Goal: Task Accomplishment & Management: Use online tool/utility

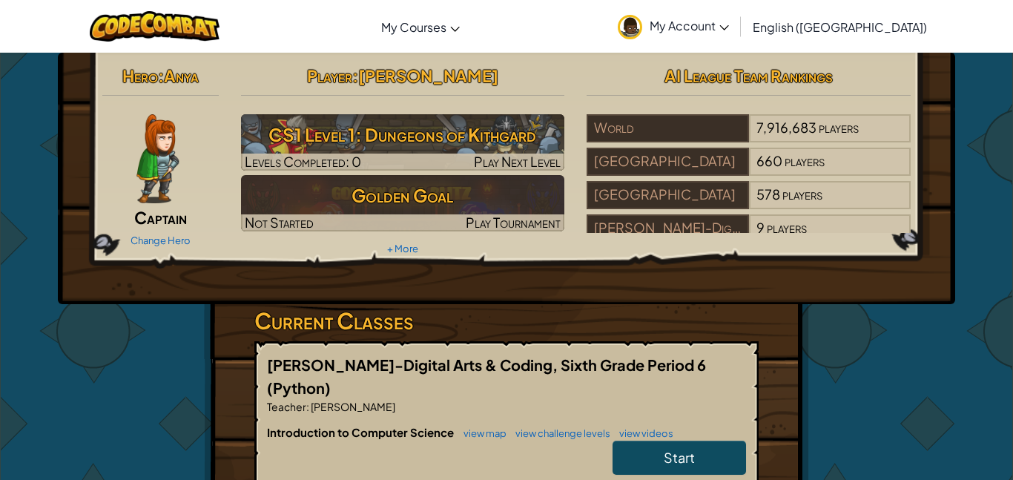
click at [151, 157] on img at bounding box center [157, 158] width 42 height 89
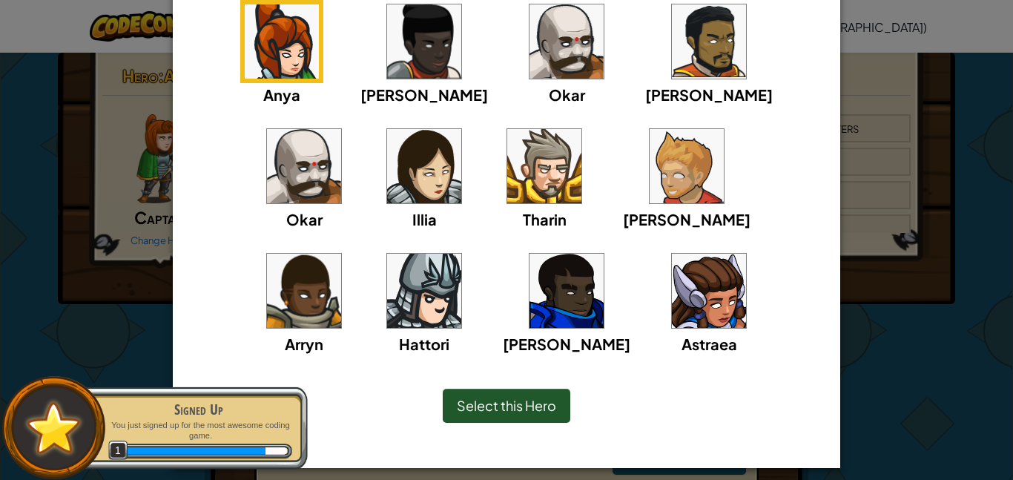
scroll to position [151, 0]
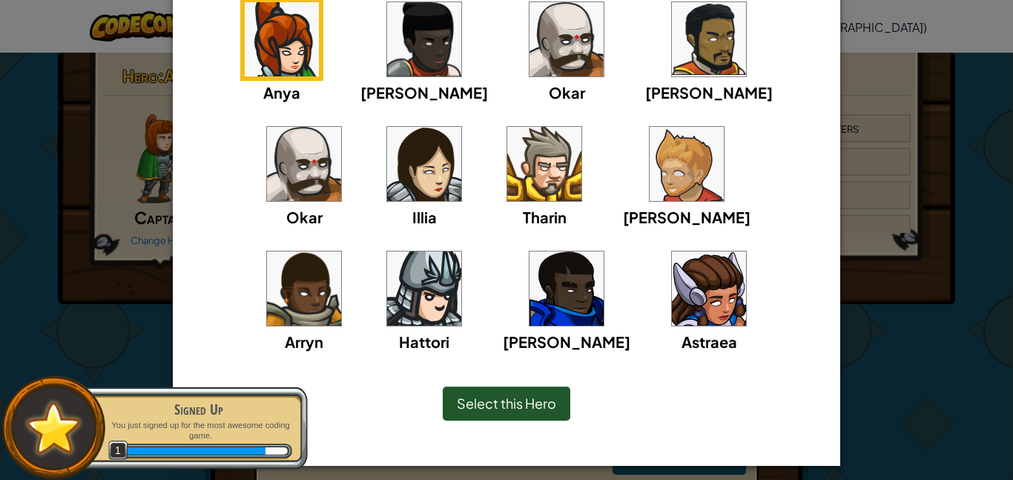
click at [650, 168] on img at bounding box center [687, 164] width 74 height 74
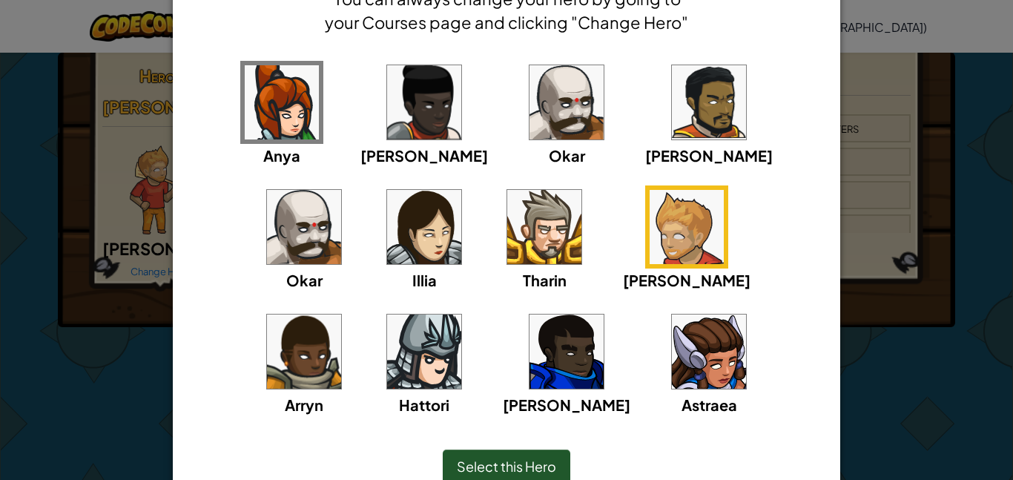
scroll to position [0, 0]
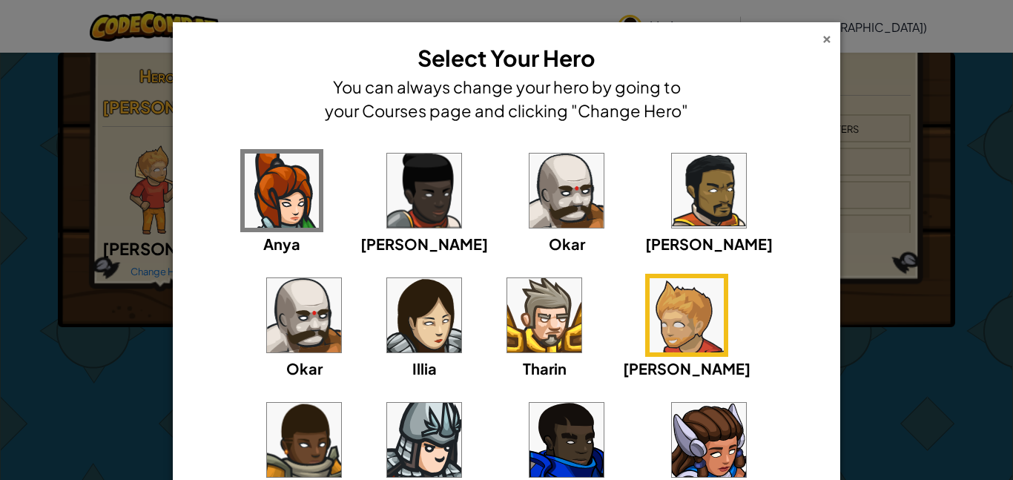
click at [830, 44] on div "×" at bounding box center [827, 37] width 10 height 16
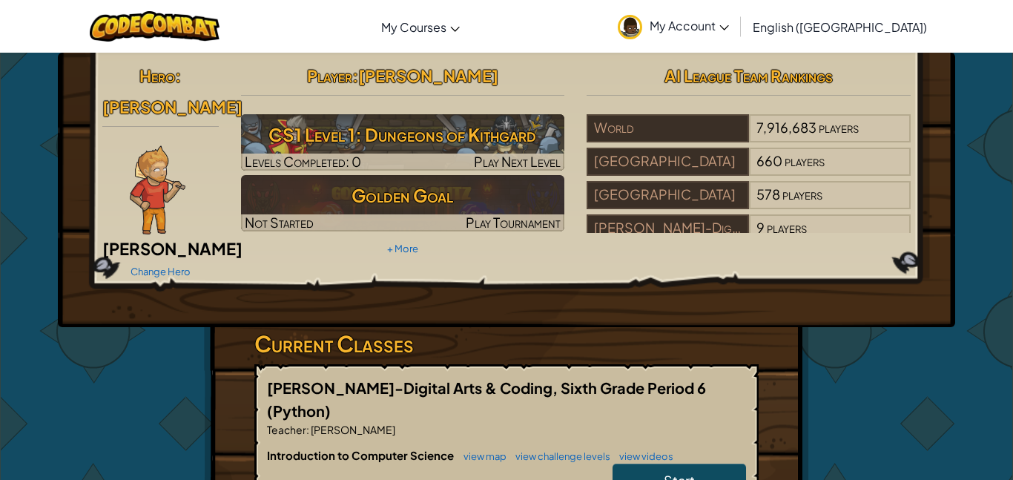
click at [165, 197] on img at bounding box center [158, 189] width 56 height 89
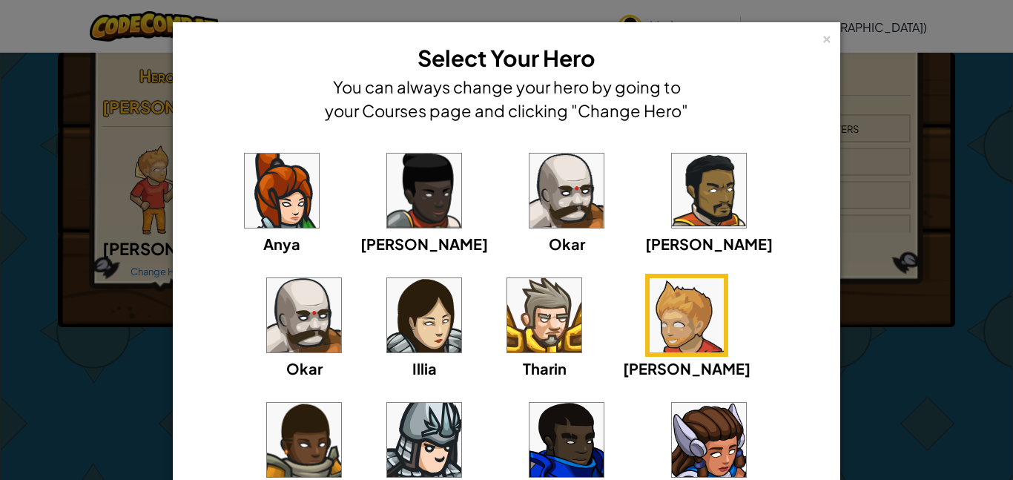
click at [461, 403] on img at bounding box center [424, 440] width 74 height 74
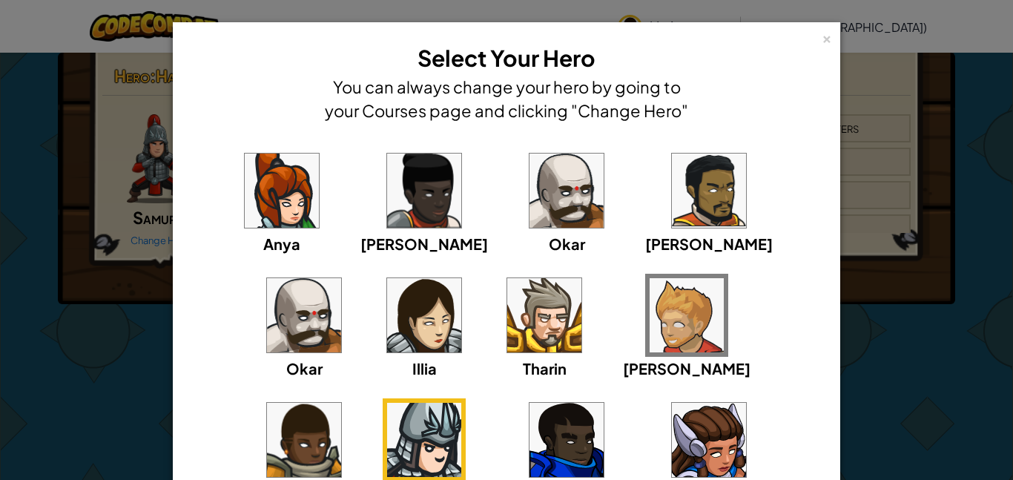
click at [650, 301] on img at bounding box center [687, 315] width 74 height 74
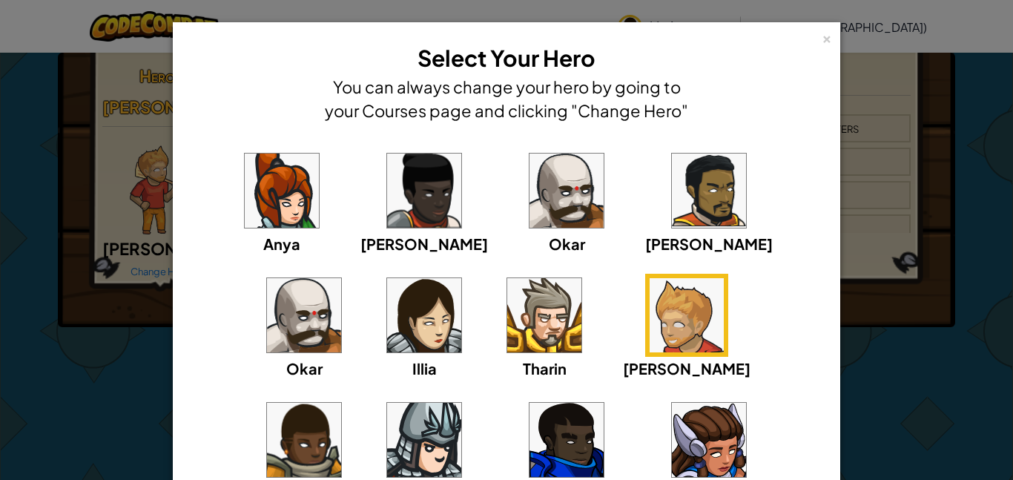
click at [530, 175] on img at bounding box center [567, 191] width 74 height 74
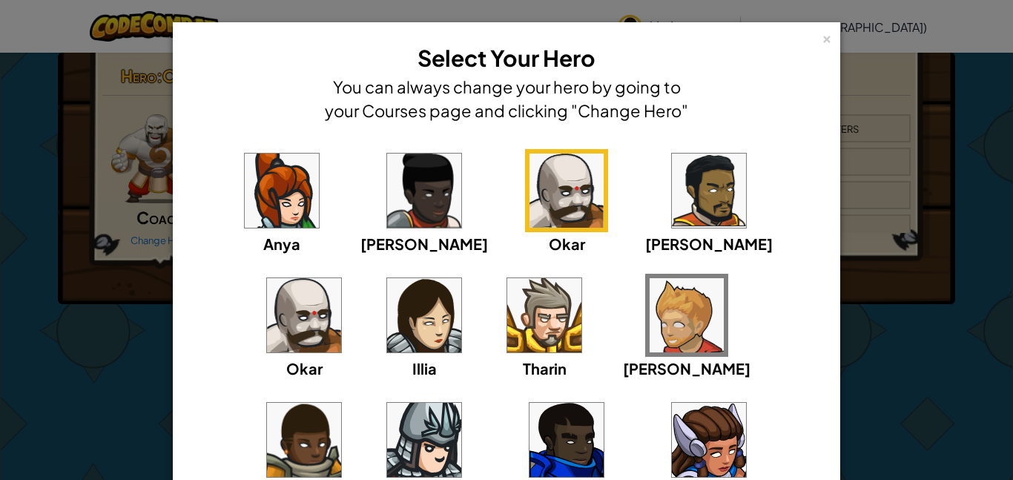
click at [387, 328] on img at bounding box center [424, 315] width 74 height 74
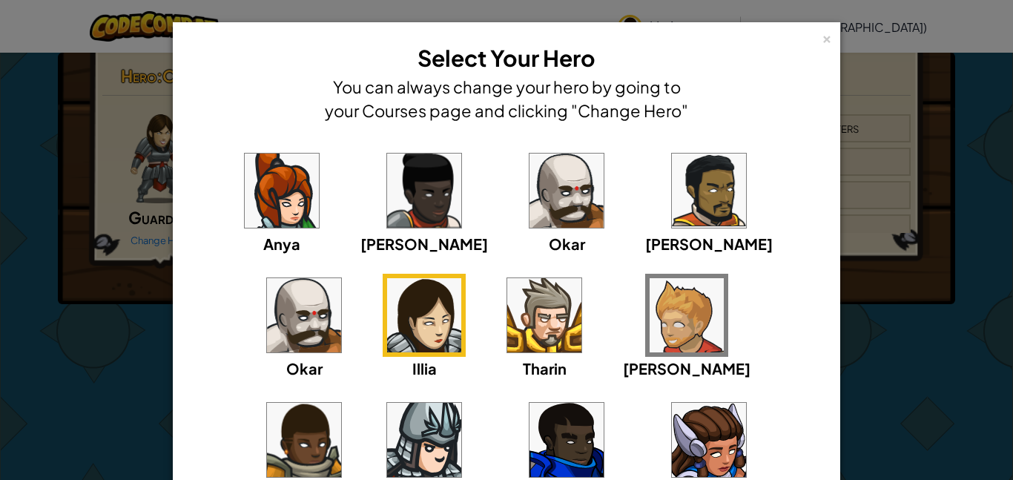
click at [268, 229] on div "Anya" at bounding box center [281, 202] width 83 height 106
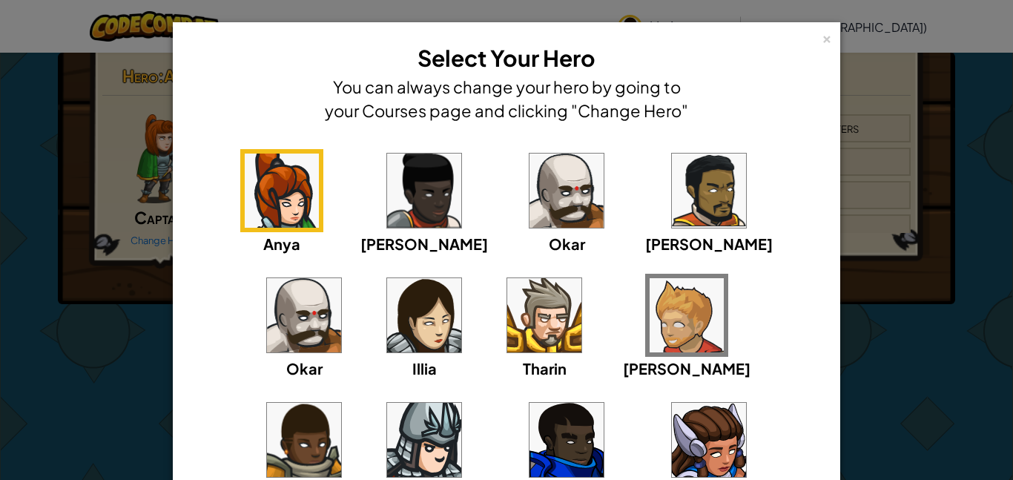
click at [530, 417] on img at bounding box center [567, 440] width 74 height 74
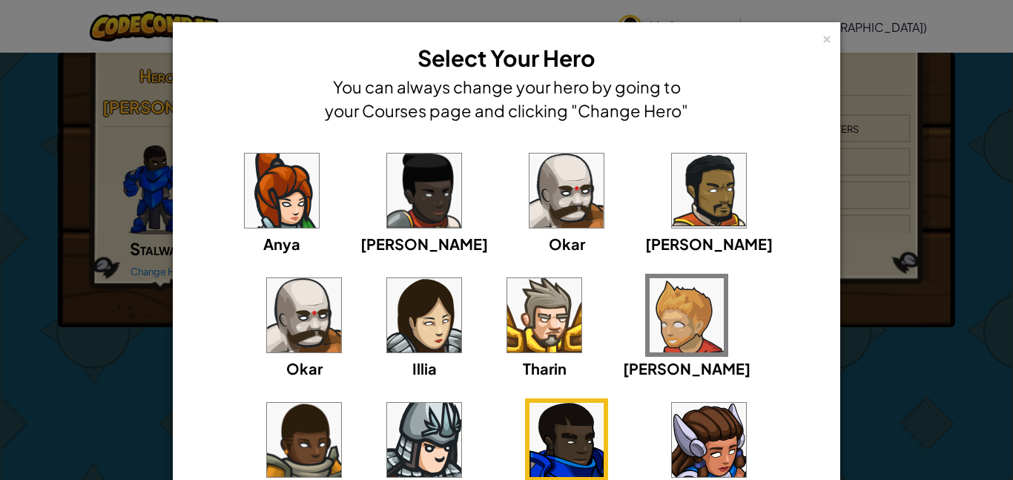
click at [672, 434] on img at bounding box center [709, 440] width 74 height 74
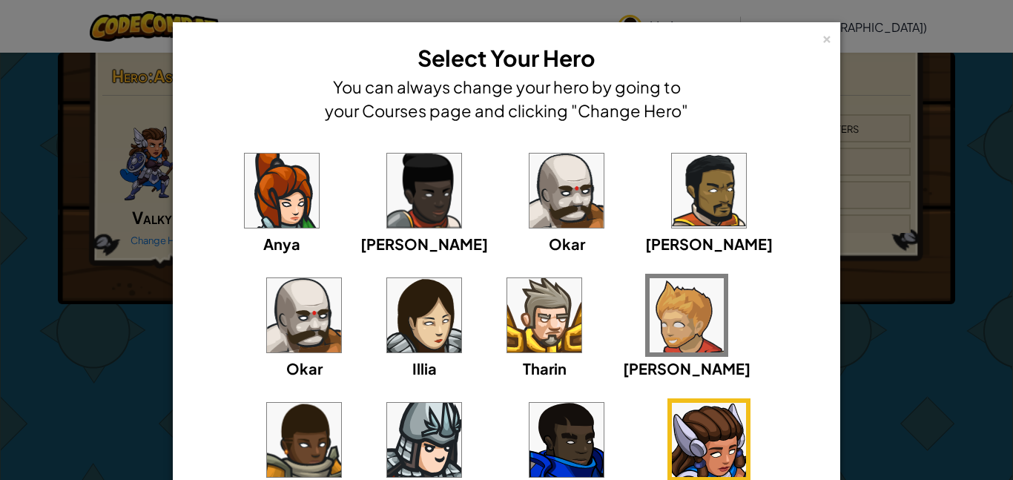
click at [650, 298] on img at bounding box center [687, 315] width 74 height 74
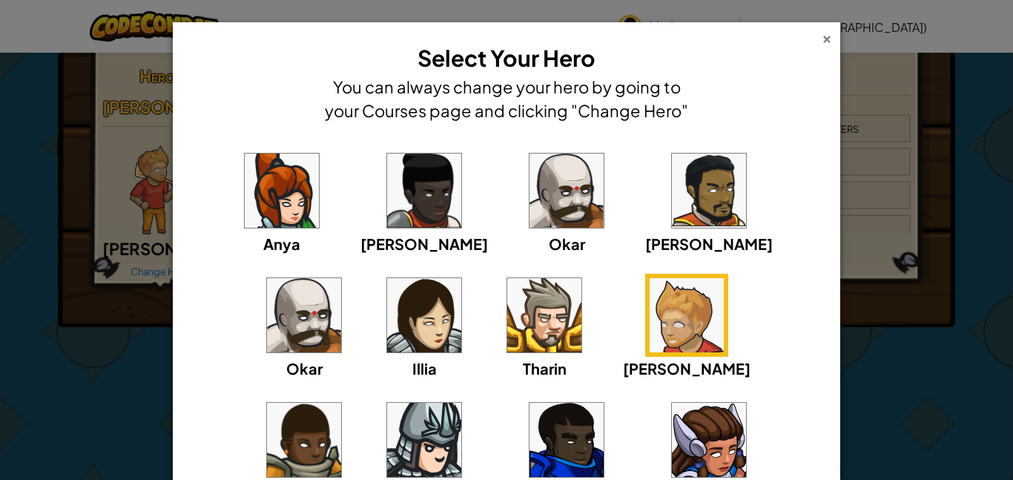
click at [831, 39] on div "×" at bounding box center [827, 37] width 10 height 16
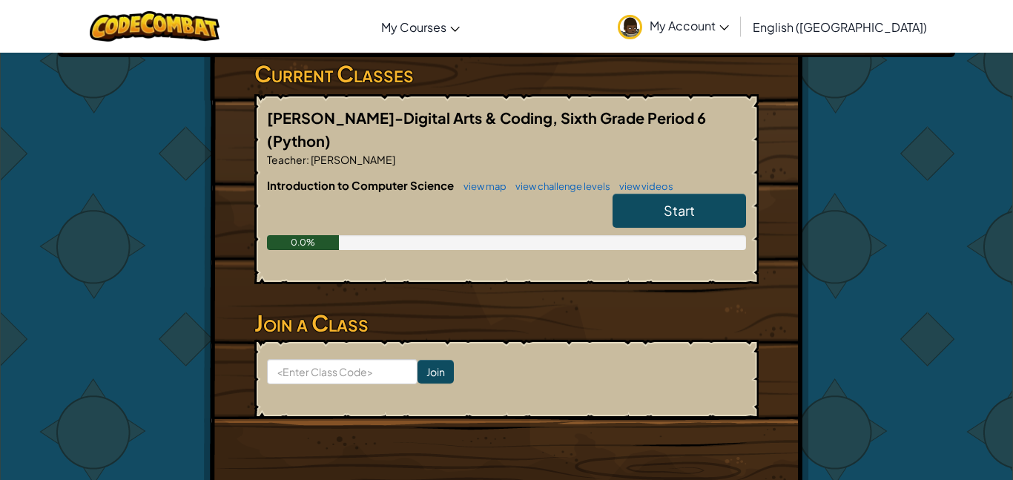
scroll to position [213, 0]
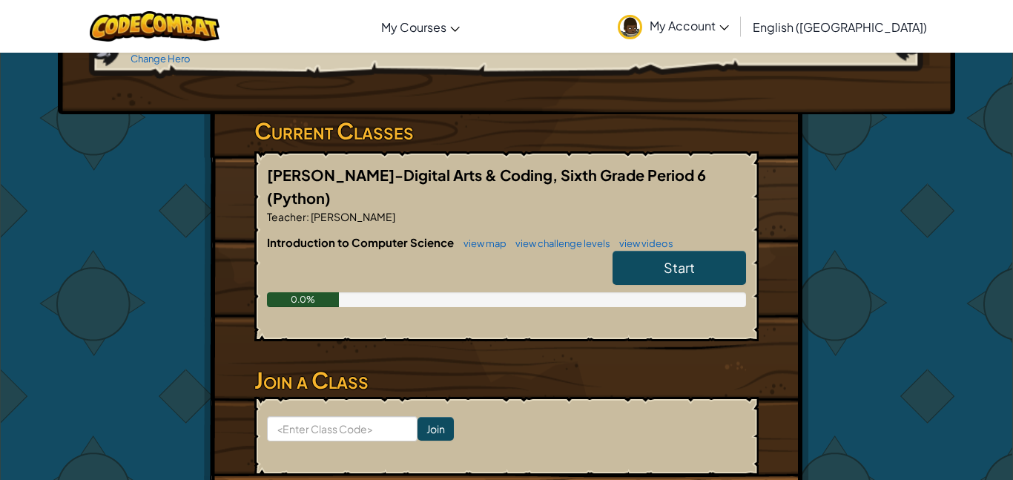
click at [664, 259] on span "Start" at bounding box center [679, 267] width 31 height 17
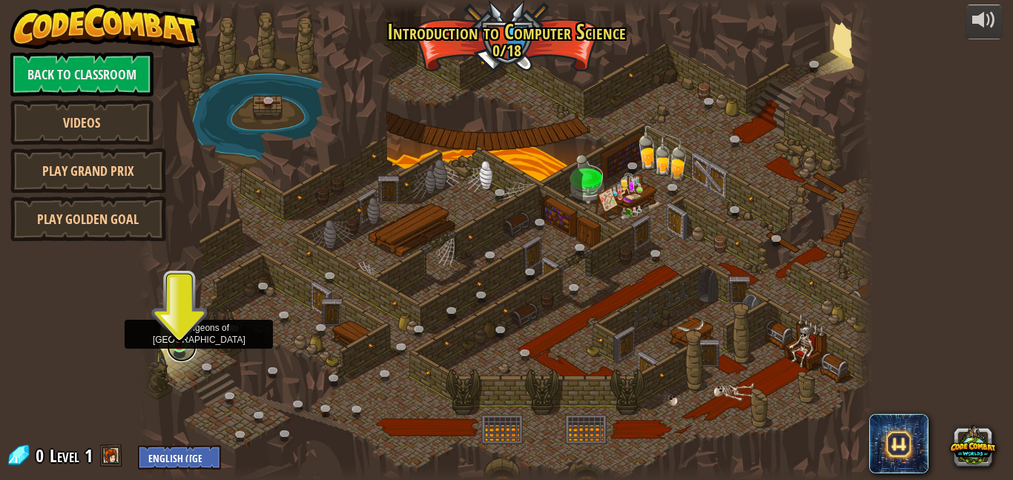
click at [177, 347] on link at bounding box center [182, 347] width 30 height 30
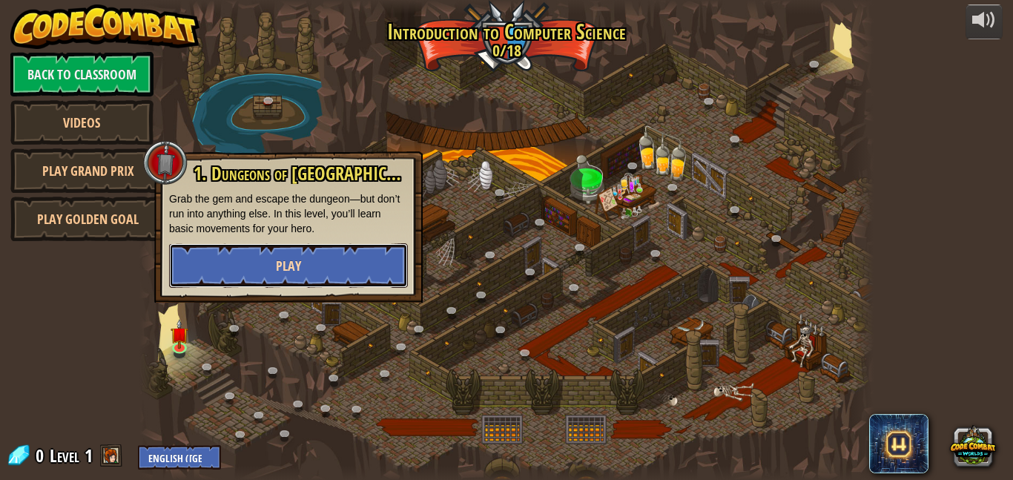
click at [268, 277] on button "Play" at bounding box center [288, 265] width 239 height 44
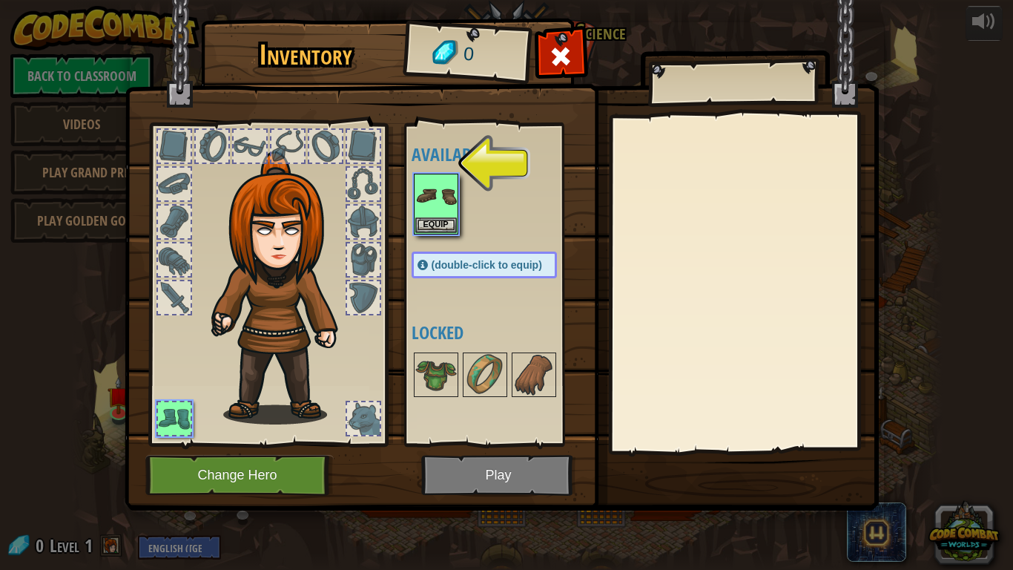
click at [321, 236] on img at bounding box center [284, 287] width 159 height 273
click at [299, 237] on img at bounding box center [284, 287] width 159 height 273
click at [426, 211] on img at bounding box center [436, 196] width 42 height 42
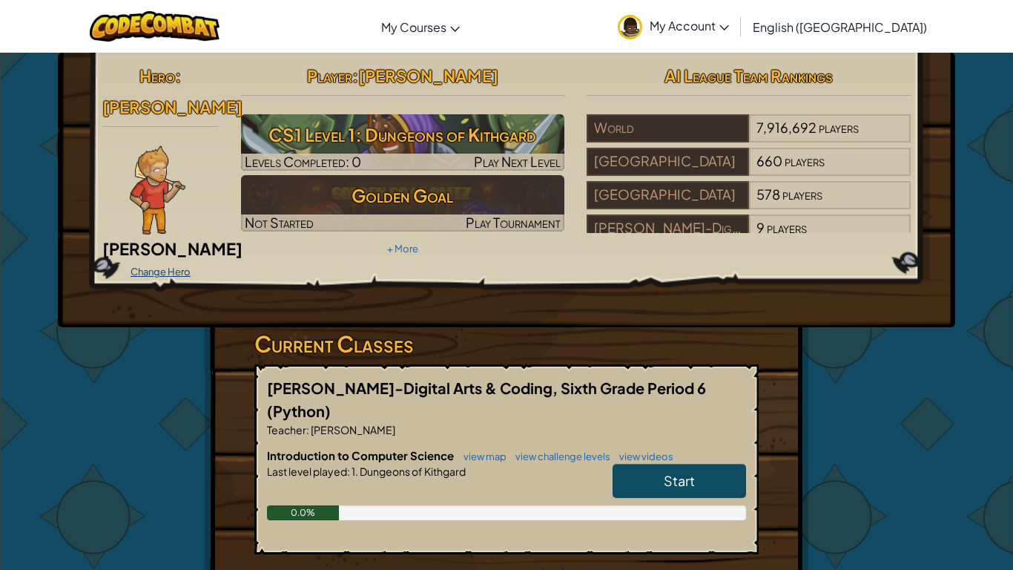
click at [143, 266] on link "Change Hero" at bounding box center [161, 272] width 60 height 12
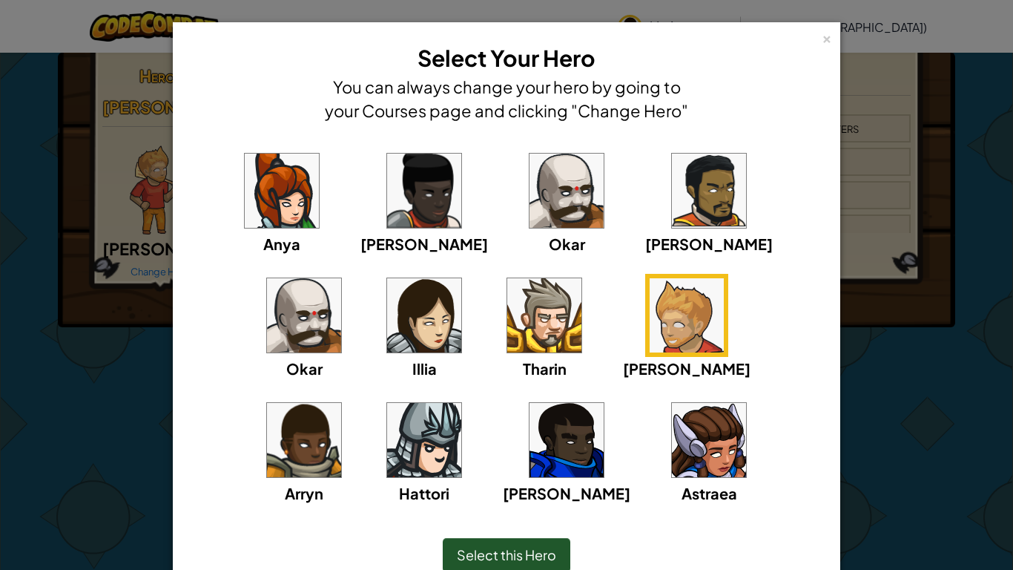
click at [520, 479] on span "Select this Hero" at bounding box center [506, 554] width 99 height 17
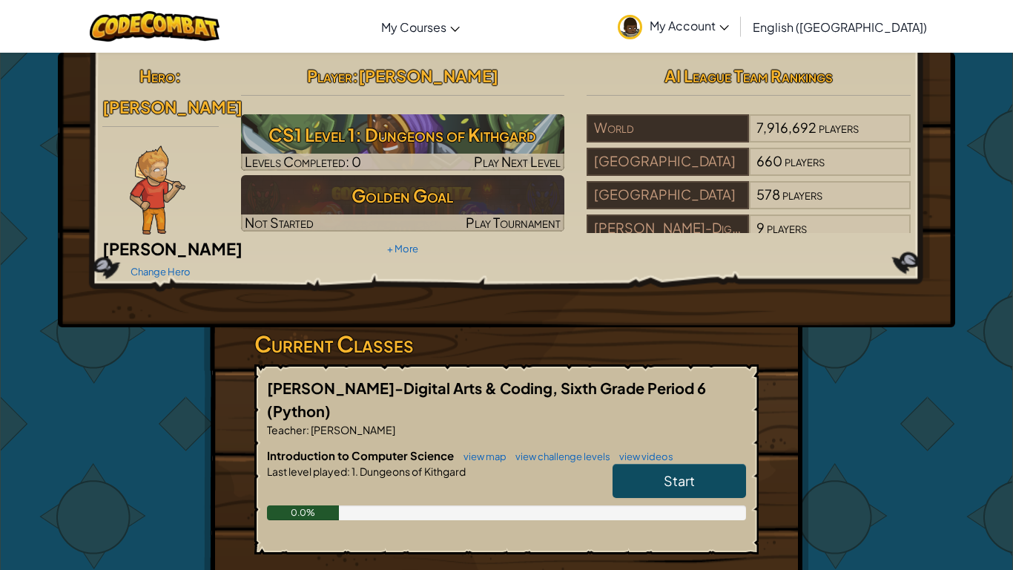
click at [657, 464] on link "Start" at bounding box center [679, 481] width 133 height 34
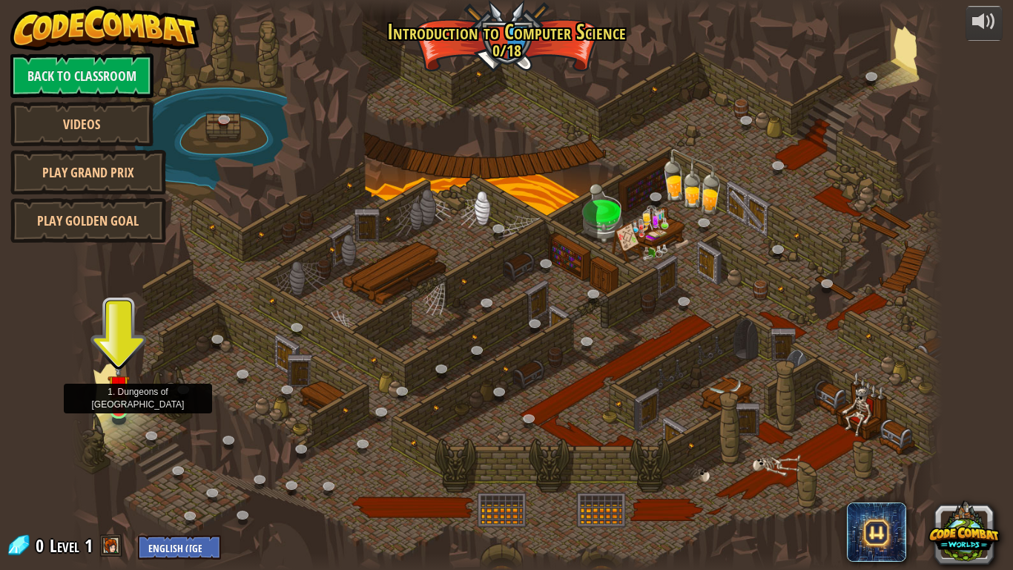
click at [114, 406] on img at bounding box center [119, 385] width 22 height 50
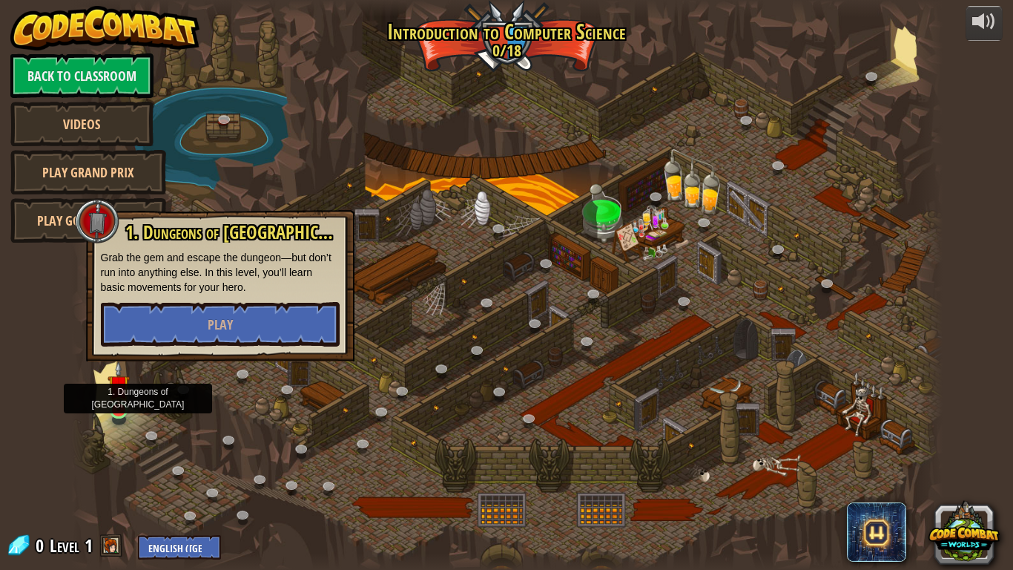
click at [114, 406] on img at bounding box center [119, 385] width 22 height 50
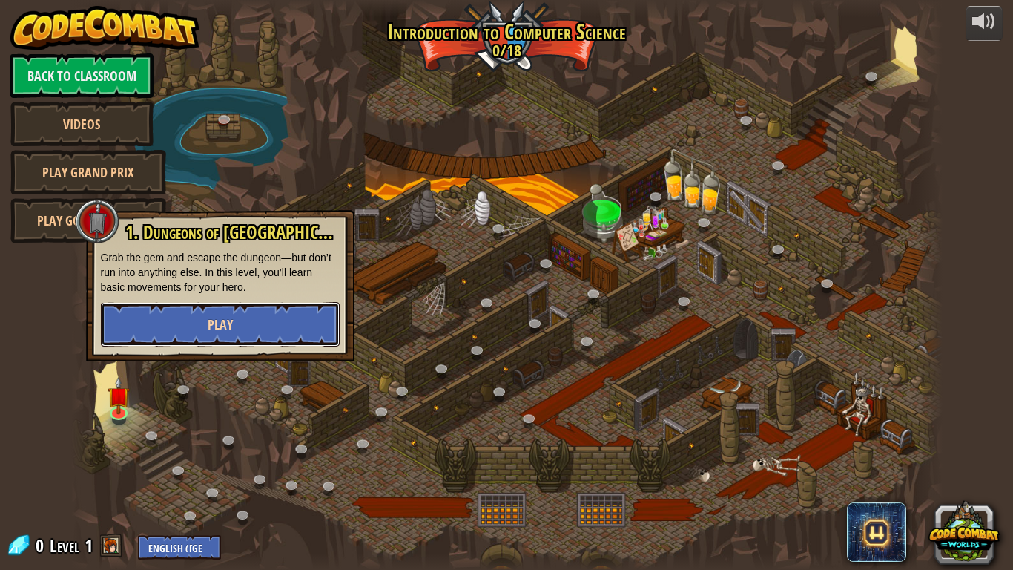
click at [130, 324] on button "Play" at bounding box center [220, 324] width 239 height 44
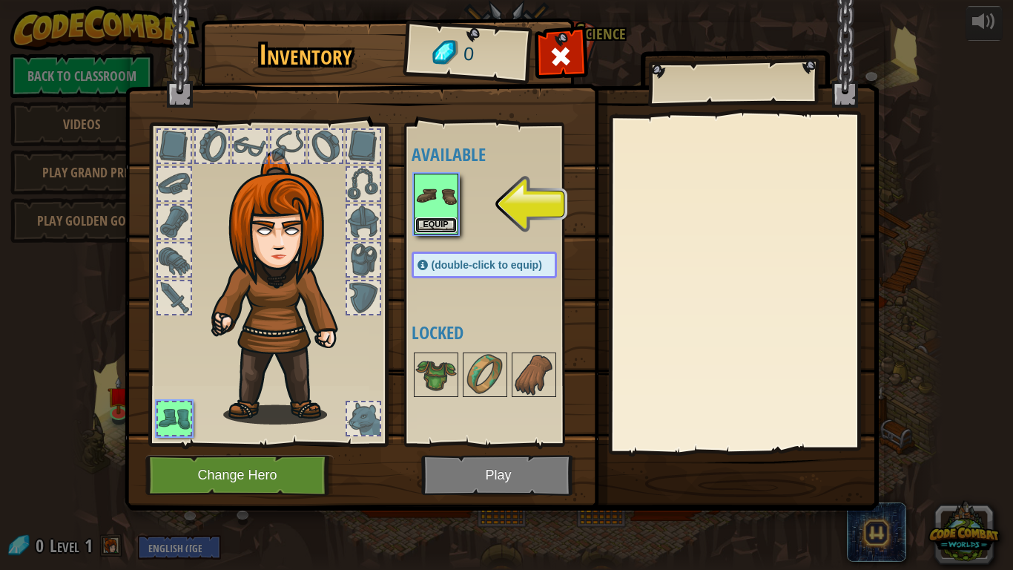
drag, startPoint x: 430, startPoint y: 224, endPoint x: 300, endPoint y: 242, distance: 131.7
click at [300, 242] on div "Inventory 0 Available Equip (double-click to equip) Locked Equip Unequip Subscr…" at bounding box center [507, 266] width 754 height 489
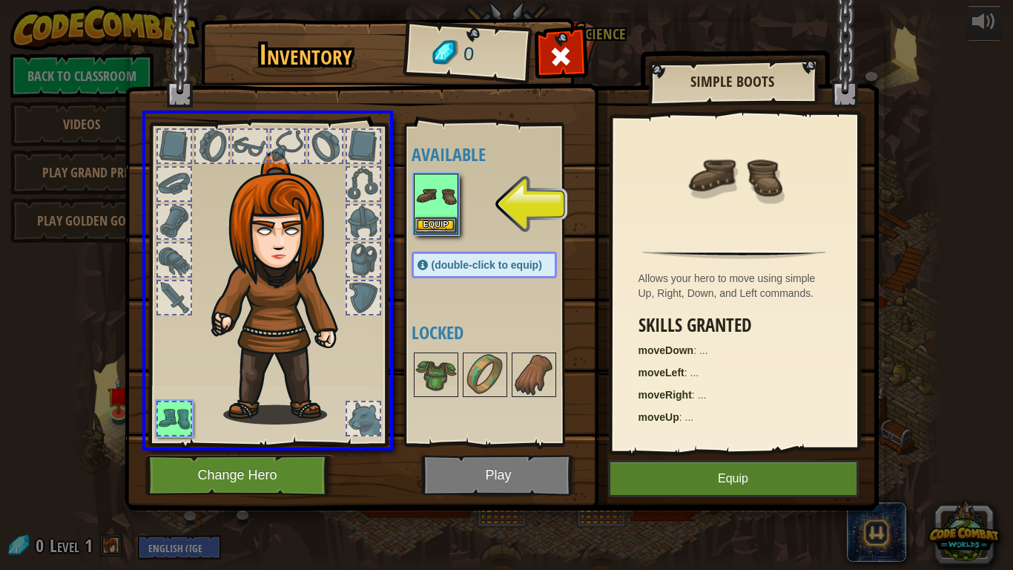
drag, startPoint x: 435, startPoint y: 200, endPoint x: 323, endPoint y: 254, distance: 124.7
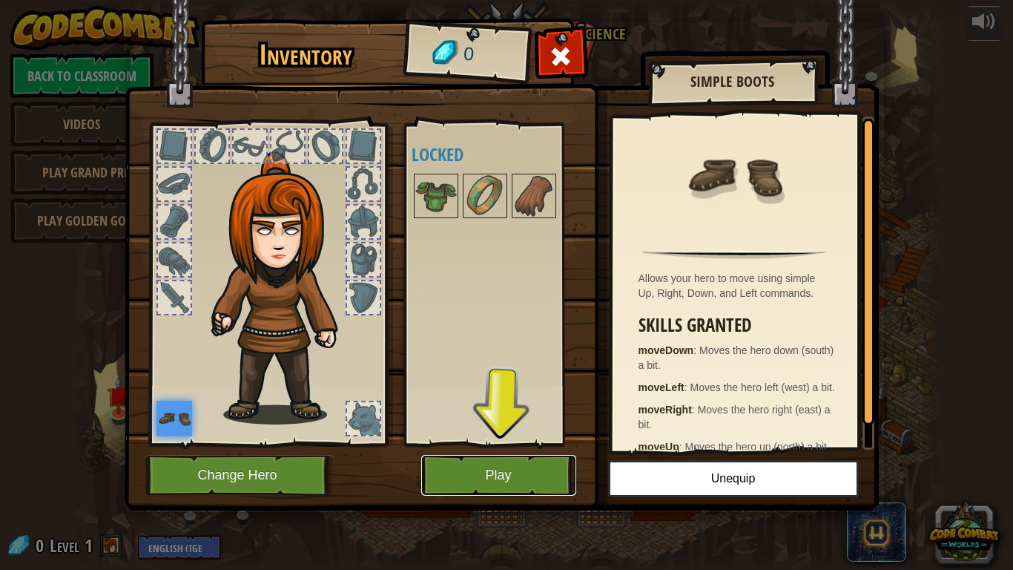
click at [519, 479] on button "Play" at bounding box center [498, 475] width 155 height 41
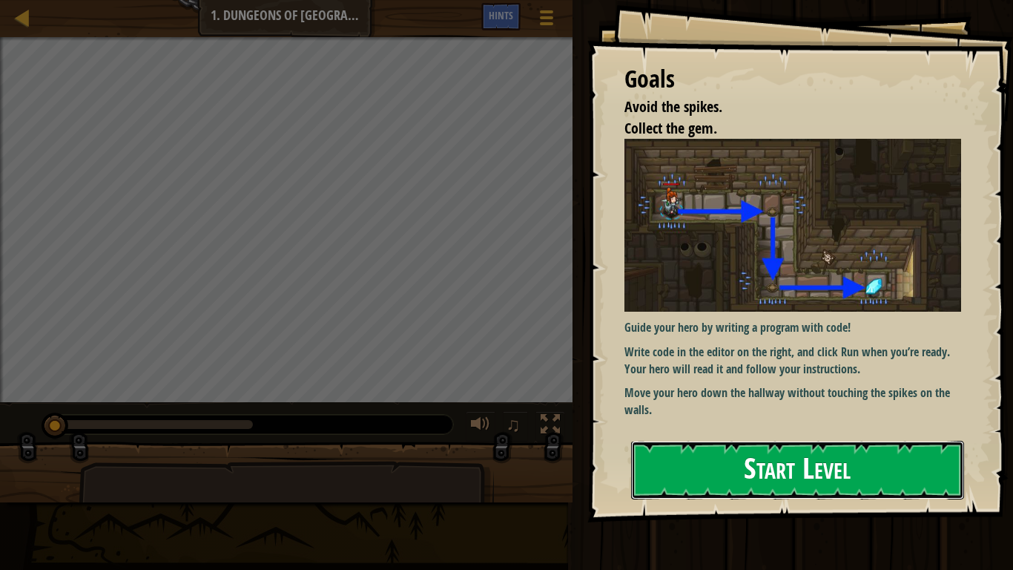
click at [692, 478] on button "Start Level" at bounding box center [797, 470] width 333 height 59
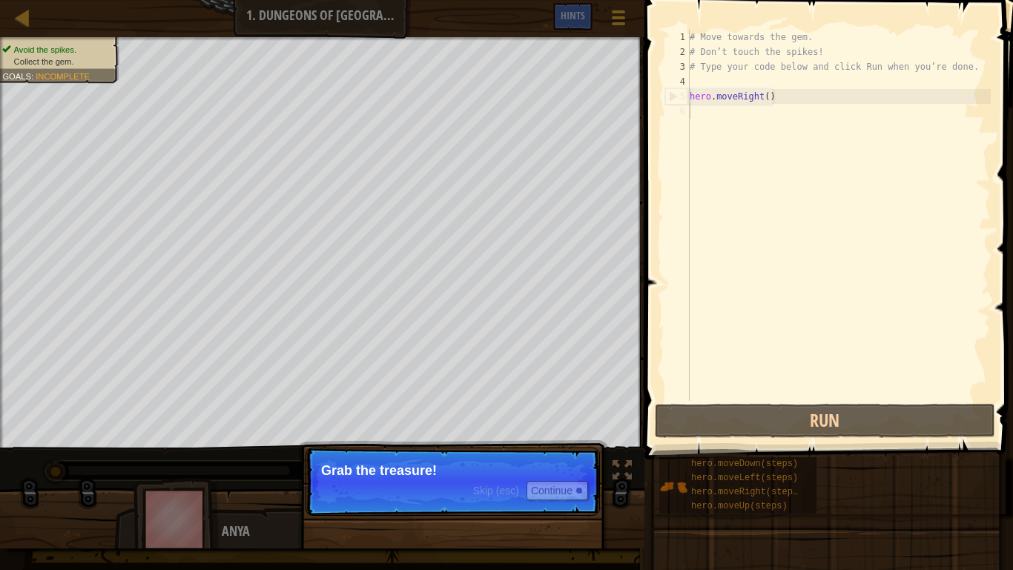
click at [427, 469] on p "Grab the treasure!" at bounding box center [452, 470] width 263 height 15
click at [357, 479] on p "Skip (esc) Continue Grab the treasure!" at bounding box center [453, 481] width 294 height 68
click at [576, 479] on button "Continue" at bounding box center [558, 490] width 62 height 19
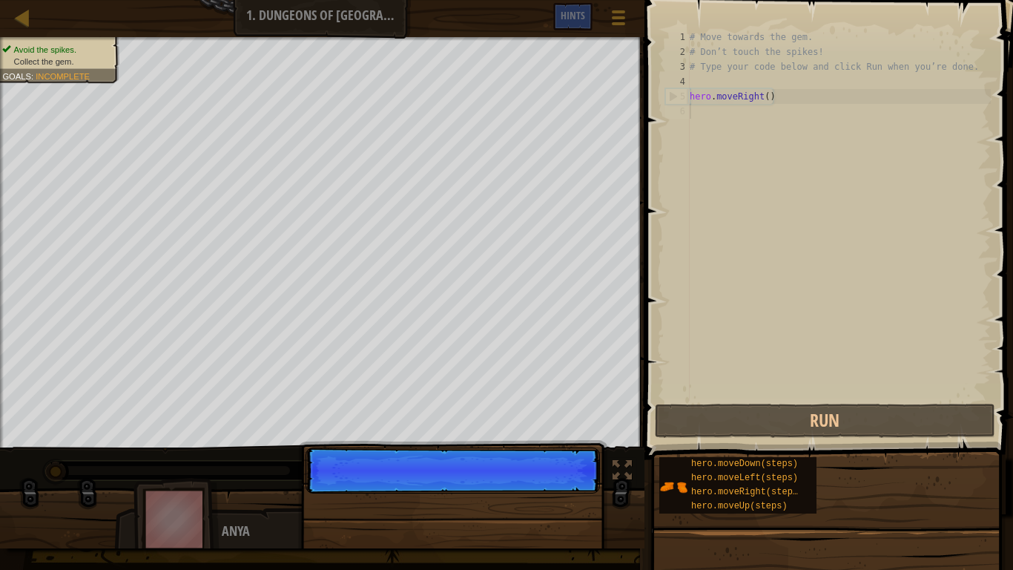
scroll to position [7, 0]
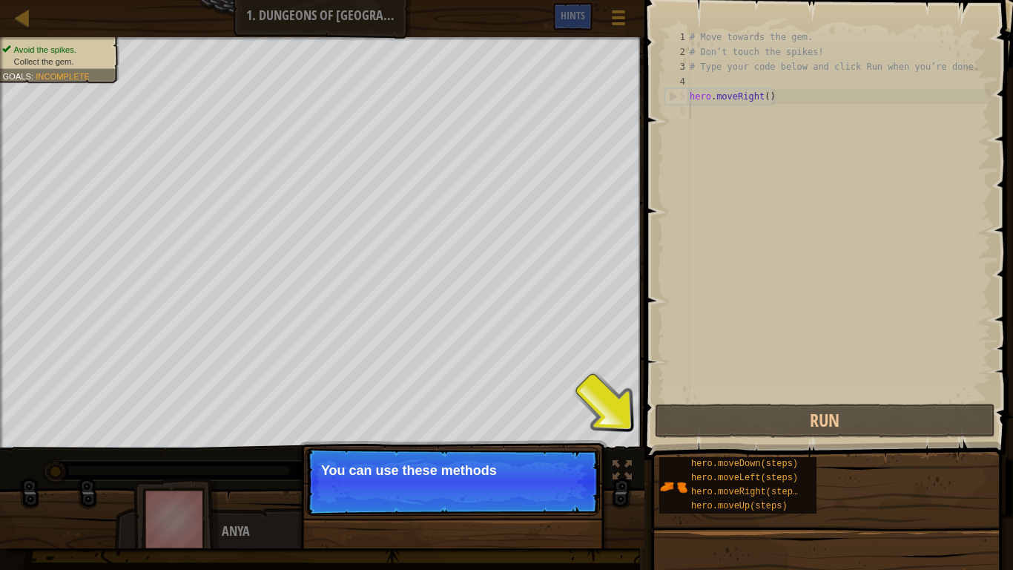
click at [576, 479] on p "Skip (esc) Continue You can use these methods" at bounding box center [453, 481] width 294 height 68
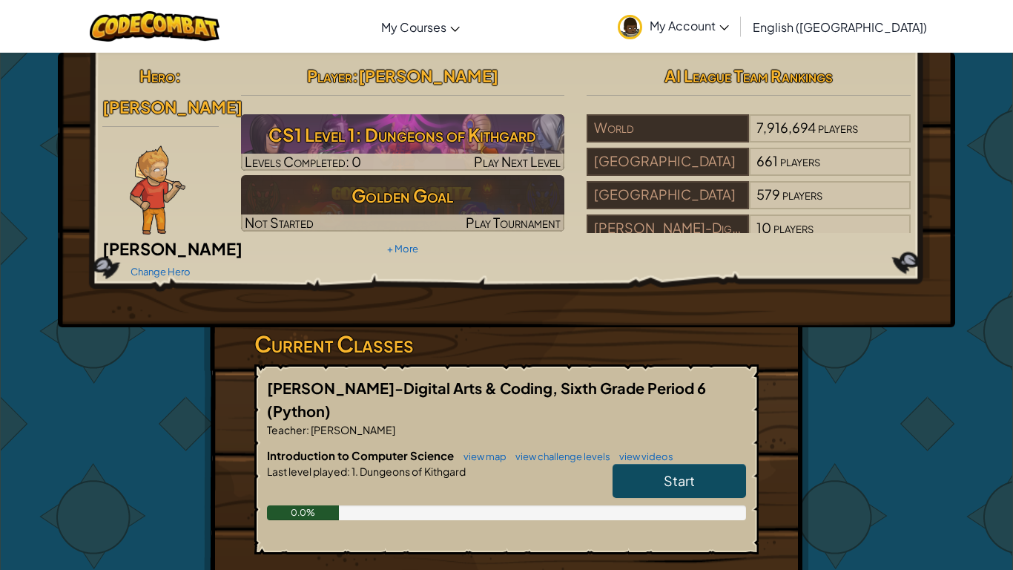
click at [180, 161] on img at bounding box center [158, 189] width 56 height 89
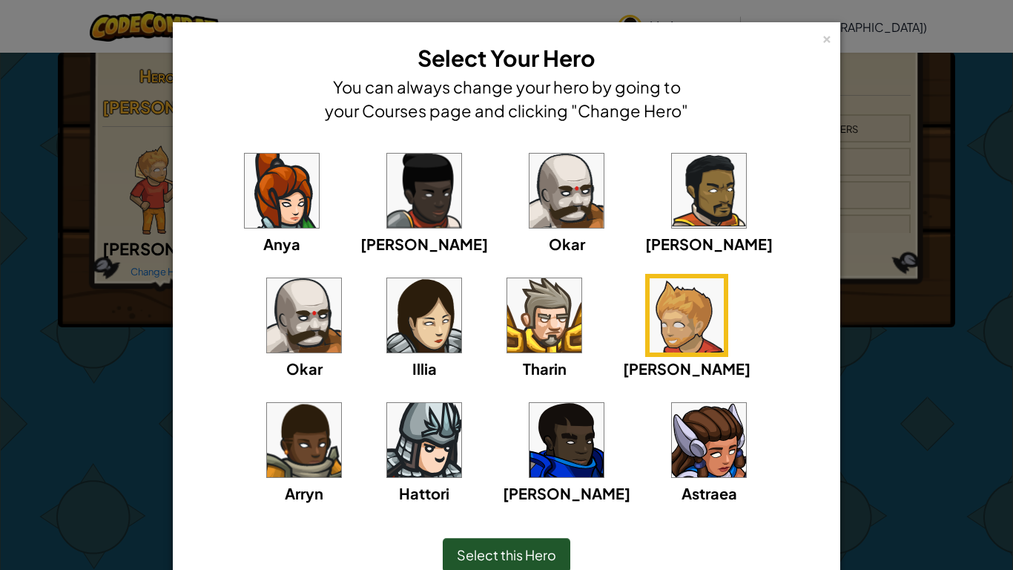
click at [650, 305] on img at bounding box center [687, 315] width 74 height 74
click at [650, 309] on img at bounding box center [687, 315] width 74 height 74
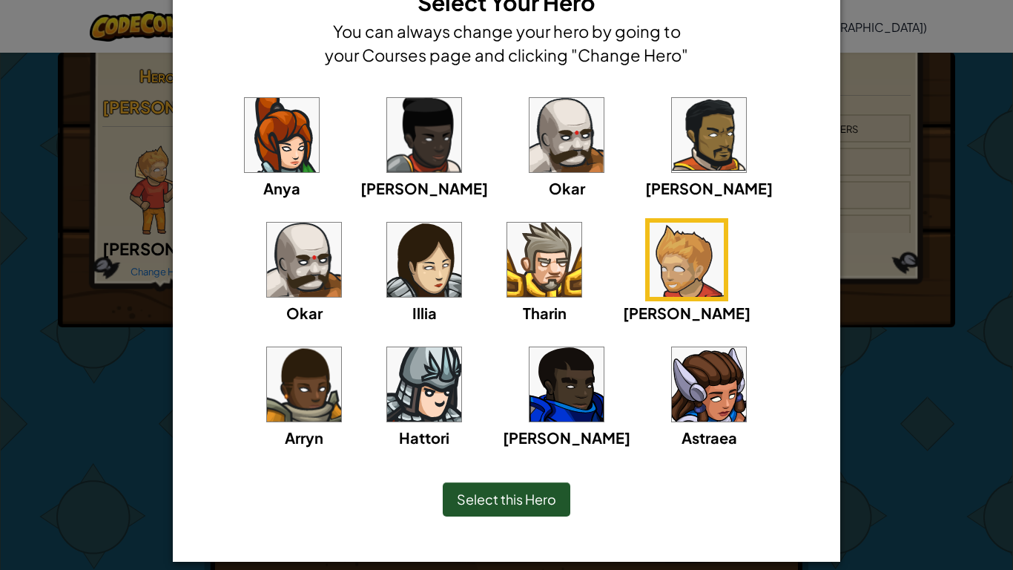
scroll to position [70, 0]
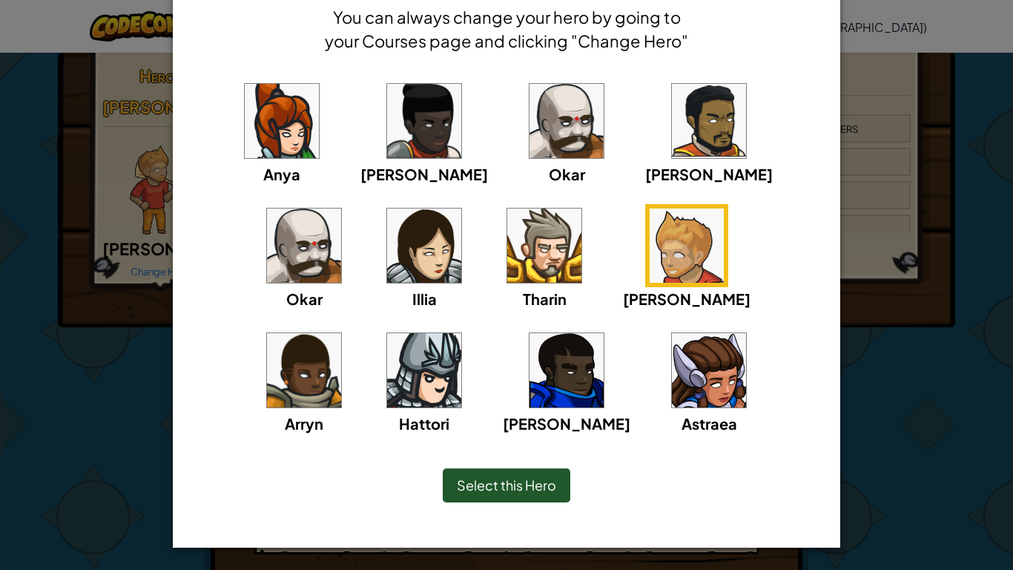
click at [507, 266] on img at bounding box center [544, 245] width 74 height 74
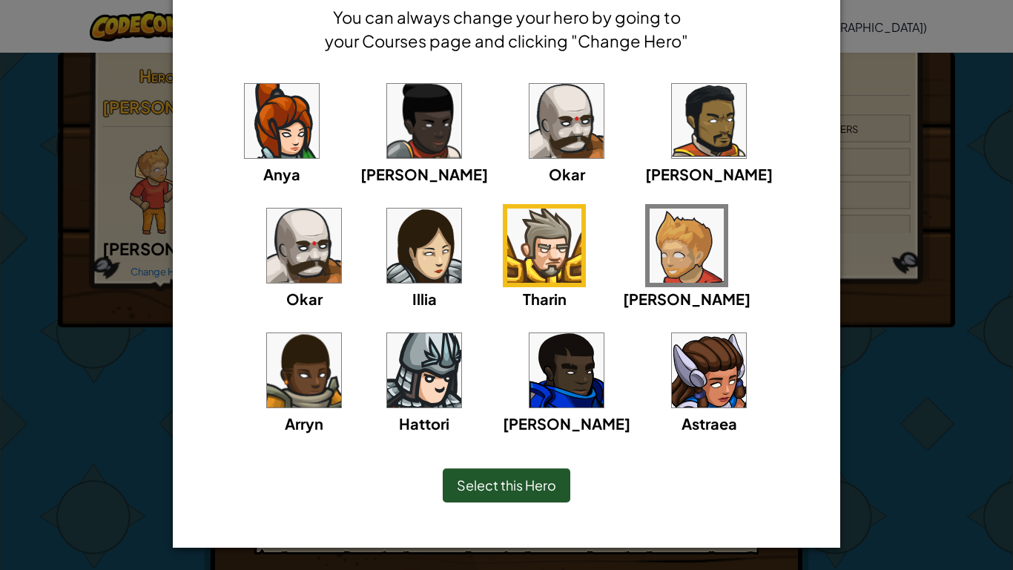
click at [650, 258] on img at bounding box center [687, 245] width 74 height 74
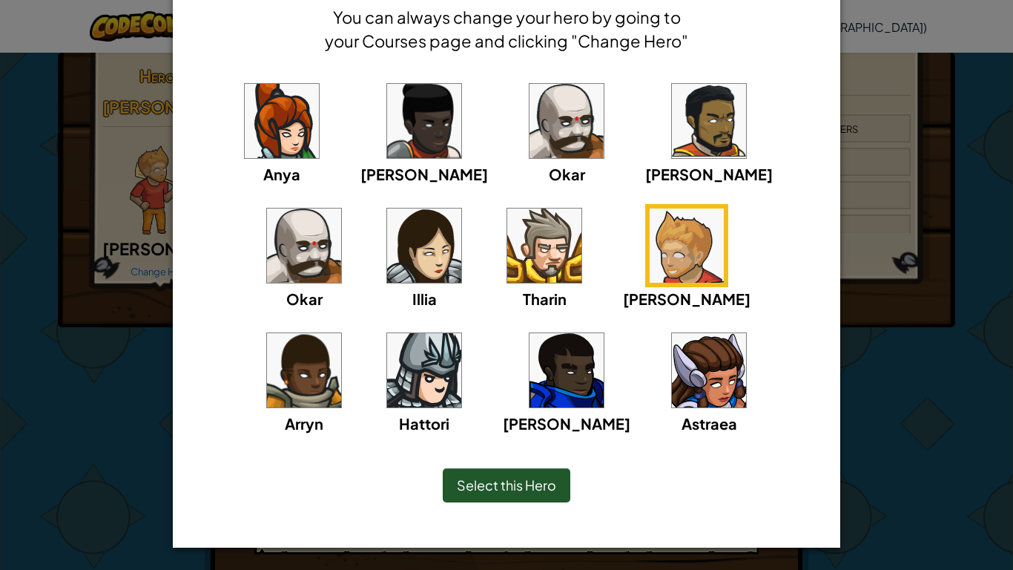
click at [530, 479] on span "Select this Hero" at bounding box center [506, 484] width 99 height 17
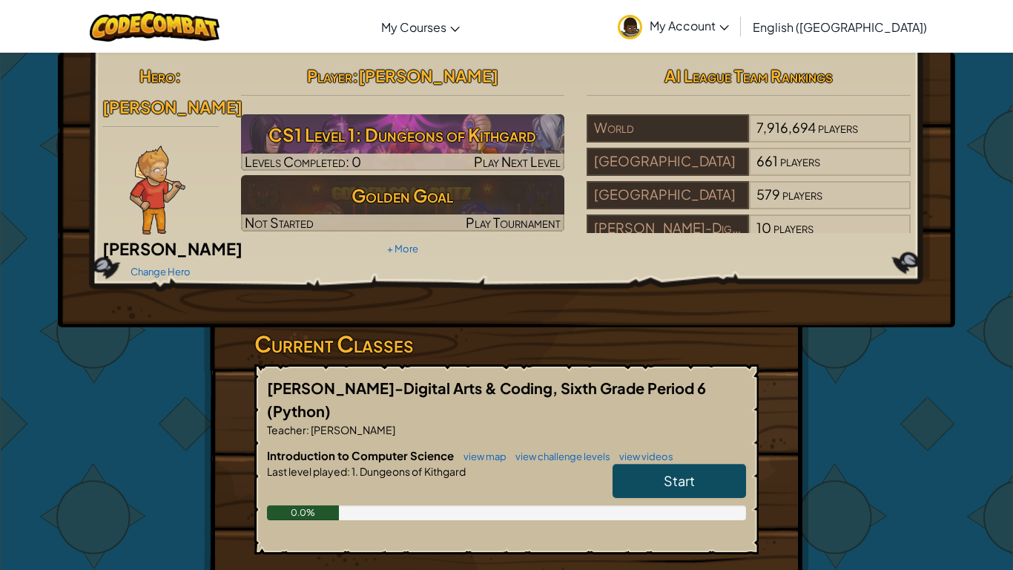
click at [659, 464] on link "Start" at bounding box center [679, 481] width 133 height 34
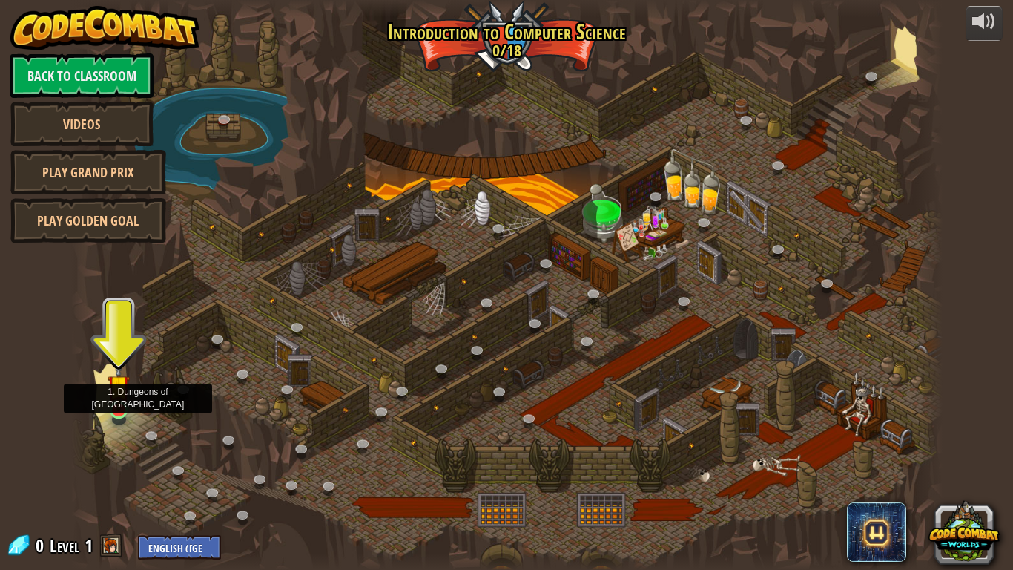
click at [113, 400] on img at bounding box center [119, 385] width 22 height 50
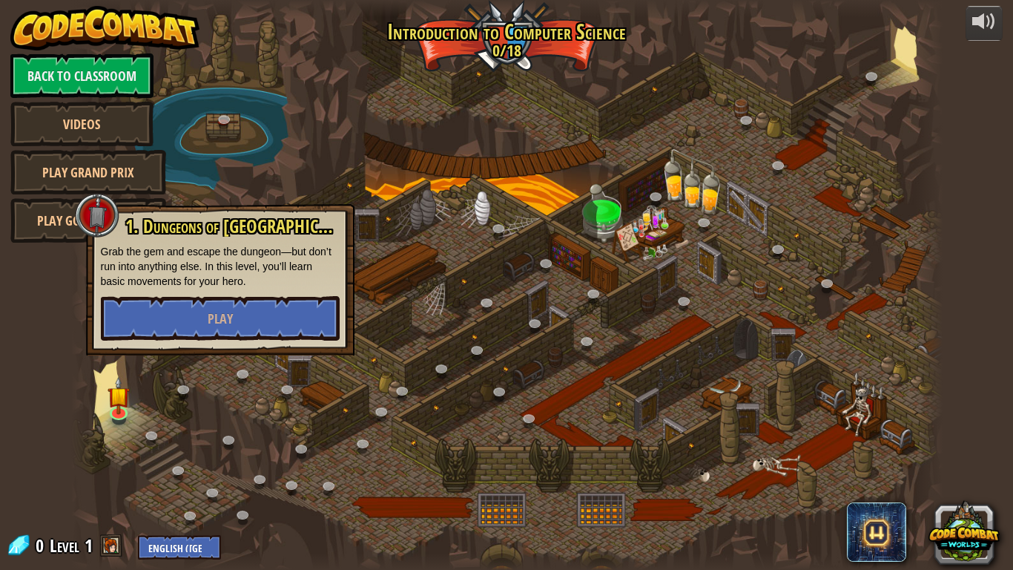
click at [114, 479] on span at bounding box center [111, 545] width 22 height 22
click at [50, 344] on div "powered by Back to Classroom Videos Play Grand Prix Play Golden Goal 25. Kithga…" at bounding box center [506, 285] width 1013 height 570
click at [154, 479] on select "English ([GEOGRAPHIC_DATA]) English ([GEOGRAPHIC_DATA]) 简体中文 繁體中文 русский españ…" at bounding box center [179, 547] width 83 height 24
click at [171, 479] on select "English ([GEOGRAPHIC_DATA]) English ([GEOGRAPHIC_DATA]) 简体中文 繁體中文 русский españ…" at bounding box center [179, 547] width 83 height 24
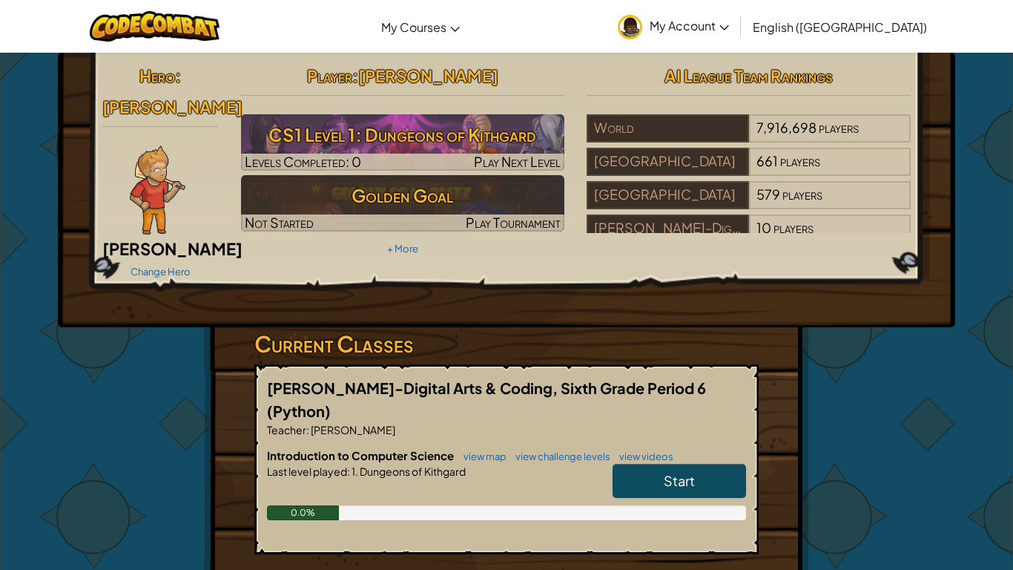
click at [145, 238] on span "[PERSON_NAME]" at bounding box center [172, 248] width 140 height 21
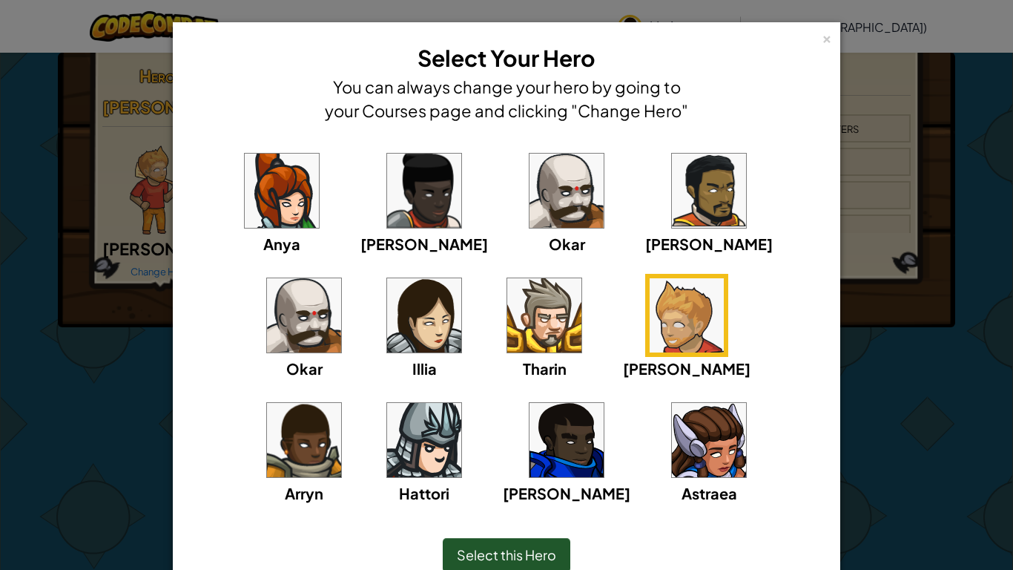
click at [341, 278] on img at bounding box center [304, 315] width 74 height 74
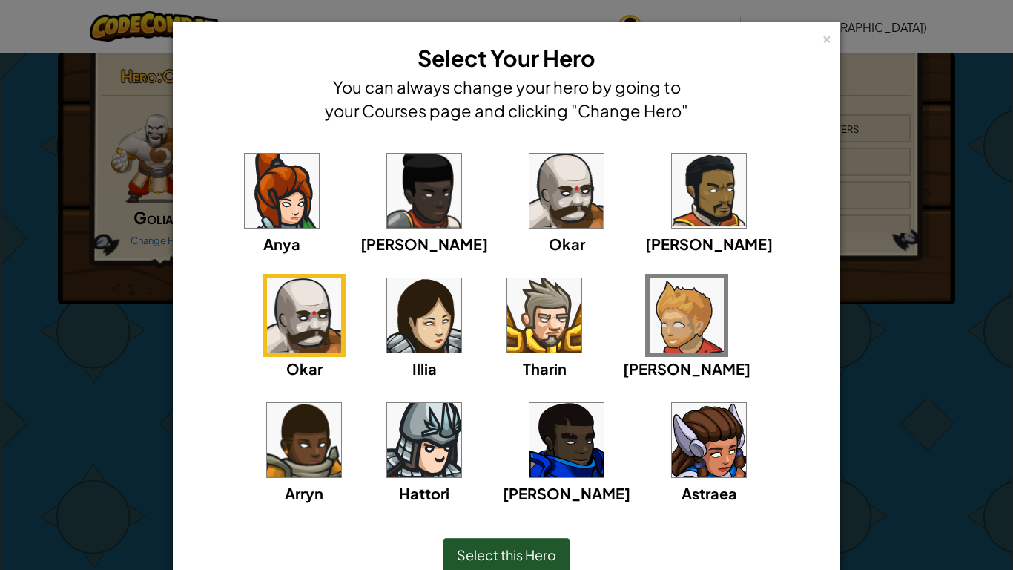
click at [544, 214] on div "Okar" at bounding box center [566, 202] width 83 height 106
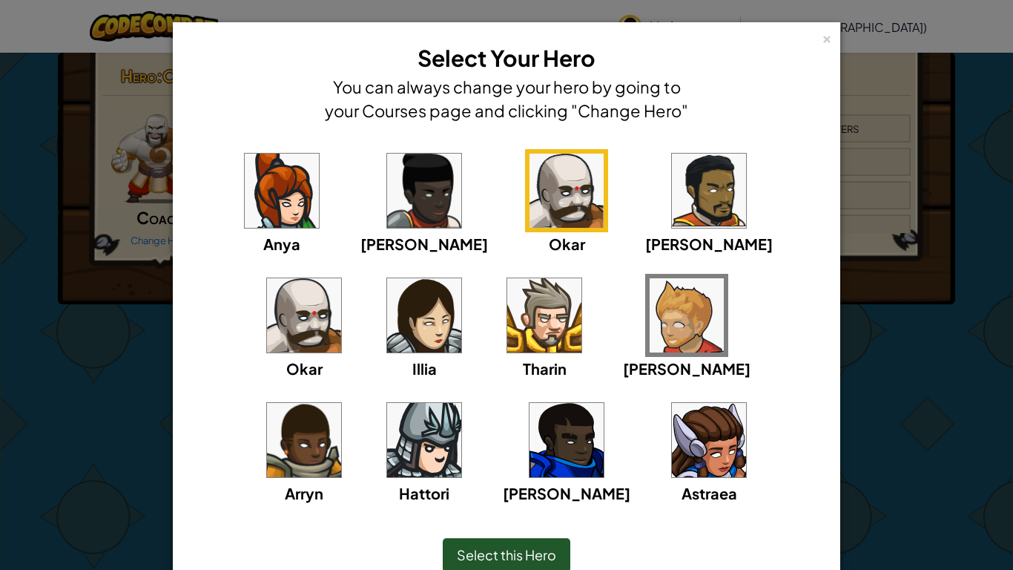
click at [341, 278] on img at bounding box center [304, 315] width 74 height 74
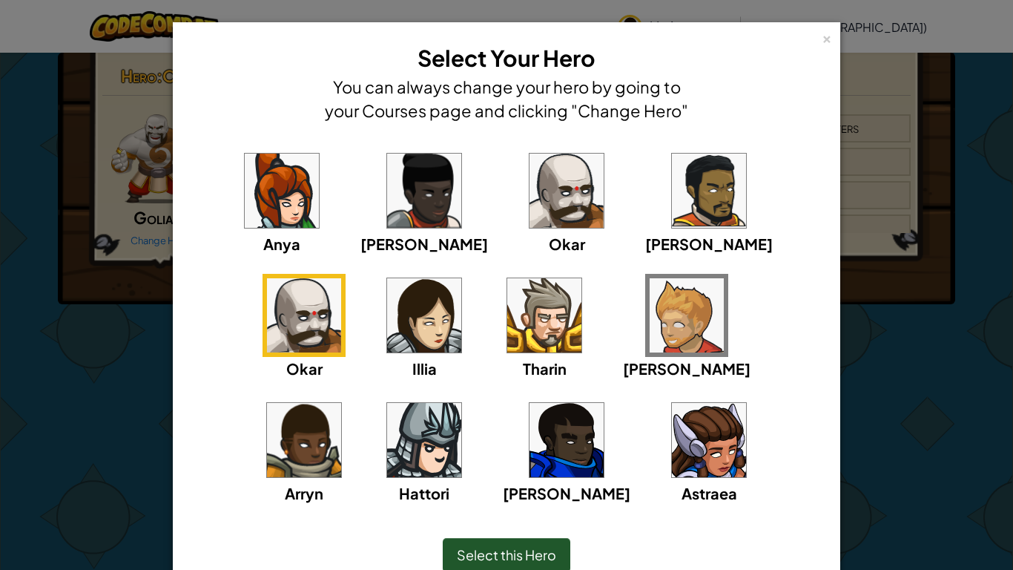
click at [341, 278] on img at bounding box center [304, 315] width 74 height 74
click at [834, 36] on div "× Select Your Hero You can always change your hero by going to your Courses pag…" at bounding box center [506, 319] width 667 height 595
click at [822, 44] on div "×" at bounding box center [827, 37] width 10 height 16
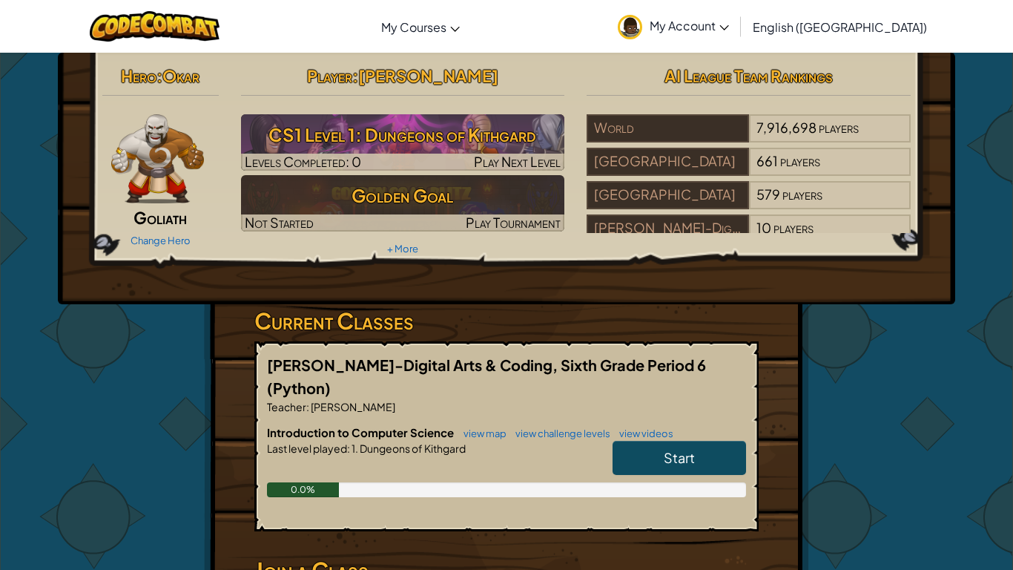
click at [159, 188] on img at bounding box center [157, 158] width 93 height 89
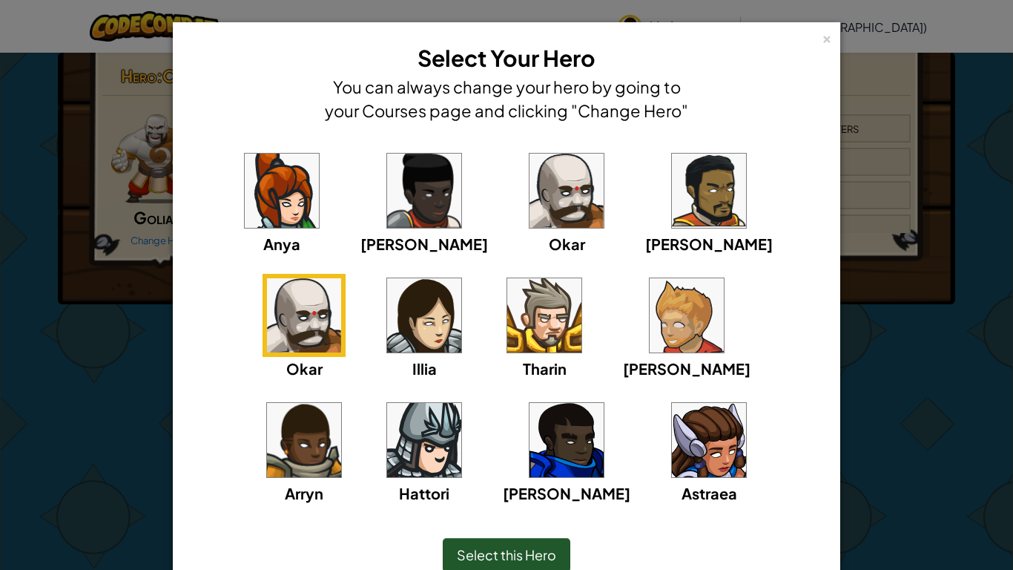
click at [650, 332] on img at bounding box center [687, 315] width 74 height 74
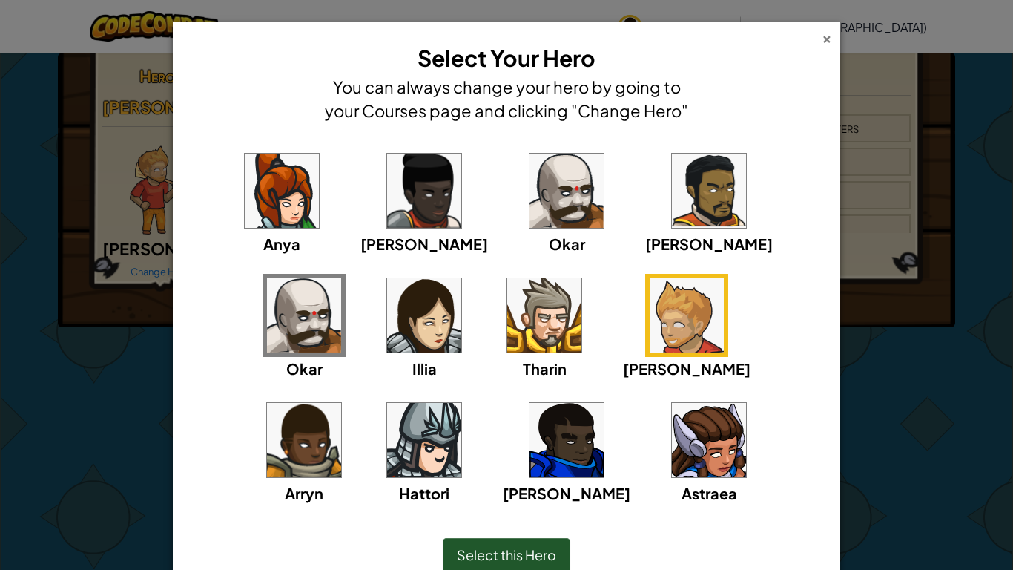
click at [826, 40] on div "×" at bounding box center [827, 37] width 10 height 16
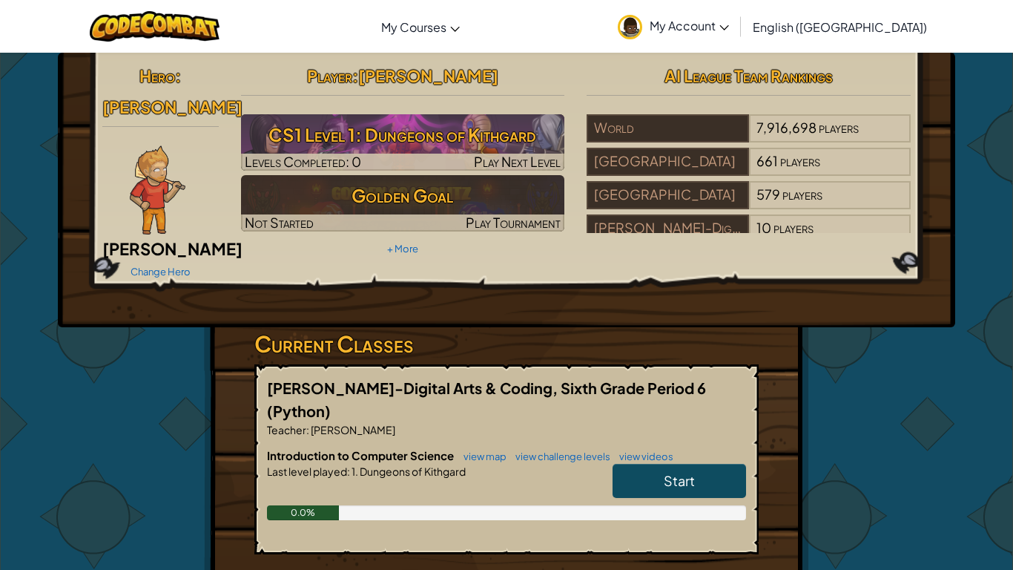
click at [736, 40] on link "My Account" at bounding box center [673, 26] width 126 height 47
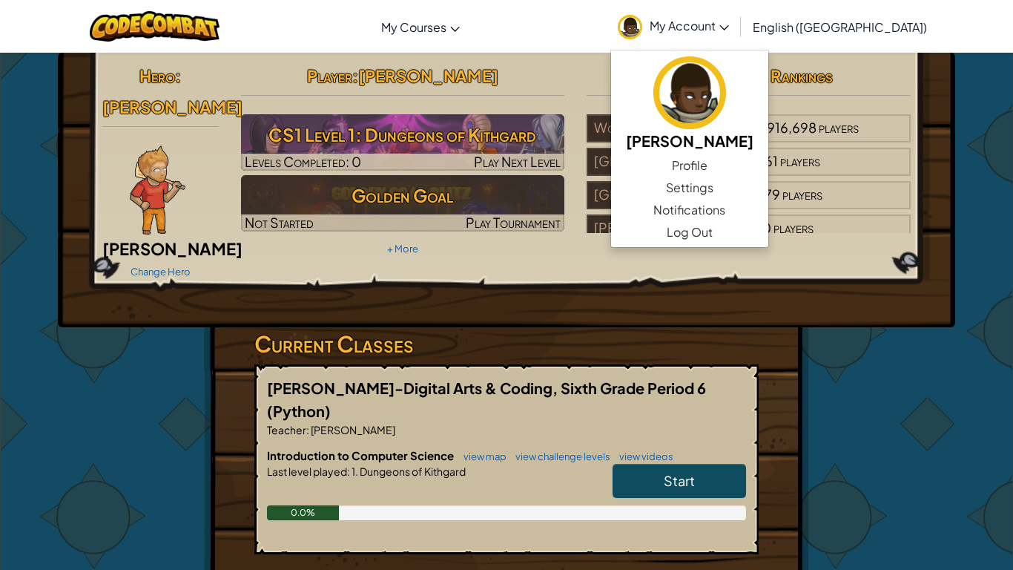
click at [690, 447] on h6 "Introduction to Computer Science view map view challenge levels view videos" at bounding box center [506, 455] width 479 height 16
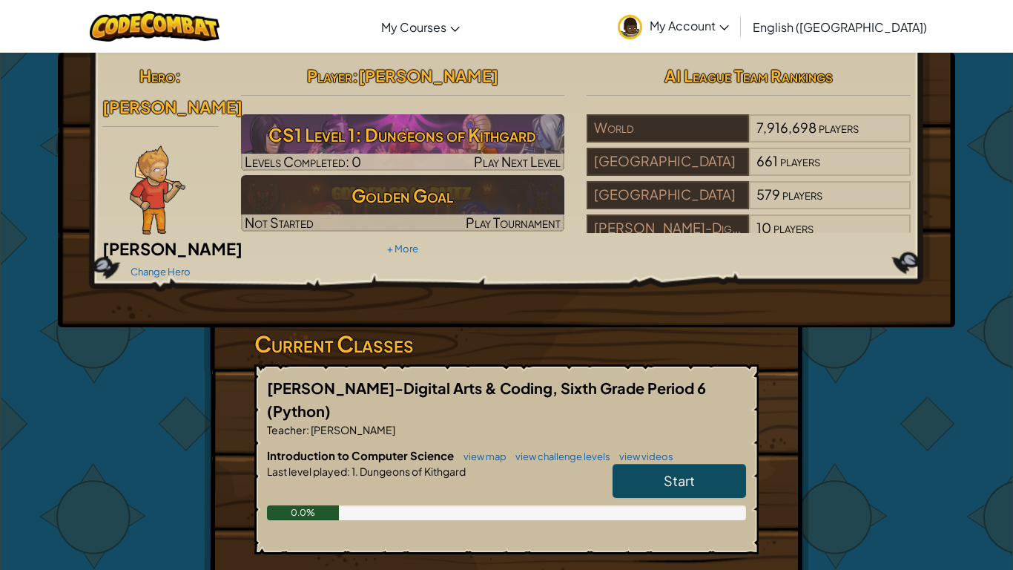
click at [676, 472] on span "Start" at bounding box center [679, 480] width 31 height 17
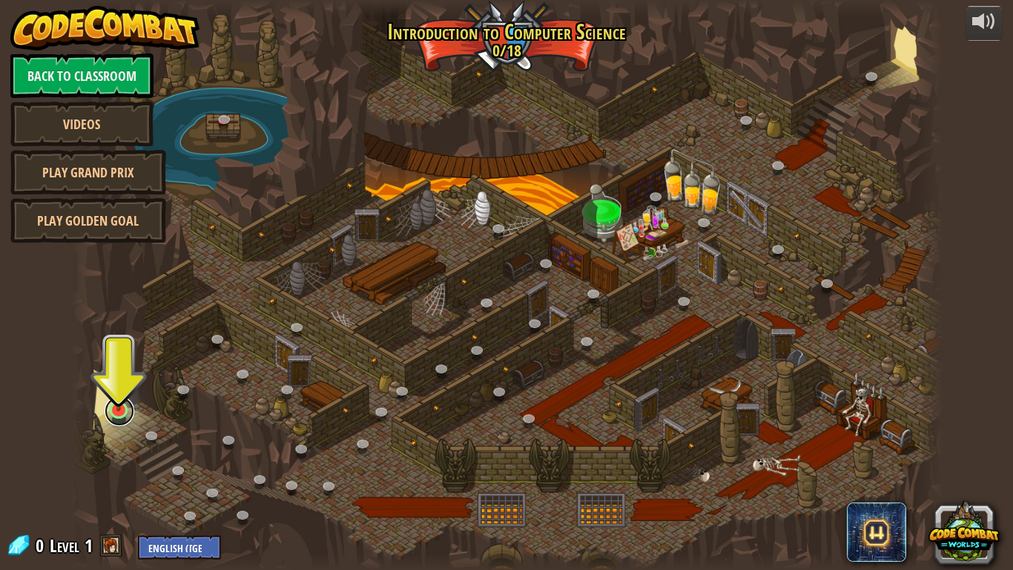
click at [127, 423] on link at bounding box center [120, 411] width 30 height 30
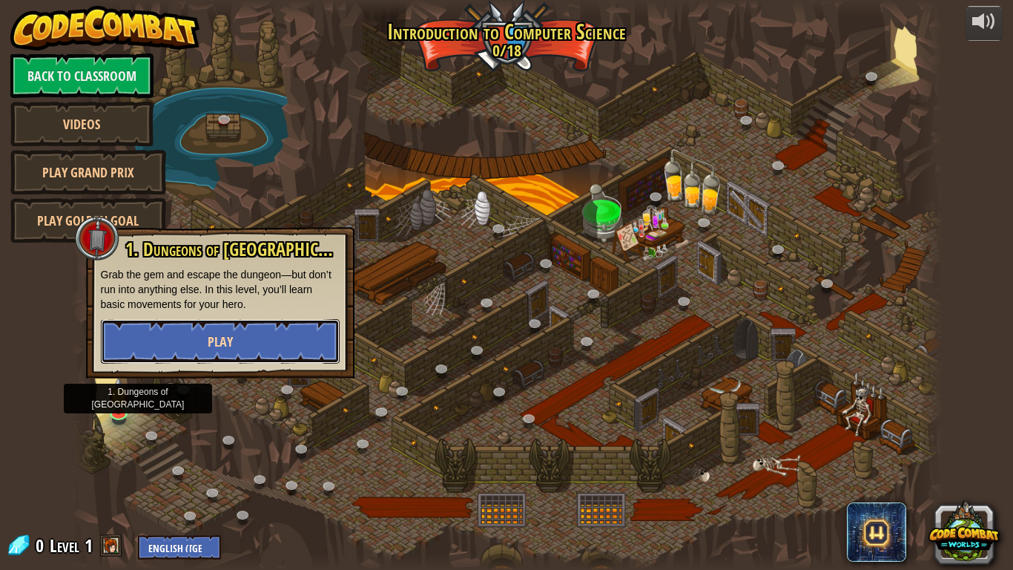
click at [215, 343] on span "Play" at bounding box center [220, 341] width 25 height 19
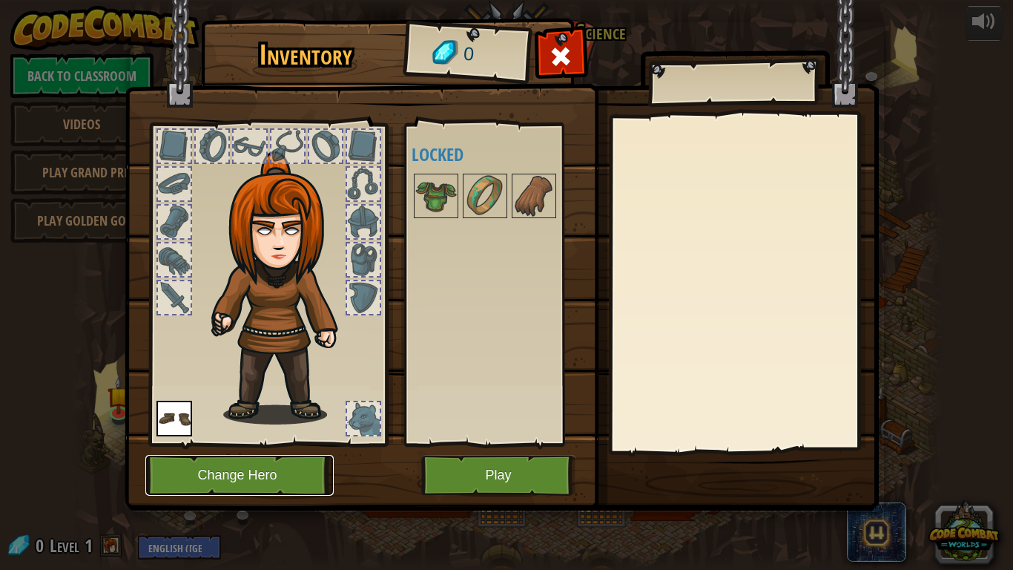
click at [278, 478] on button "Change Hero" at bounding box center [239, 475] width 188 height 41
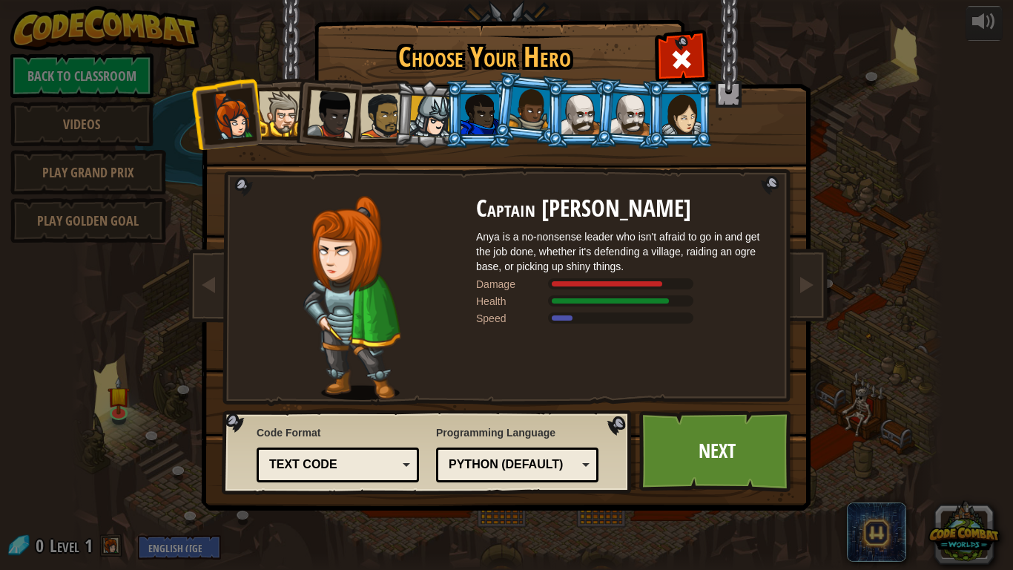
click at [380, 123] on div at bounding box center [383, 116] width 46 height 46
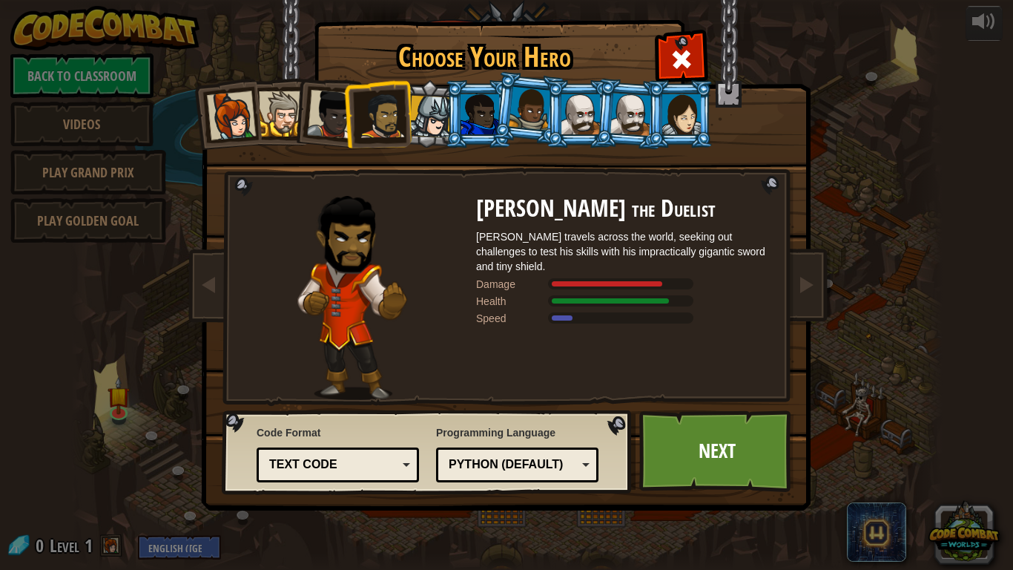
click at [337, 119] on div at bounding box center [331, 114] width 49 height 49
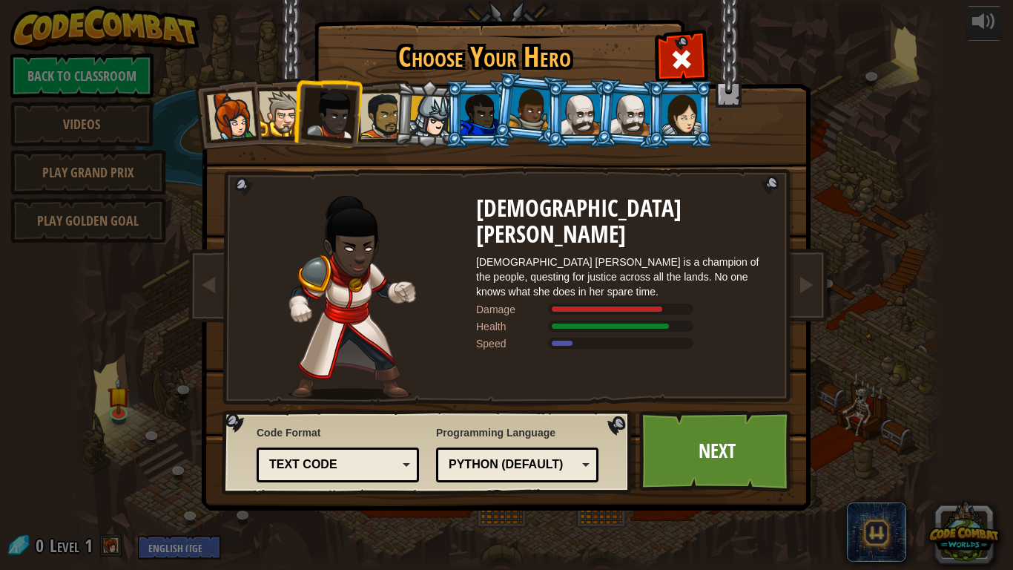
click at [286, 114] on div at bounding box center [281, 113] width 45 height 45
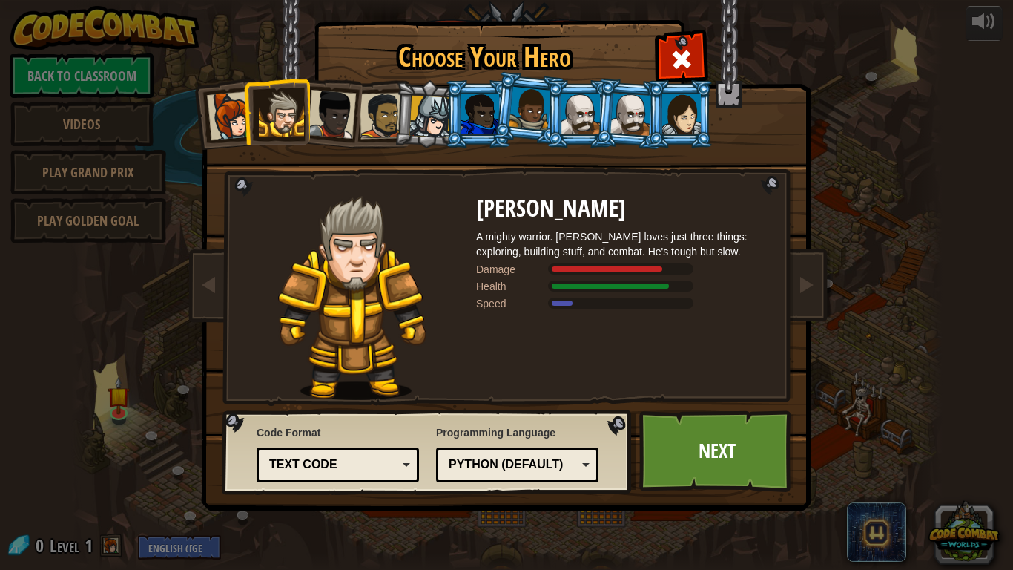
click at [679, 132] on div at bounding box center [681, 114] width 39 height 40
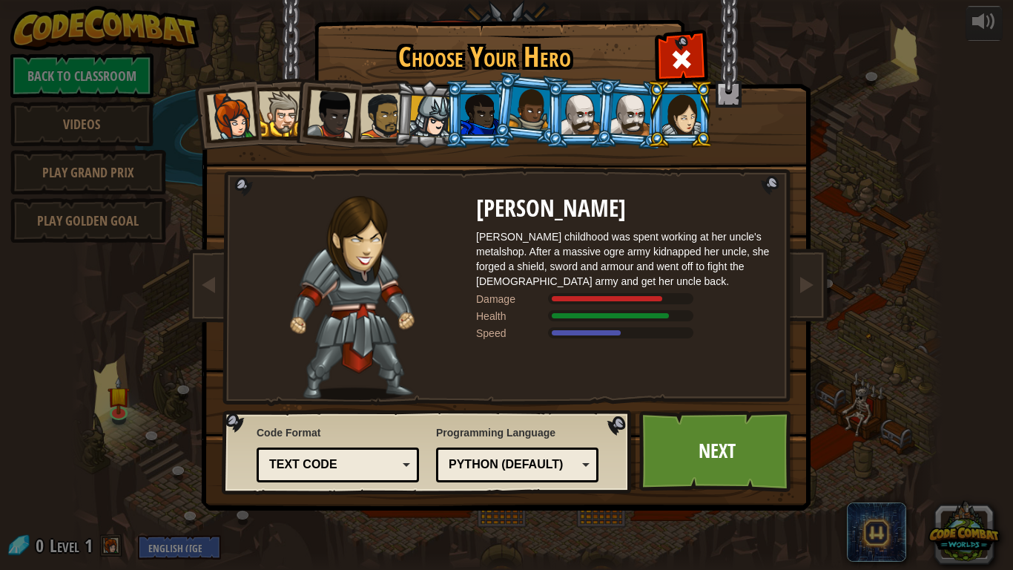
click at [537, 96] on div at bounding box center [530, 109] width 42 height 44
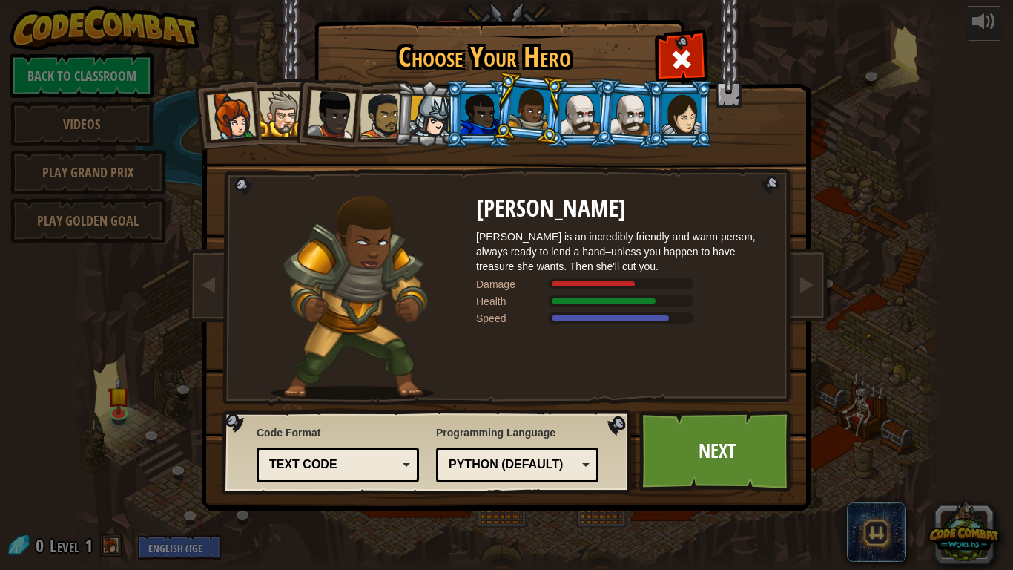
click at [495, 102] on div at bounding box center [480, 114] width 39 height 40
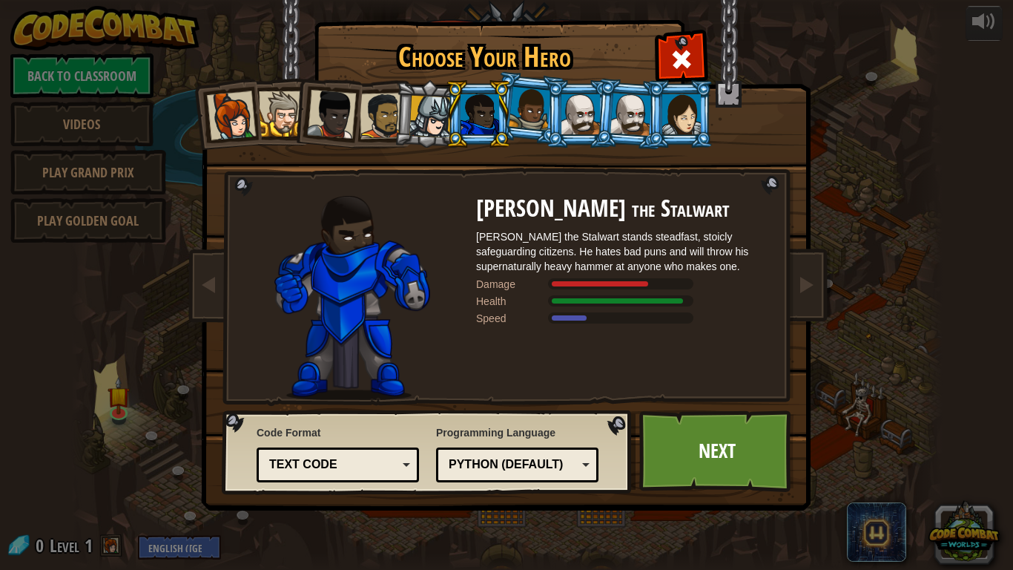
click at [242, 103] on div at bounding box center [231, 115] width 49 height 49
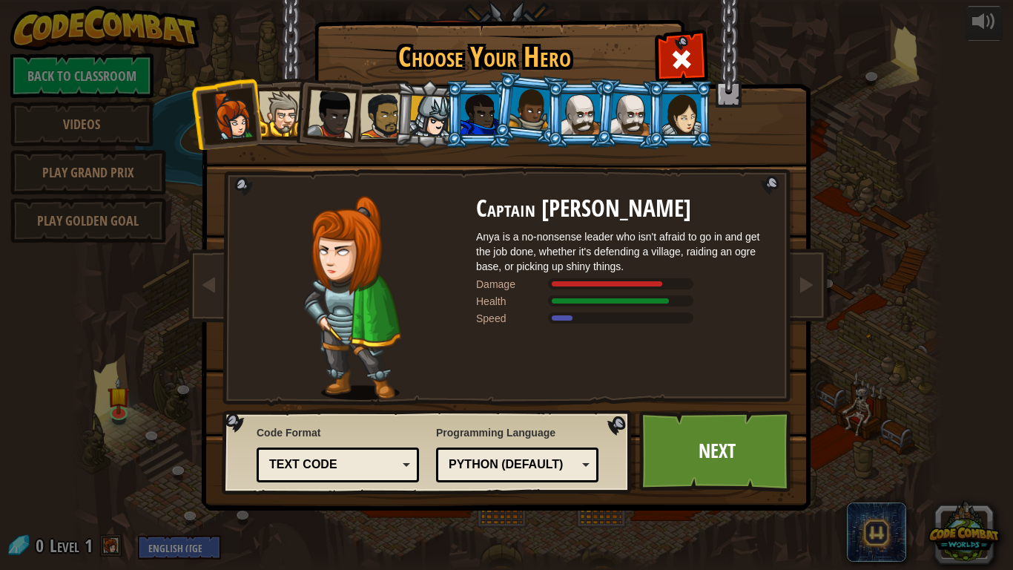
click at [271, 117] on div at bounding box center [281, 113] width 45 height 45
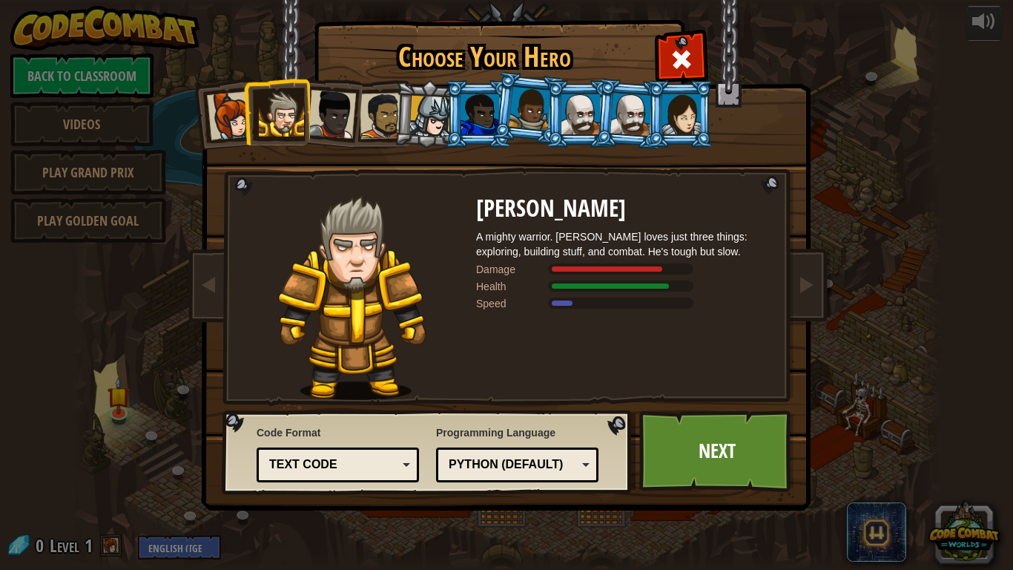
click at [331, 121] on div at bounding box center [331, 114] width 49 height 49
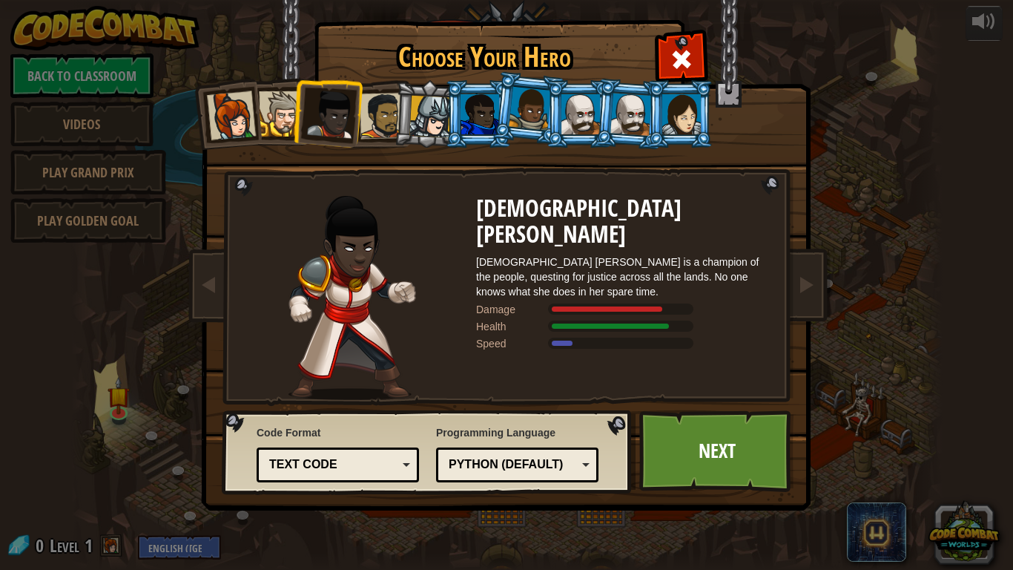
click at [369, 131] on div at bounding box center [383, 116] width 46 height 46
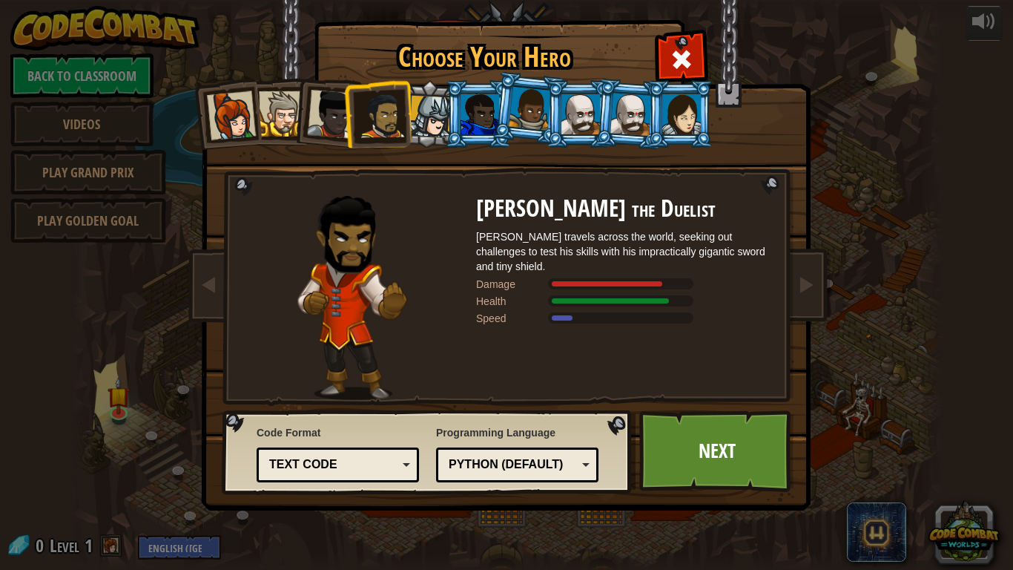
click at [412, 138] on li at bounding box center [428, 114] width 70 height 71
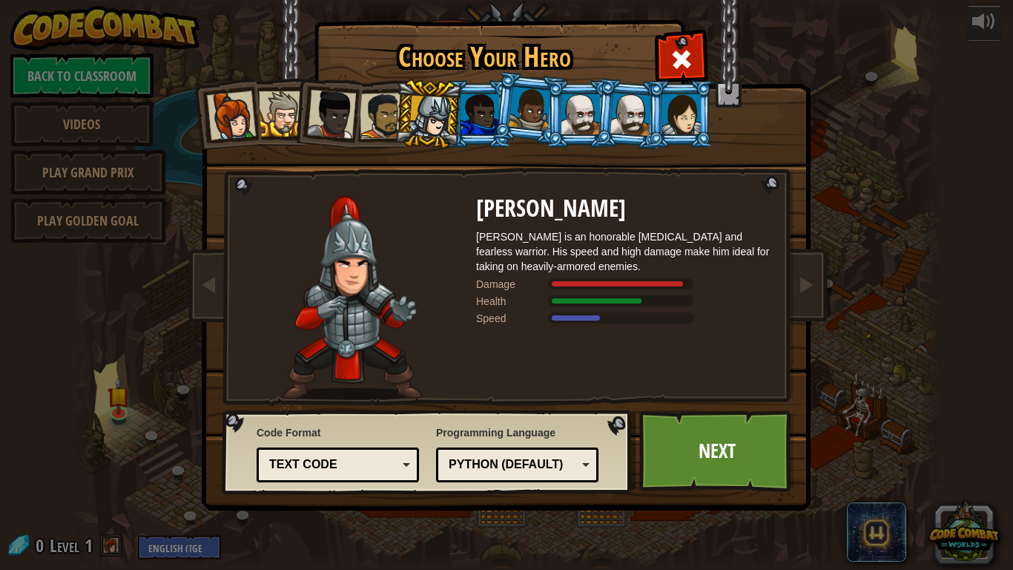
click at [476, 132] on div at bounding box center [480, 114] width 39 height 40
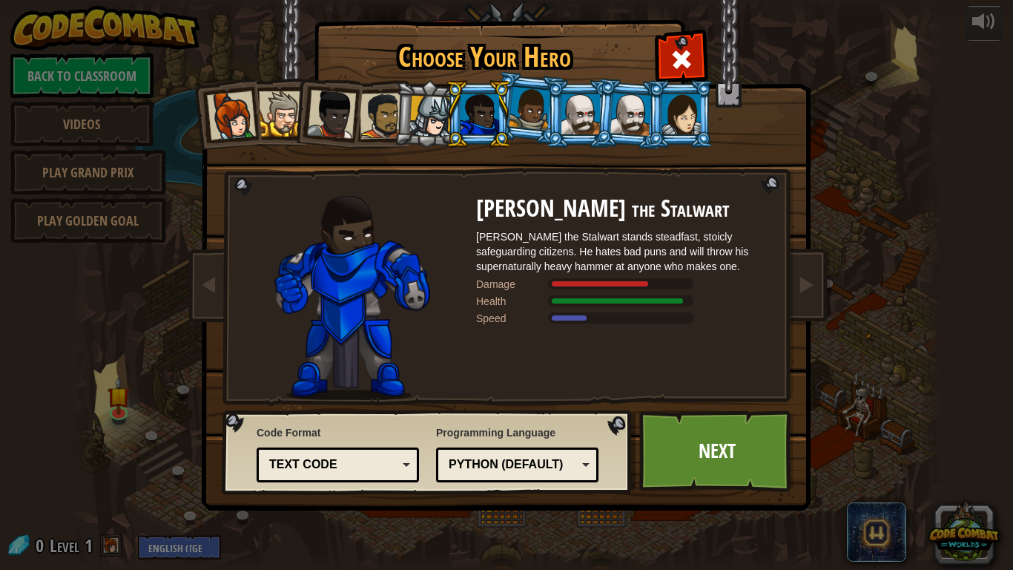
click at [540, 119] on div at bounding box center [530, 109] width 42 height 44
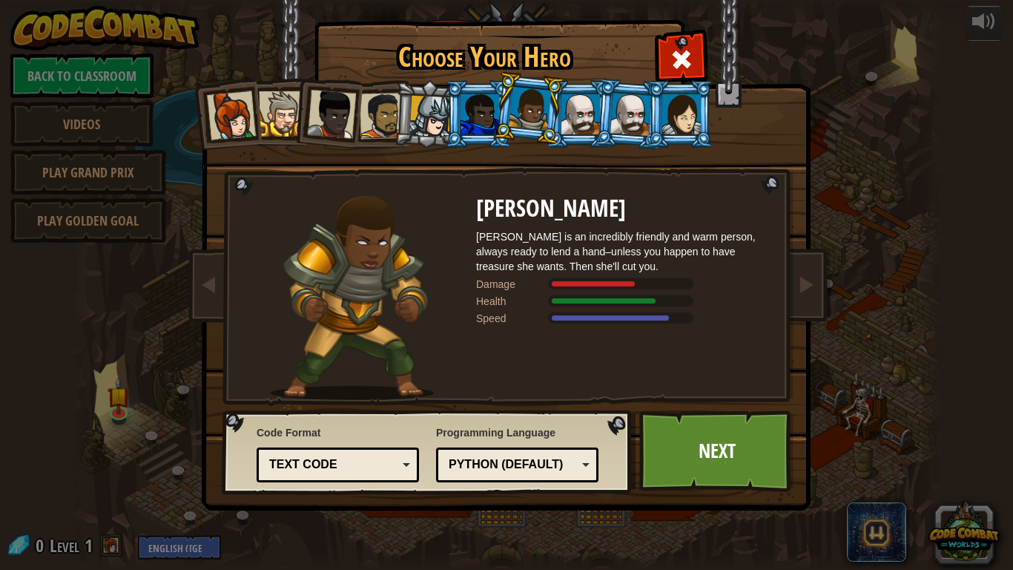
click at [567, 124] on div at bounding box center [580, 114] width 39 height 40
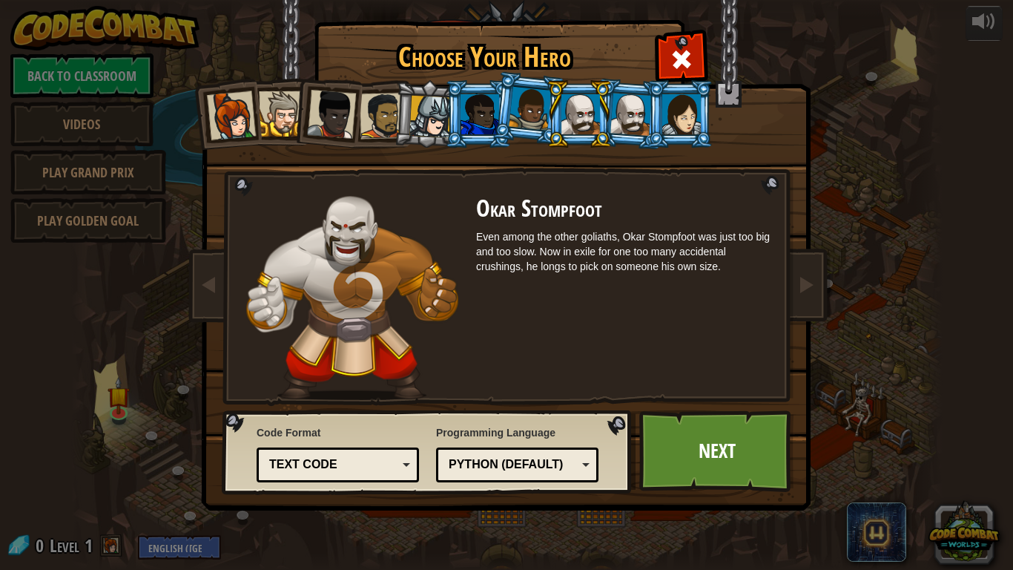
click at [630, 132] on div at bounding box center [631, 114] width 42 height 42
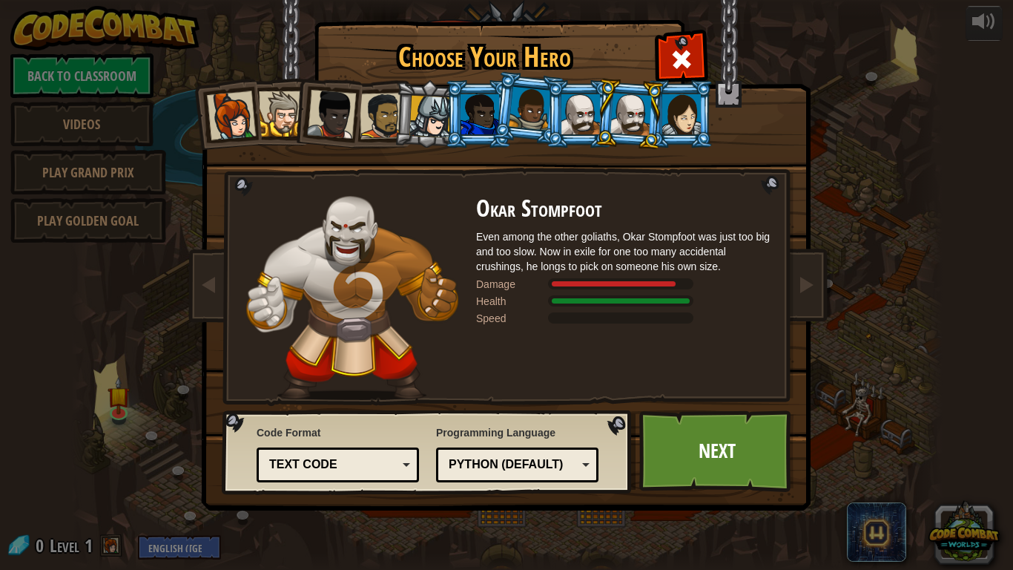
click at [682, 134] on li at bounding box center [680, 113] width 67 height 67
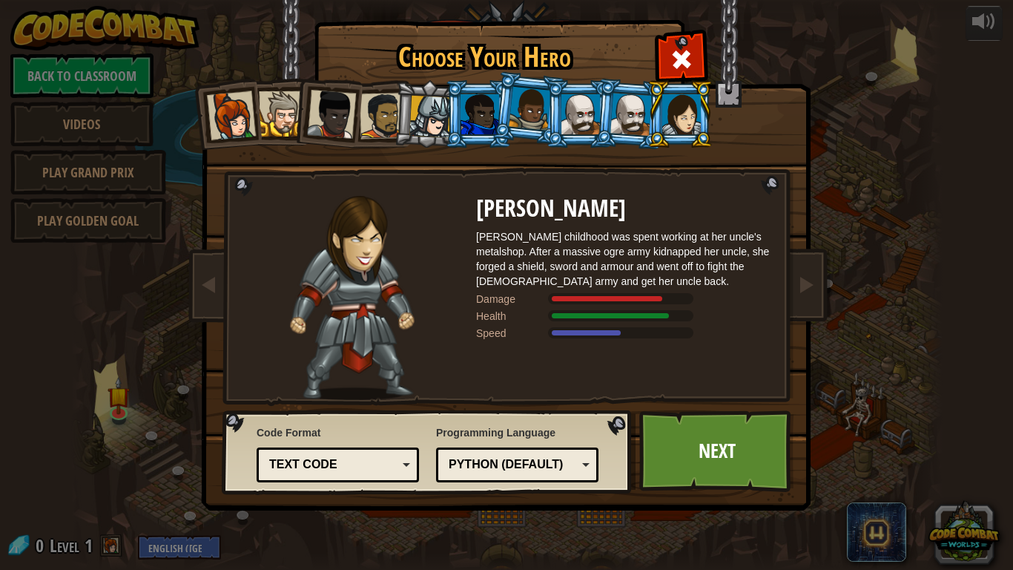
click at [439, 116] on div at bounding box center [430, 117] width 42 height 42
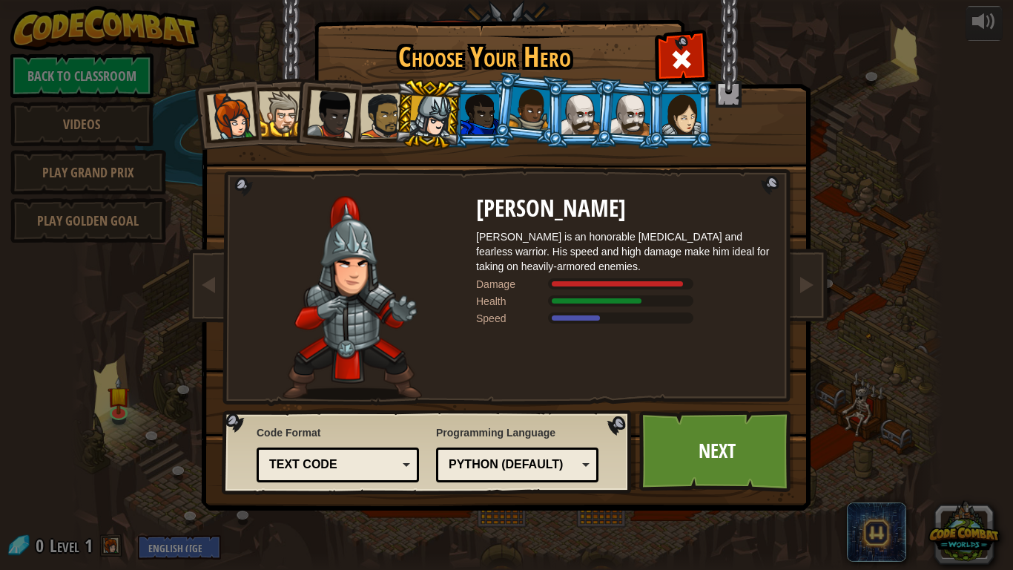
click at [364, 131] on div at bounding box center [383, 116] width 46 height 46
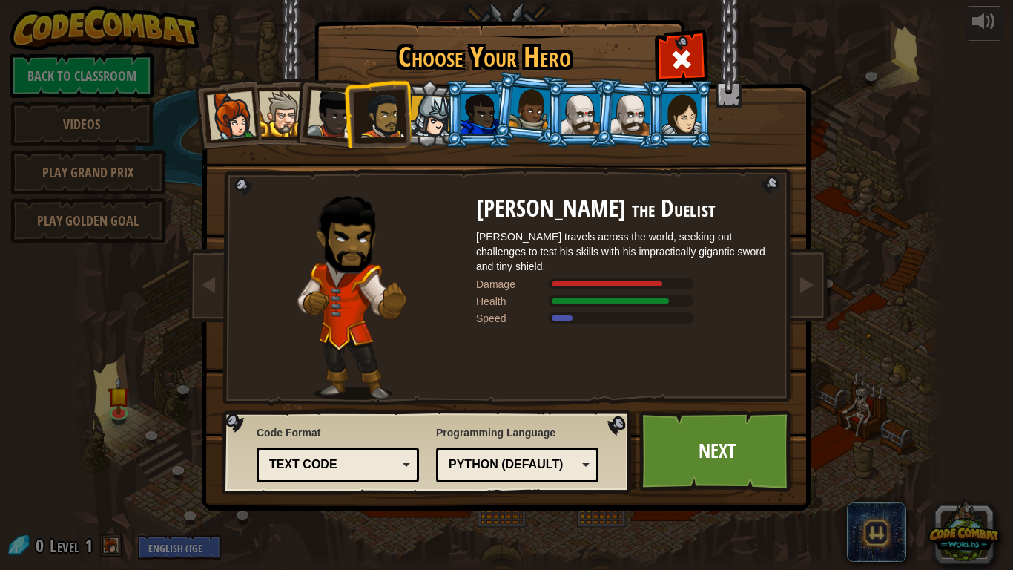
click at [333, 130] on div at bounding box center [331, 114] width 49 height 49
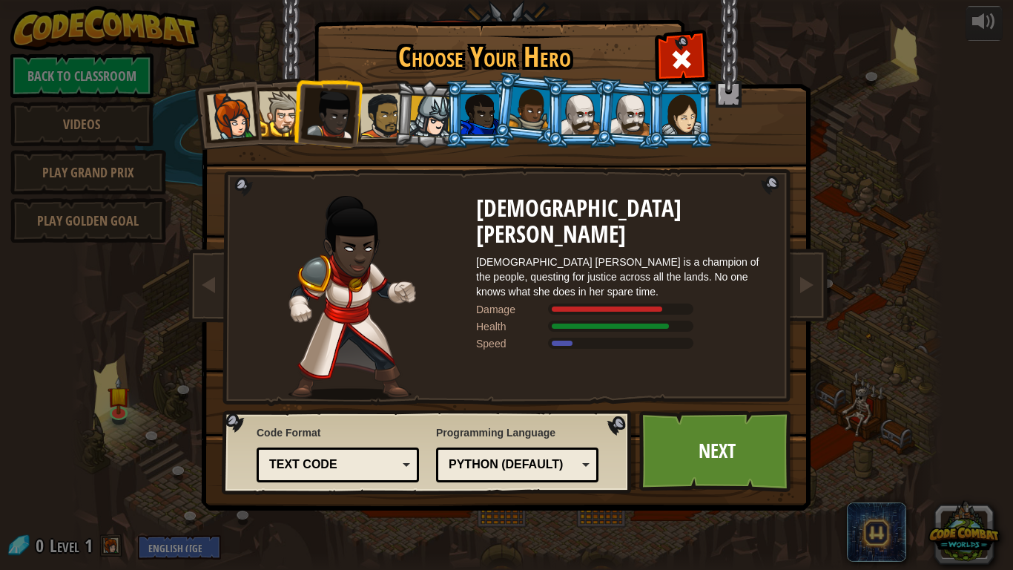
click at [571, 107] on div at bounding box center [580, 114] width 39 height 40
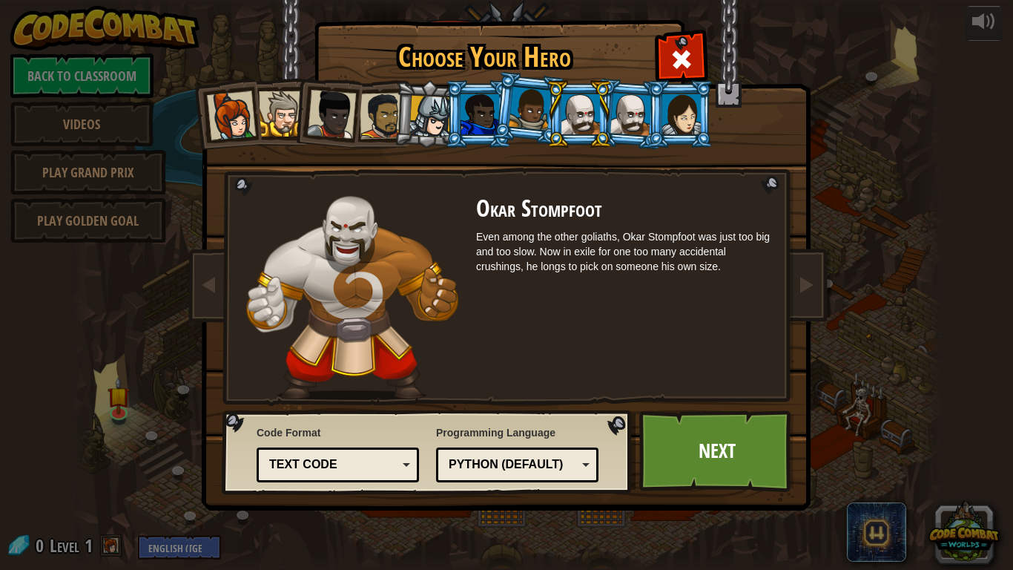
click at [533, 116] on div at bounding box center [530, 109] width 42 height 44
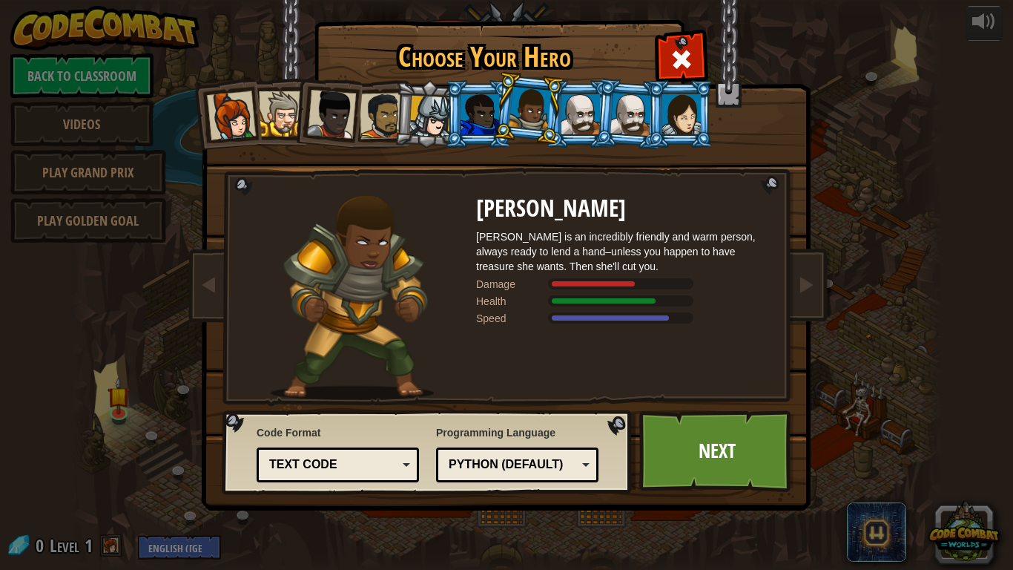
click at [447, 102] on li at bounding box center [478, 113] width 67 height 67
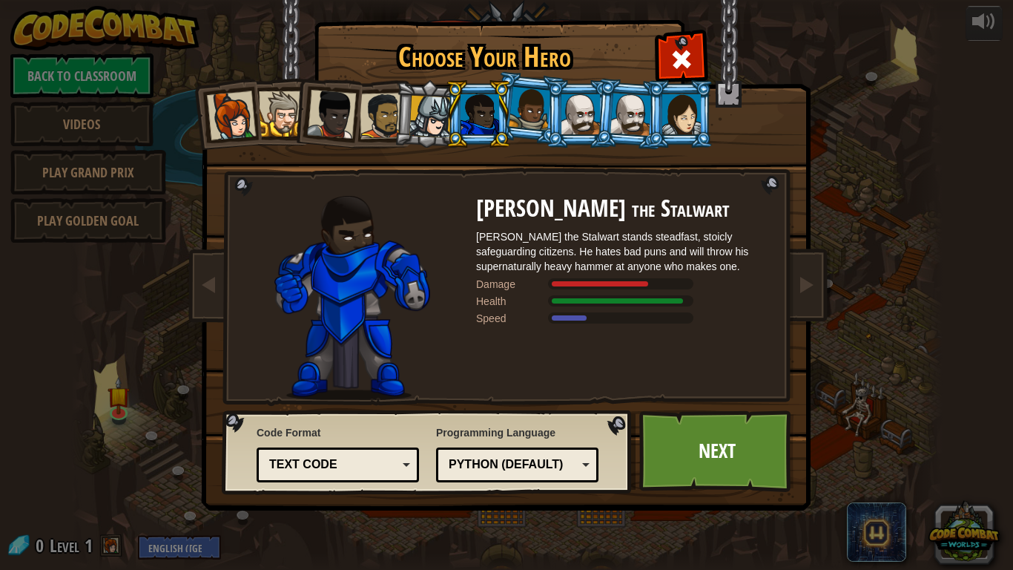
click at [515, 105] on div at bounding box center [530, 109] width 42 height 44
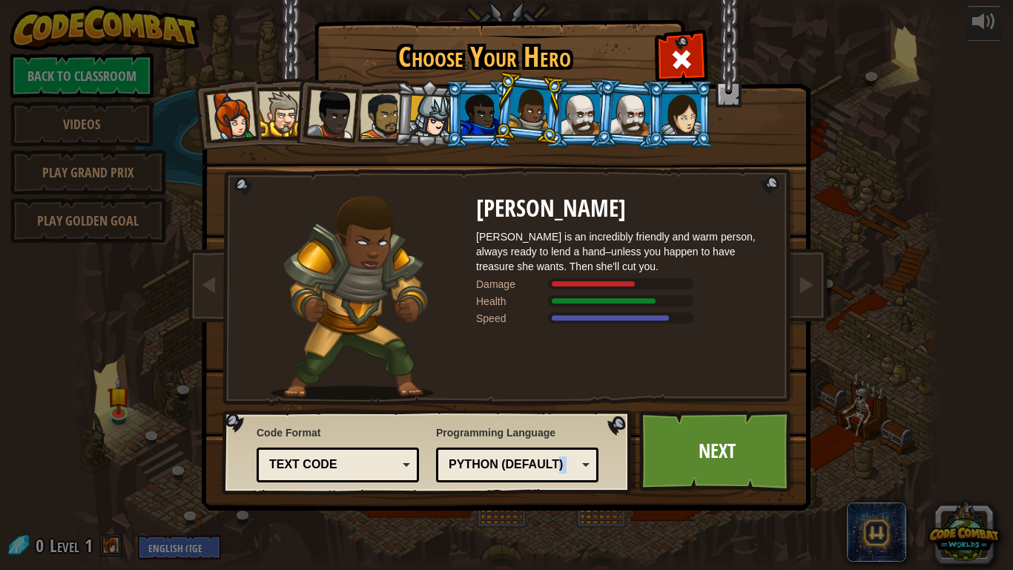
drag, startPoint x: 684, startPoint y: 463, endPoint x: 562, endPoint y: 475, distance: 122.2
click at [562, 23] on div "Code Format Text code Blocks and code Blocks Blocks (Icons) Text code Blocks - …" at bounding box center [506, 23] width 607 height 0
click at [562, 475] on div "Python (Default)" at bounding box center [517, 464] width 143 height 23
click at [497, 430] on div "Programming Language Python (Default) JavaScript Lua C++ Java (Experimental) Py…" at bounding box center [517, 453] width 162 height 65
click at [432, 468] on div "Code Format Text code Blocks and code Blocks Blocks (Icons) Text code Blocks - …" at bounding box center [427, 452] width 401 height 76
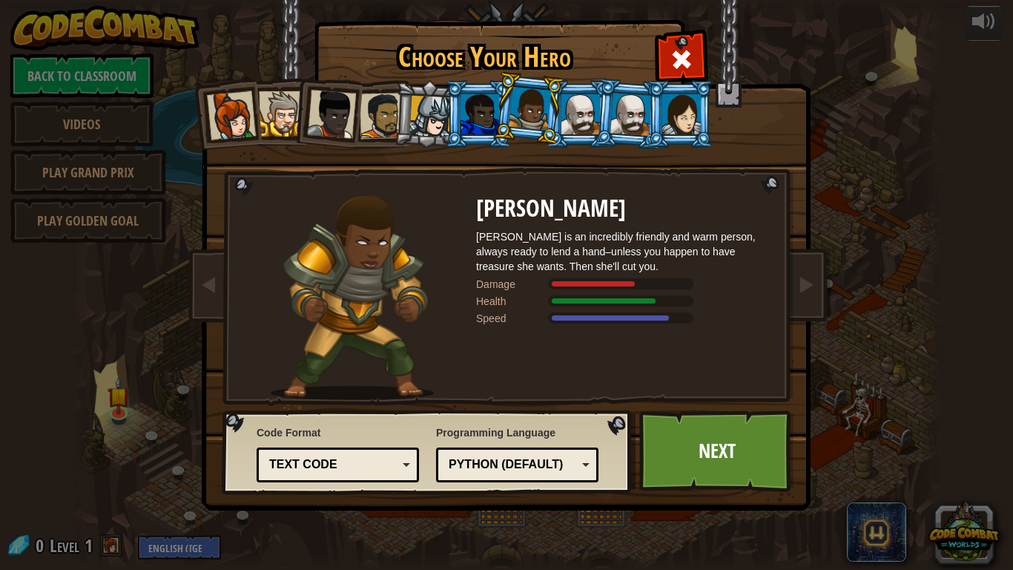
click at [380, 445] on div "Code Format Text code Blocks and code Blocks Blocks (Icons) Text code Blocks - …" at bounding box center [338, 453] width 162 height 65
click at [375, 455] on div "Text code" at bounding box center [337, 464] width 143 height 23
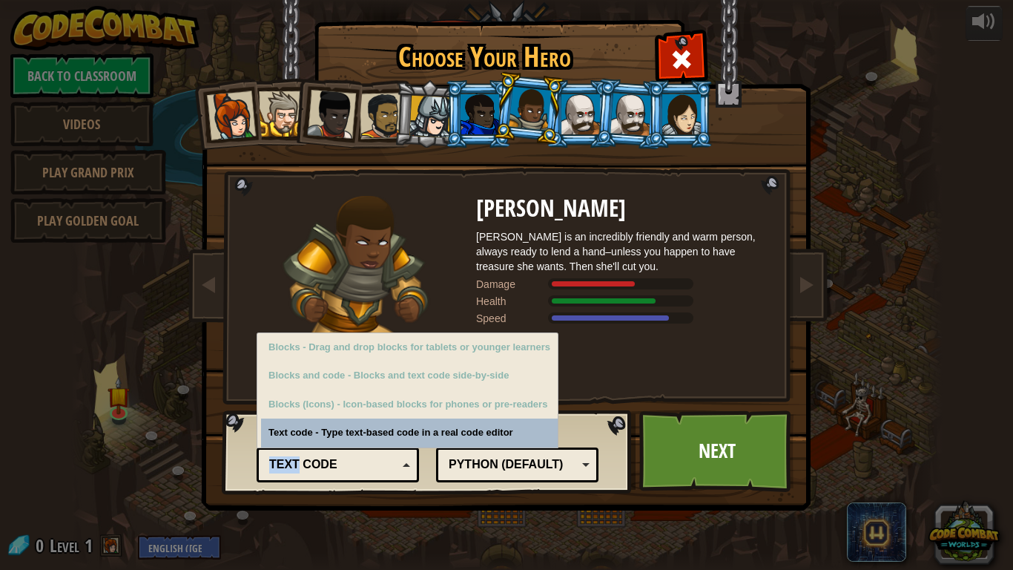
click at [376, 456] on div "Text code" at bounding box center [333, 464] width 128 height 17
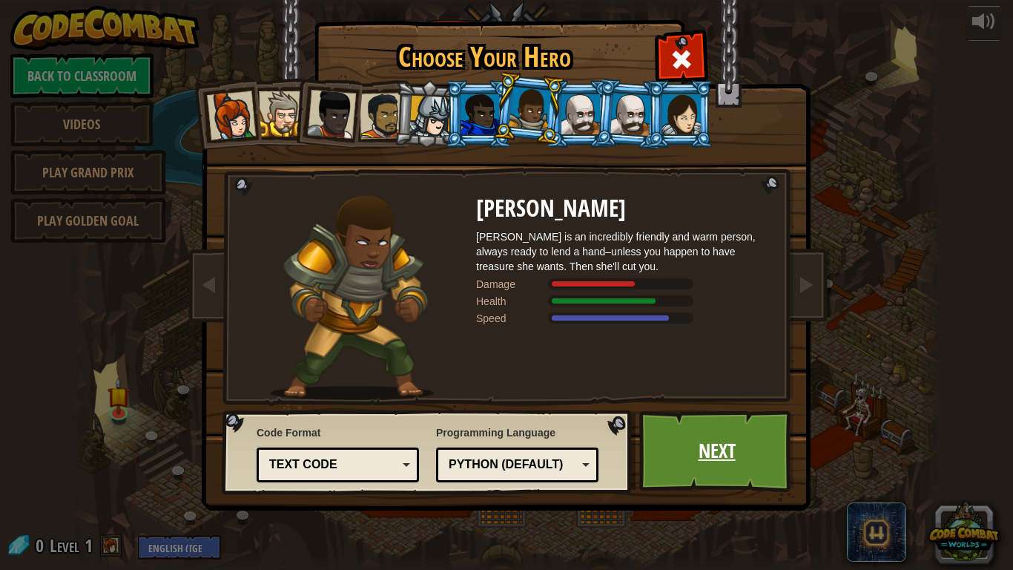
click at [691, 460] on link "Next" at bounding box center [716, 451] width 155 height 82
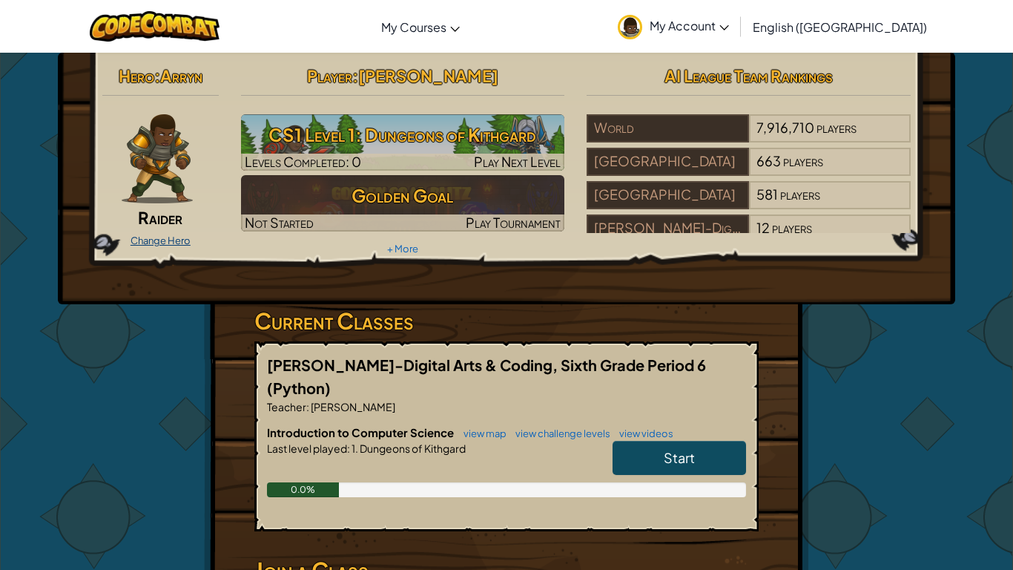
click at [160, 241] on link "Change Hero" at bounding box center [161, 240] width 60 height 12
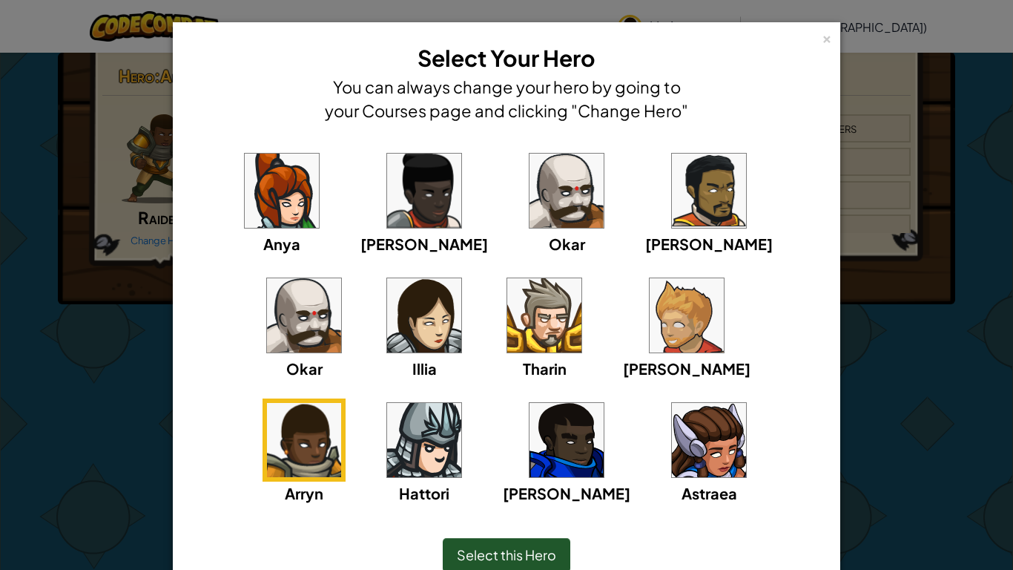
click at [650, 331] on img at bounding box center [687, 315] width 74 height 74
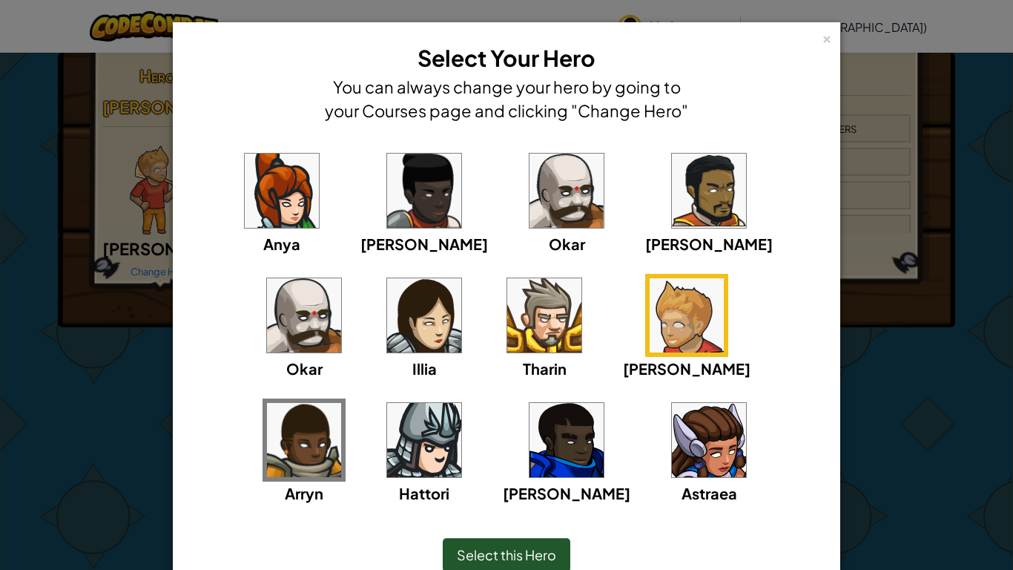
click at [480, 479] on div "Select this Hero" at bounding box center [507, 555] width 128 height 34
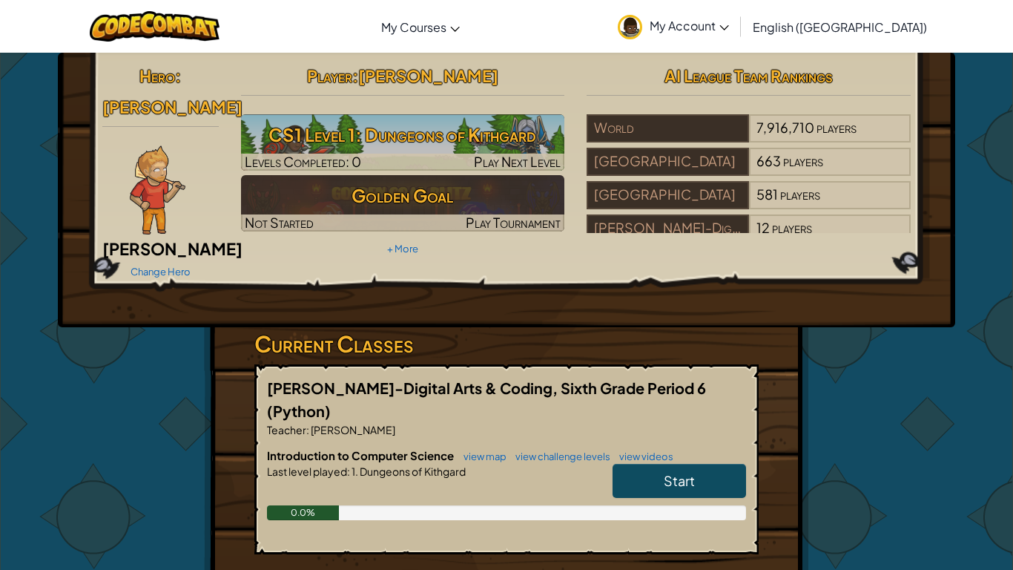
click at [643, 464] on link "Start" at bounding box center [679, 481] width 133 height 34
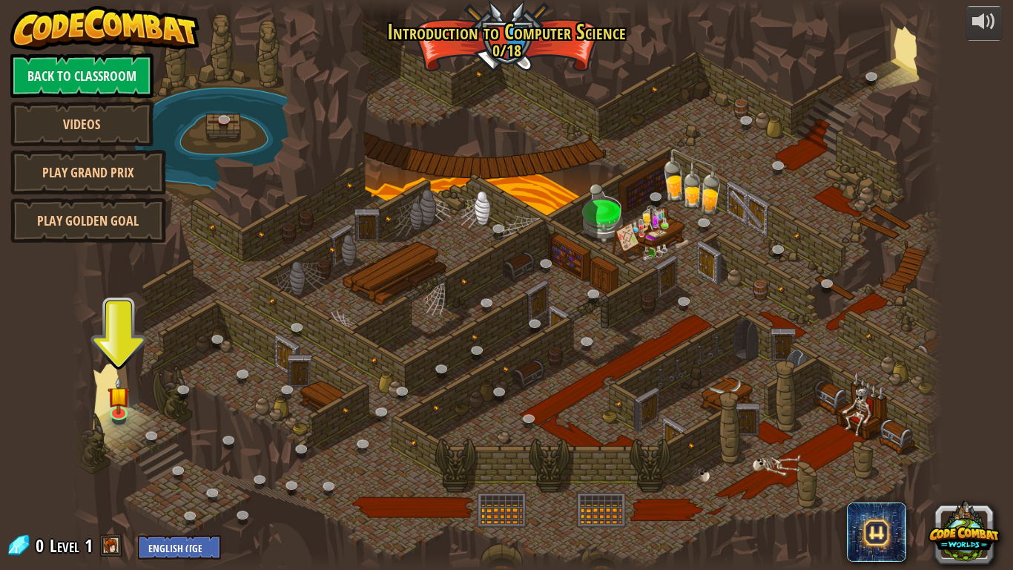
click at [114, 479] on span at bounding box center [111, 545] width 22 height 22
click at [105, 479] on span at bounding box center [111, 545] width 22 height 22
click at [125, 412] on link at bounding box center [120, 411] width 30 height 30
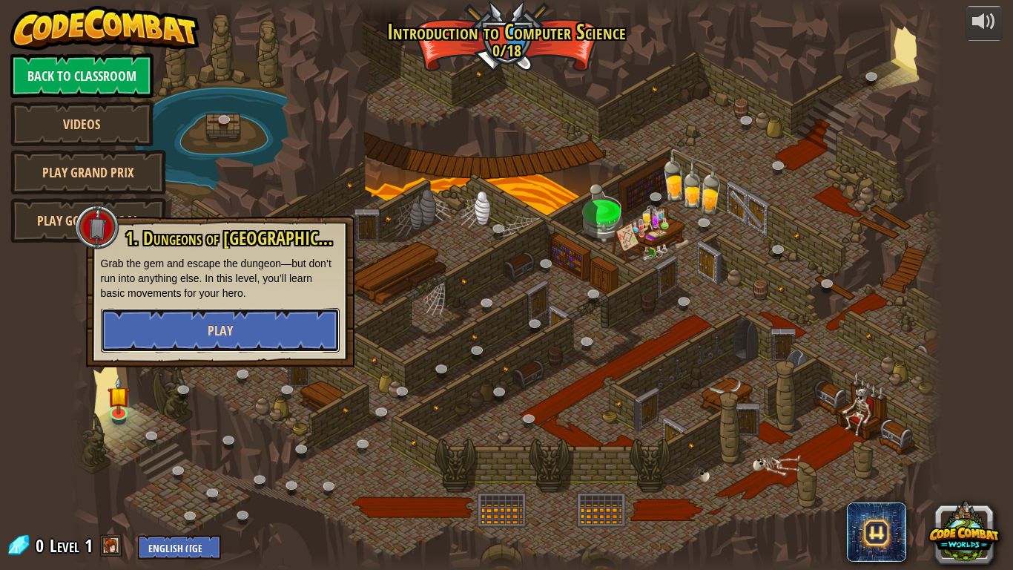
click at [196, 328] on button "Play" at bounding box center [220, 330] width 239 height 44
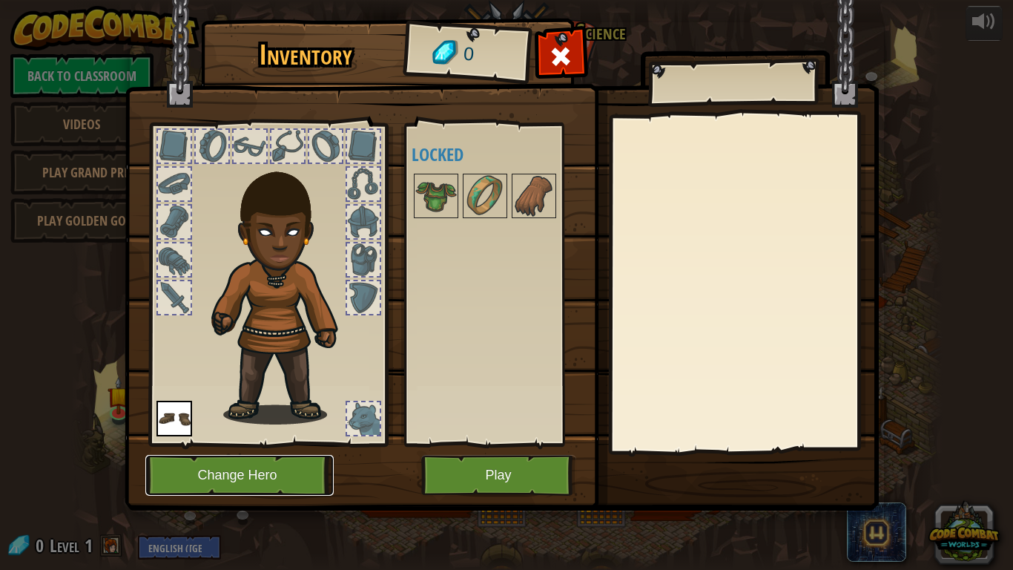
click at [302, 479] on button "Change Hero" at bounding box center [239, 475] width 188 height 41
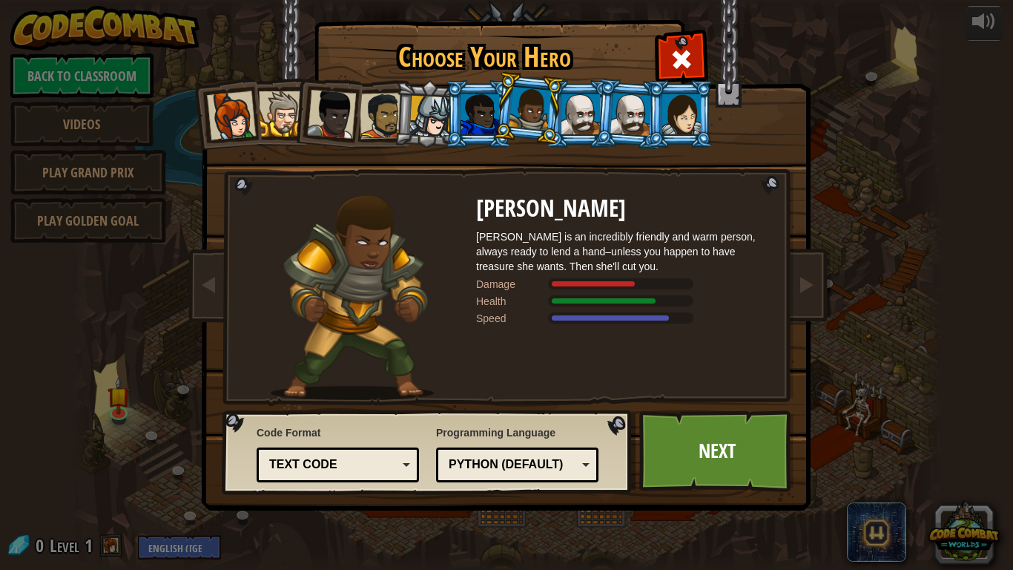
click at [406, 125] on li at bounding box center [428, 114] width 70 height 71
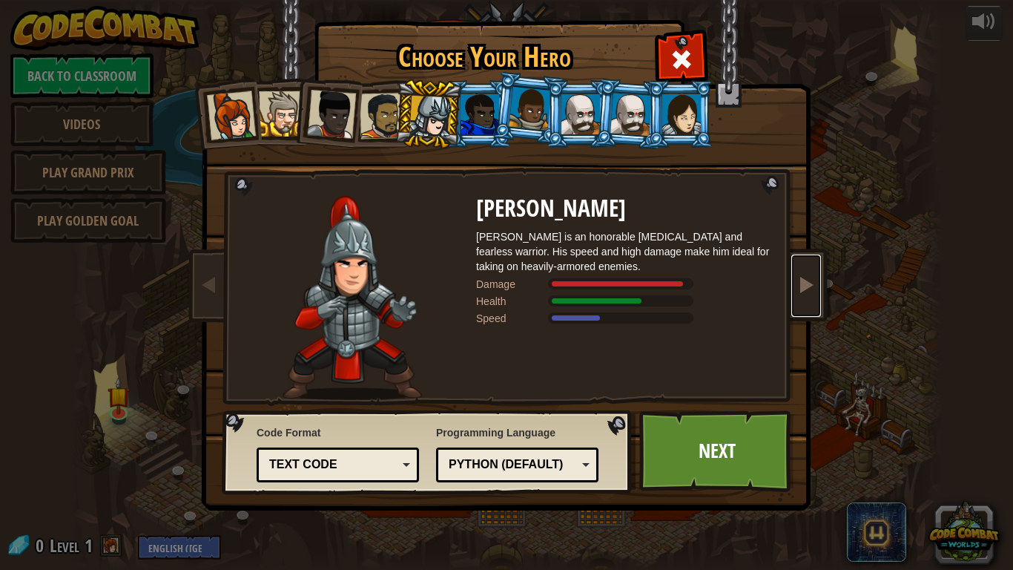
click at [798, 291] on span at bounding box center [806, 284] width 18 height 18
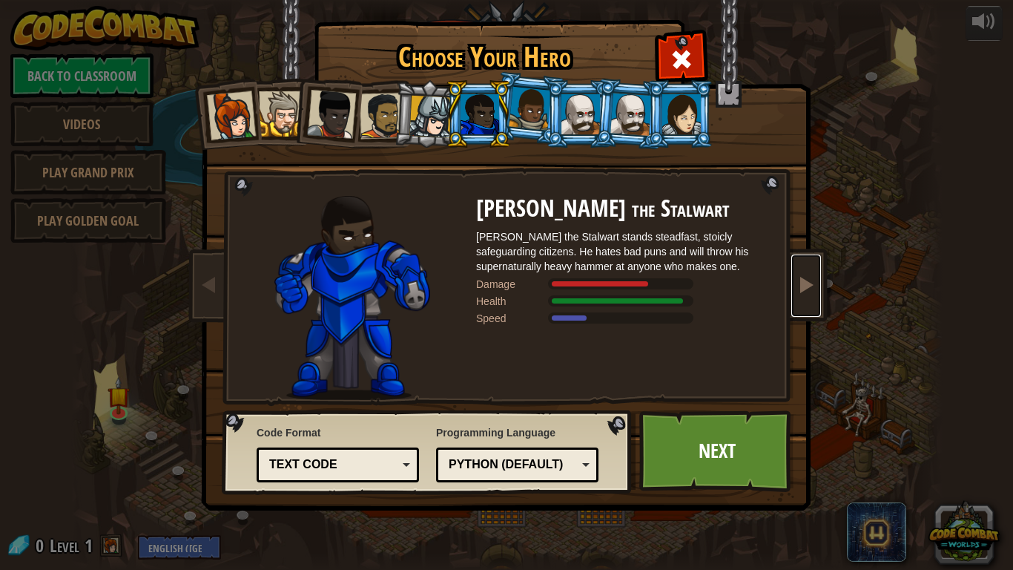
click at [800, 286] on span at bounding box center [806, 284] width 18 height 18
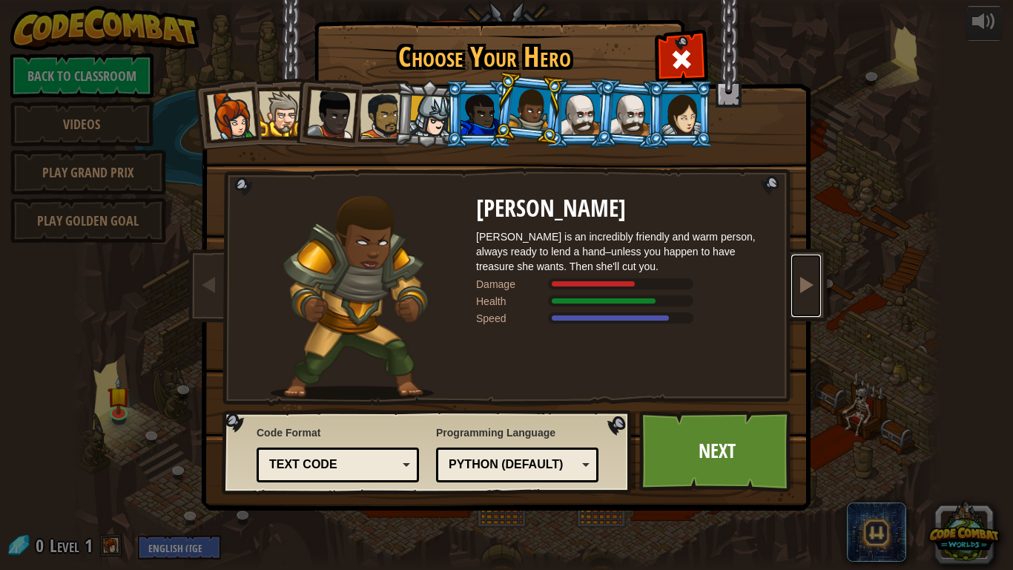
click at [796, 289] on link at bounding box center [806, 285] width 30 height 62
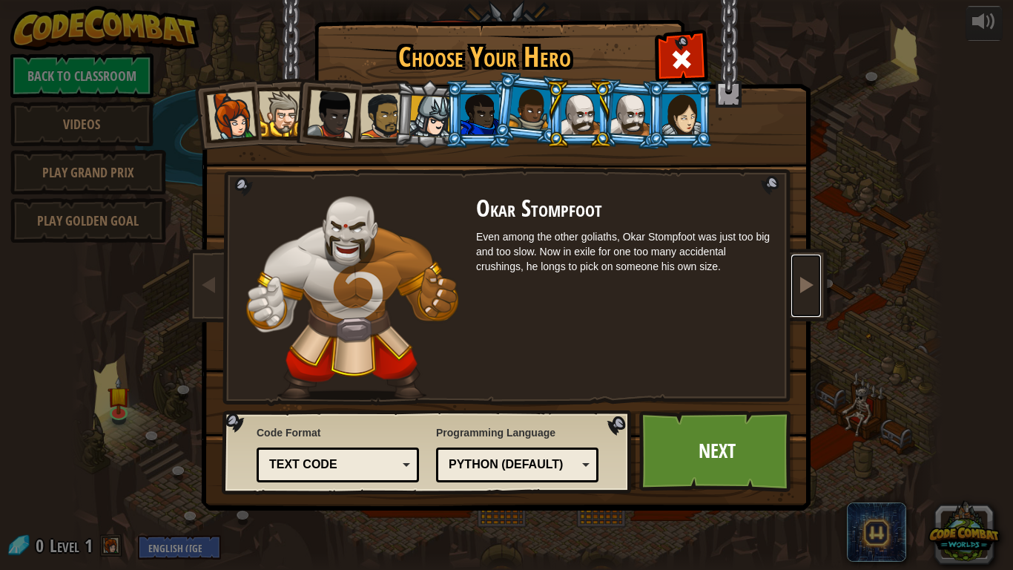
click at [810, 289] on span at bounding box center [806, 284] width 18 height 18
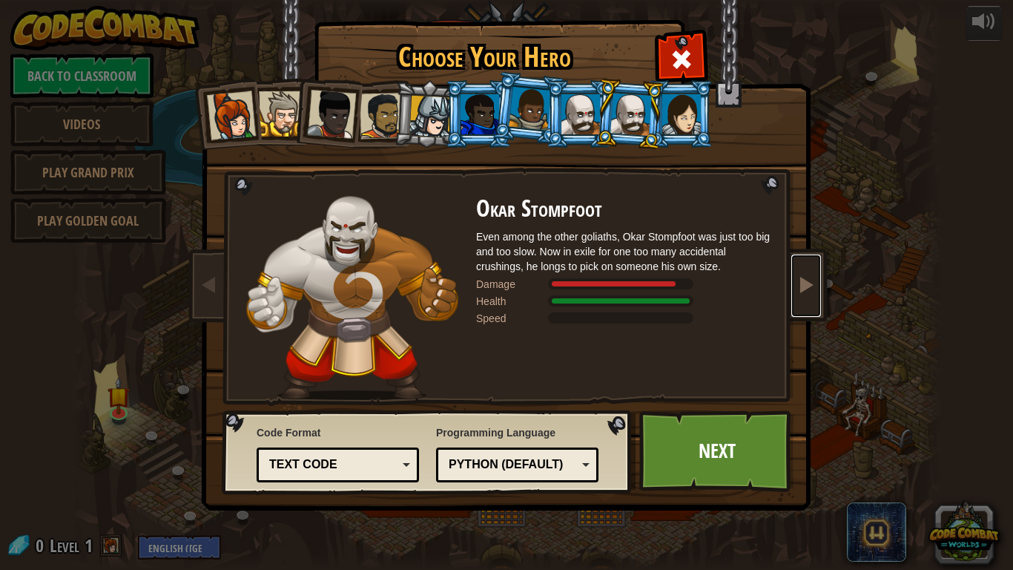
click at [811, 289] on span at bounding box center [806, 284] width 18 height 18
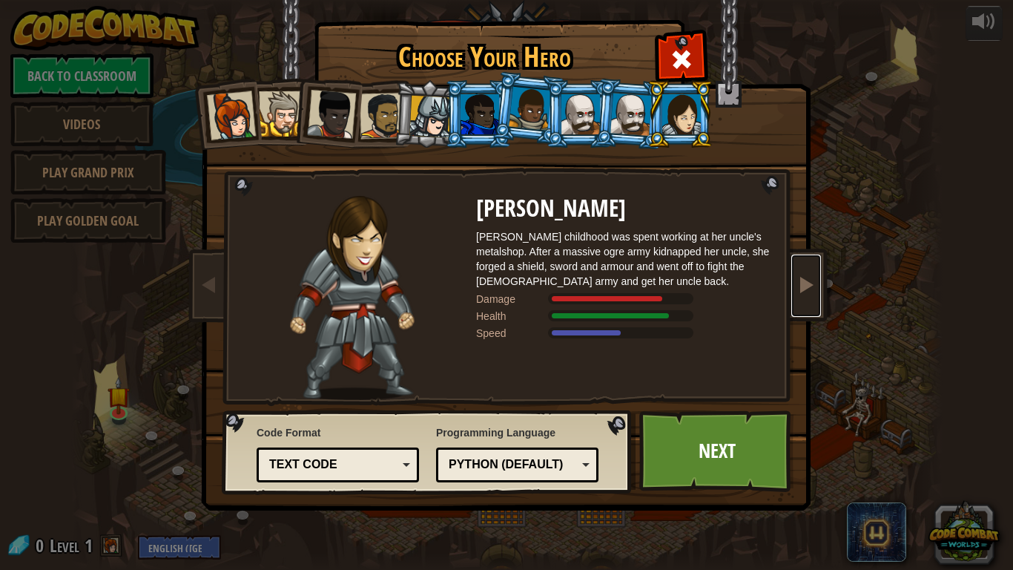
click at [812, 288] on span at bounding box center [806, 284] width 18 height 18
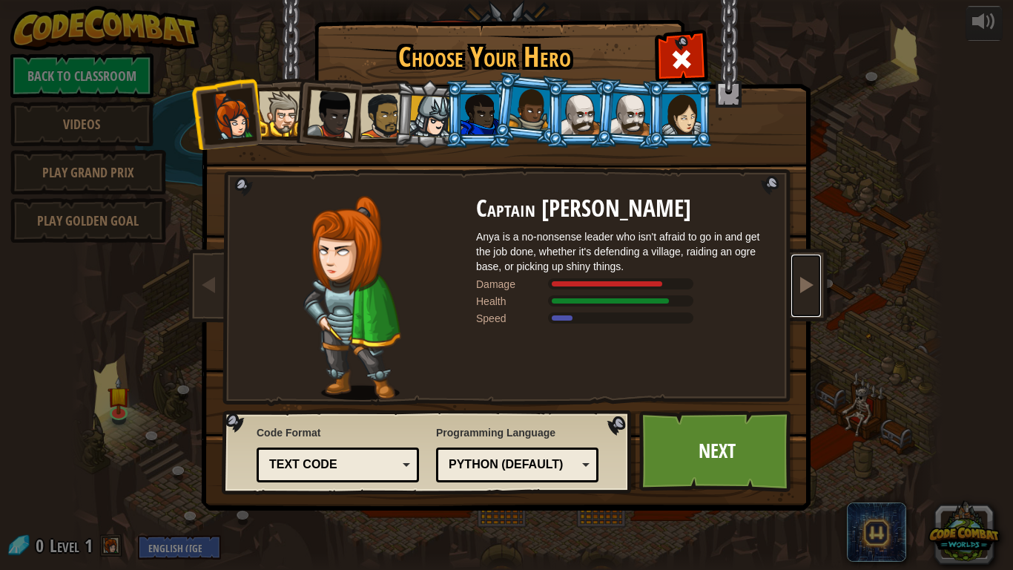
click at [813, 288] on span at bounding box center [806, 284] width 18 height 18
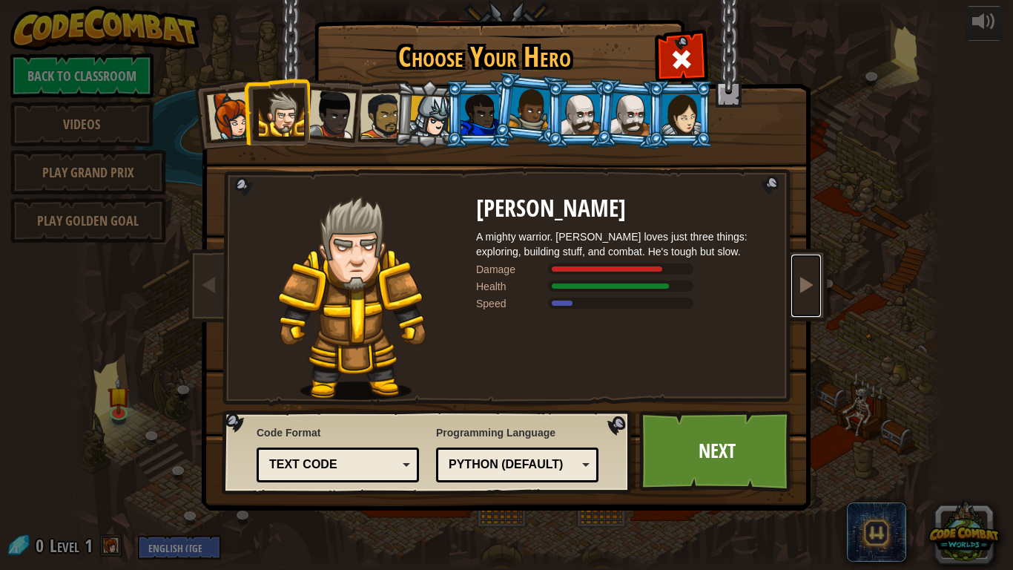
click at [813, 288] on span at bounding box center [806, 284] width 18 height 18
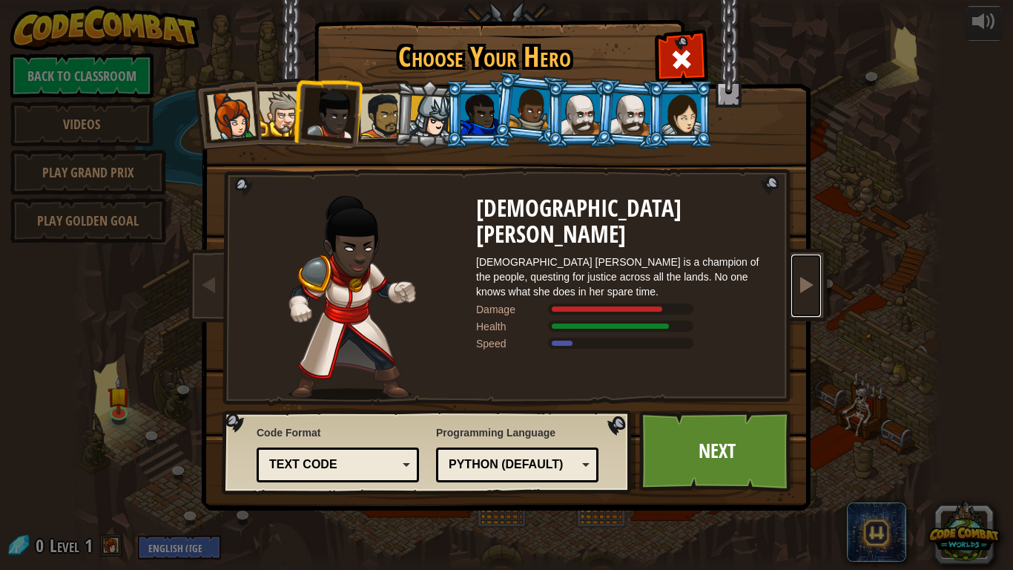
click at [813, 288] on span at bounding box center [806, 284] width 18 height 18
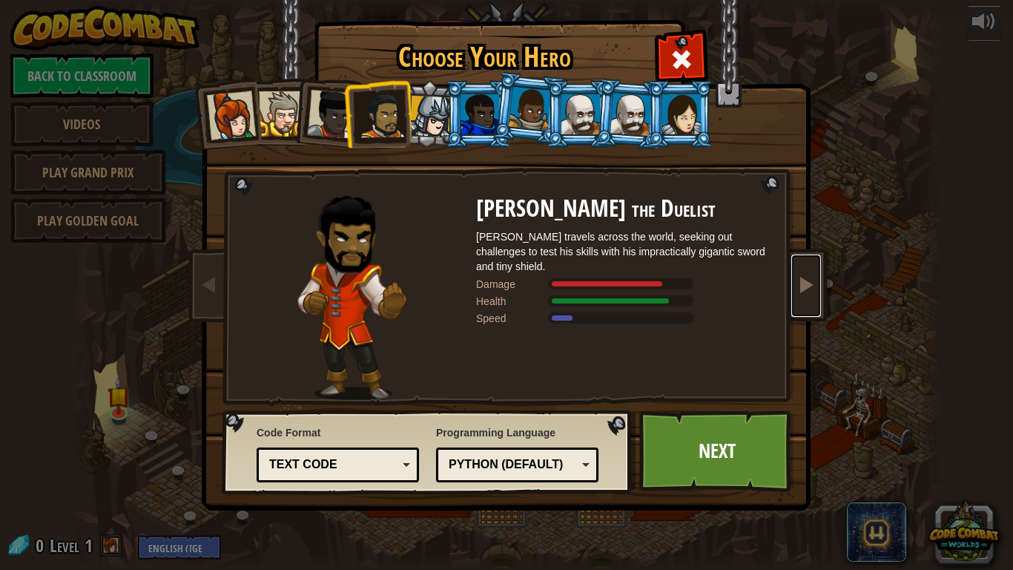
click at [813, 288] on span at bounding box center [806, 284] width 18 height 18
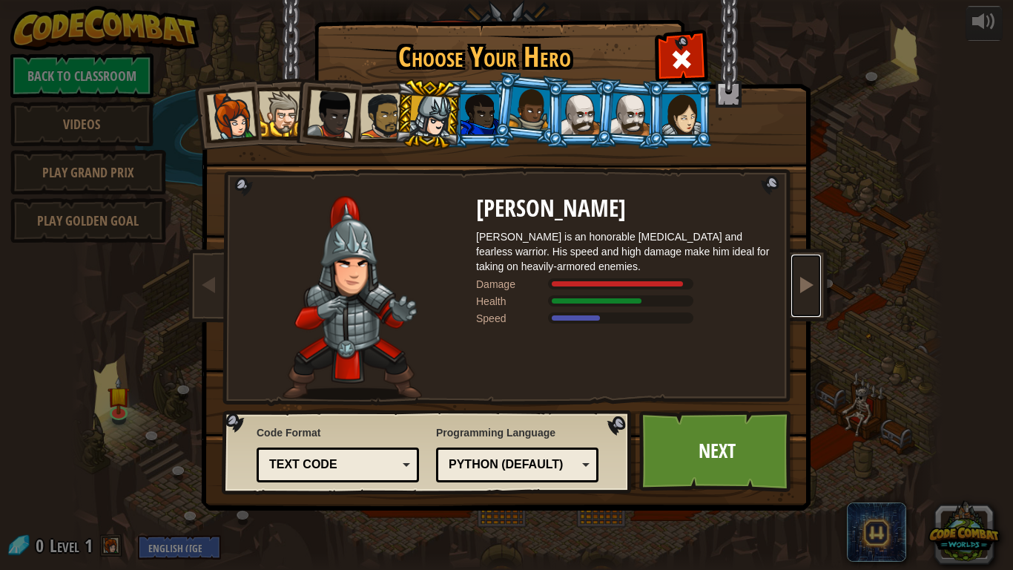
click at [813, 288] on span at bounding box center [806, 284] width 18 height 18
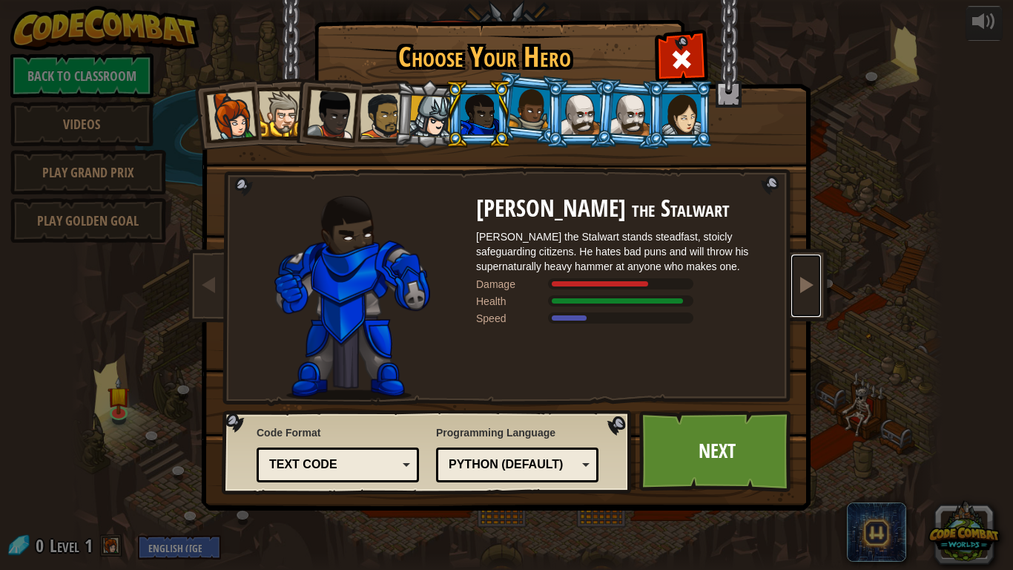
click at [813, 288] on span at bounding box center [806, 284] width 18 height 18
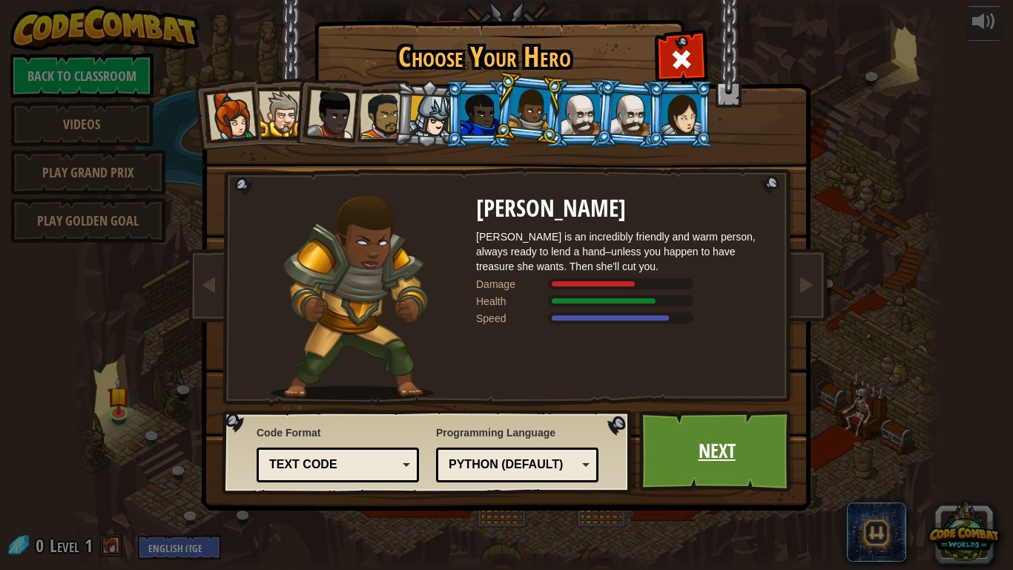
click at [695, 446] on link "Next" at bounding box center [716, 451] width 155 height 82
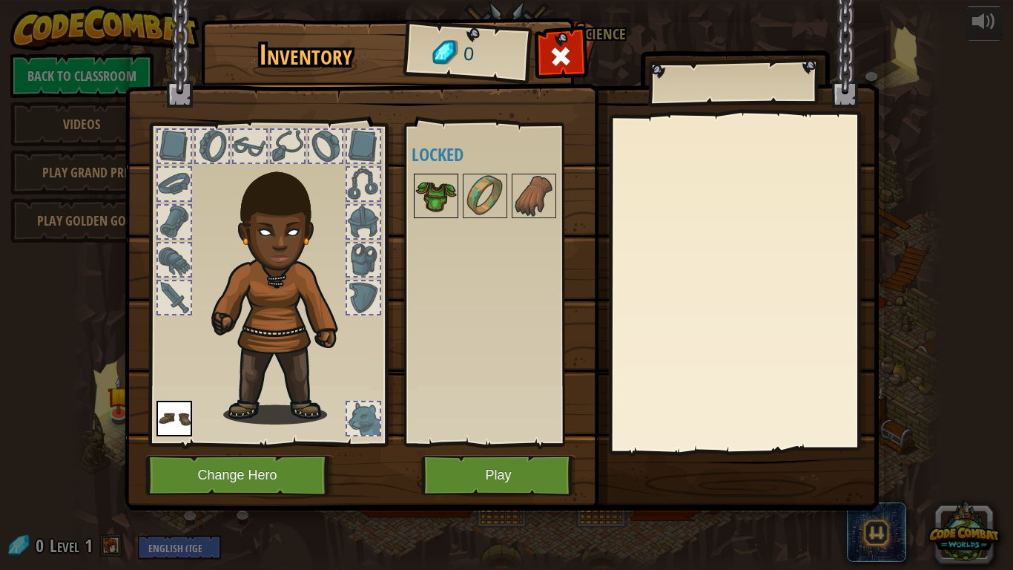
click at [435, 204] on img at bounding box center [436, 196] width 42 height 42
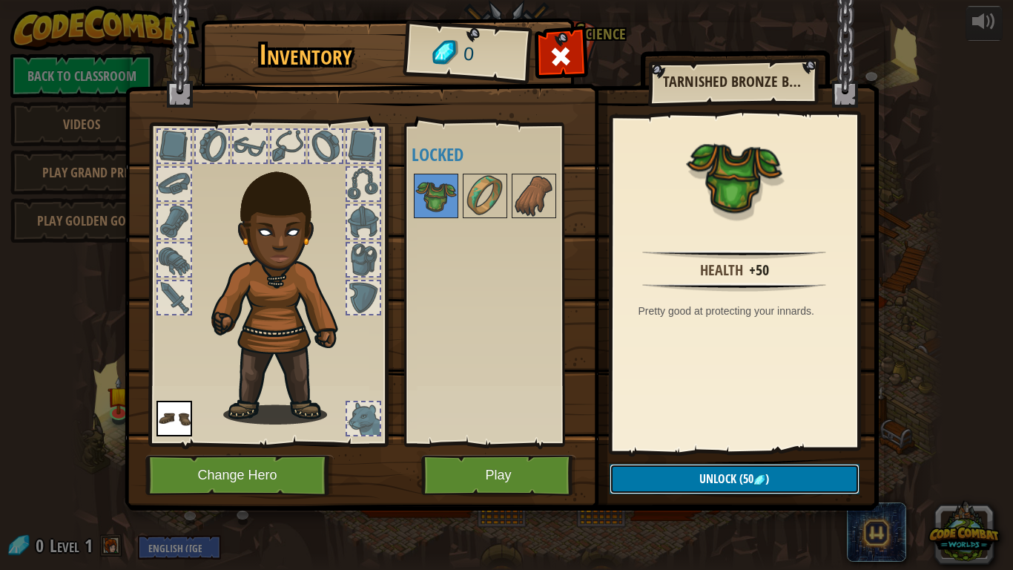
drag, startPoint x: 742, startPoint y: 476, endPoint x: 513, endPoint y: 338, distance: 266.9
click at [513, 338] on div "Inventory 0 Available Equip (double-click to equip) Locked Tarnished Bronze Bre…" at bounding box center [507, 266] width 754 height 489
click at [504, 461] on button "Play" at bounding box center [498, 475] width 155 height 41
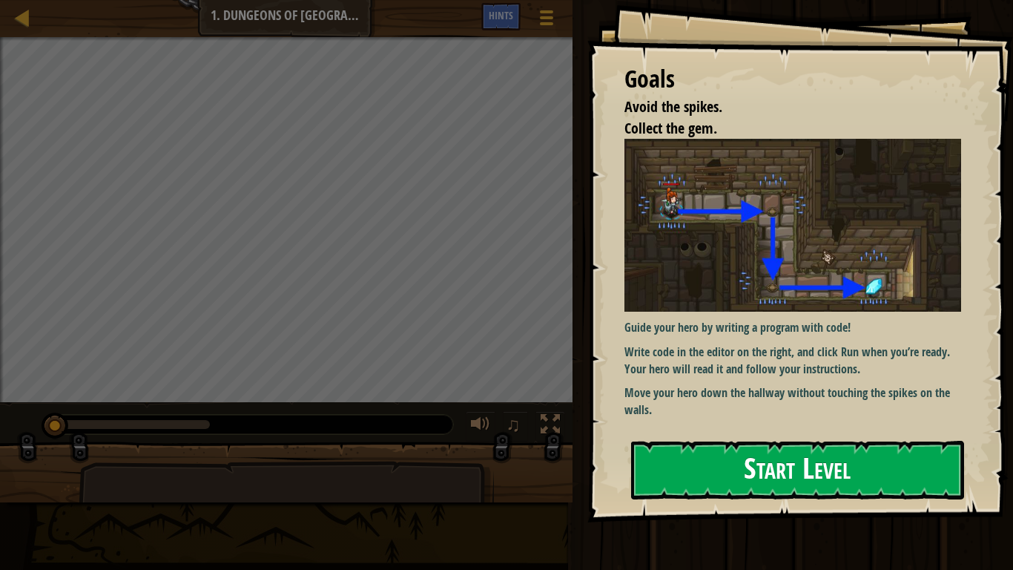
click at [665, 271] on img at bounding box center [792, 225] width 337 height 173
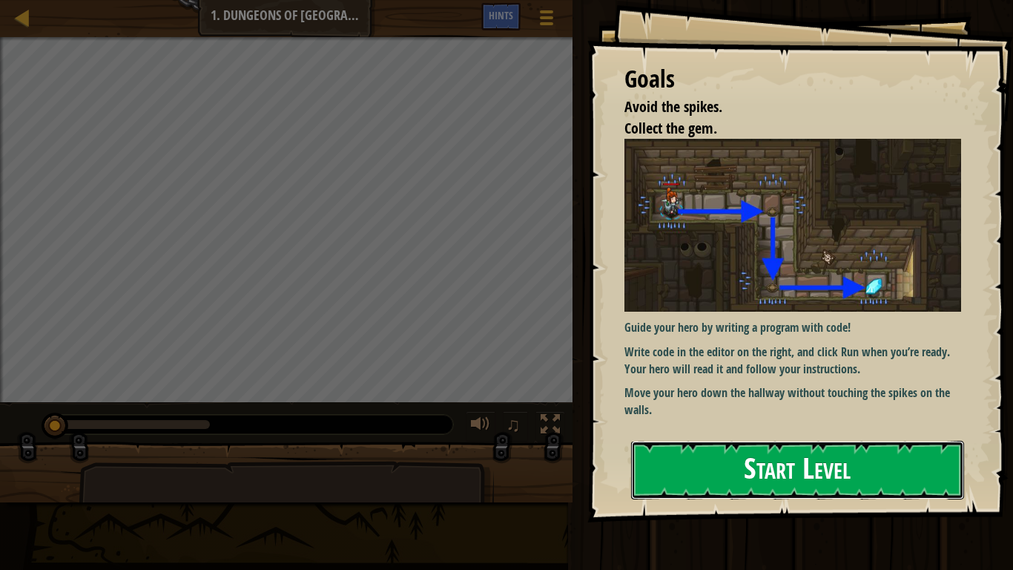
click at [659, 441] on button "Start Level" at bounding box center [797, 470] width 333 height 59
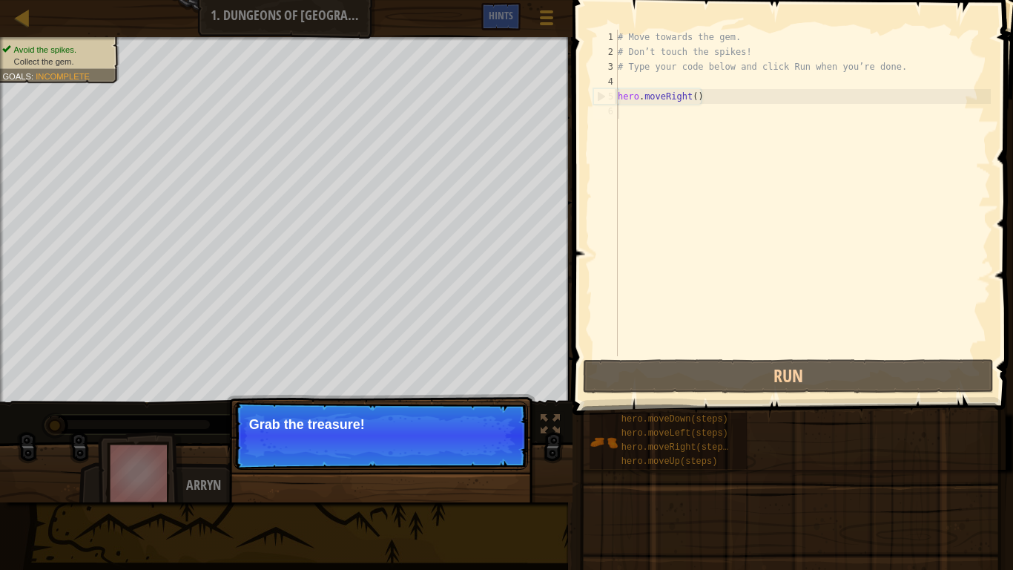
click at [370, 439] on p "Skip (esc) Continue Grab the treasure!" at bounding box center [381, 435] width 294 height 68
click at [370, 439] on div "Skip (esc) Continue Grab the treasure!" at bounding box center [380, 504] width 309 height 220
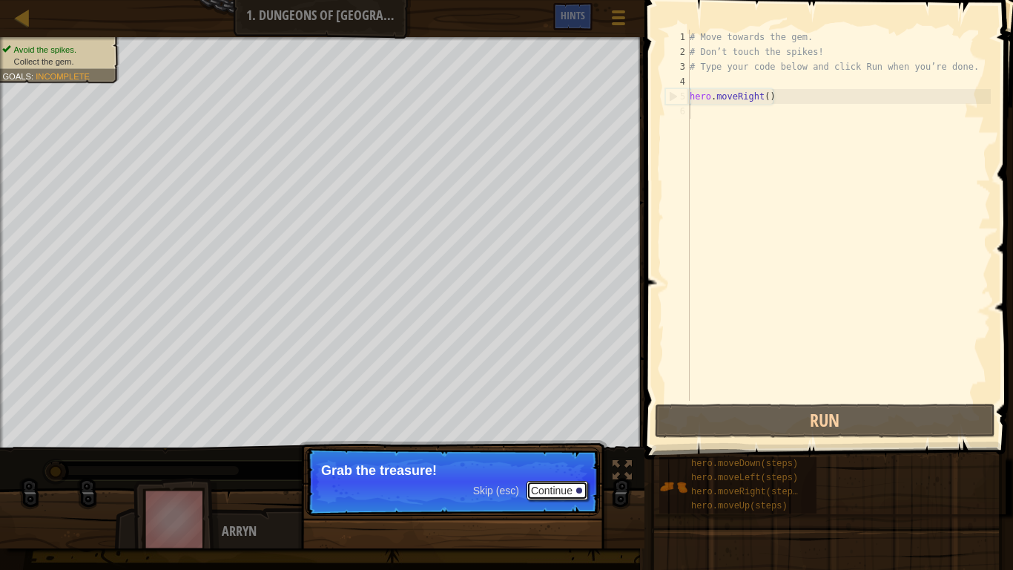
click at [548, 479] on button "Continue" at bounding box center [558, 490] width 62 height 19
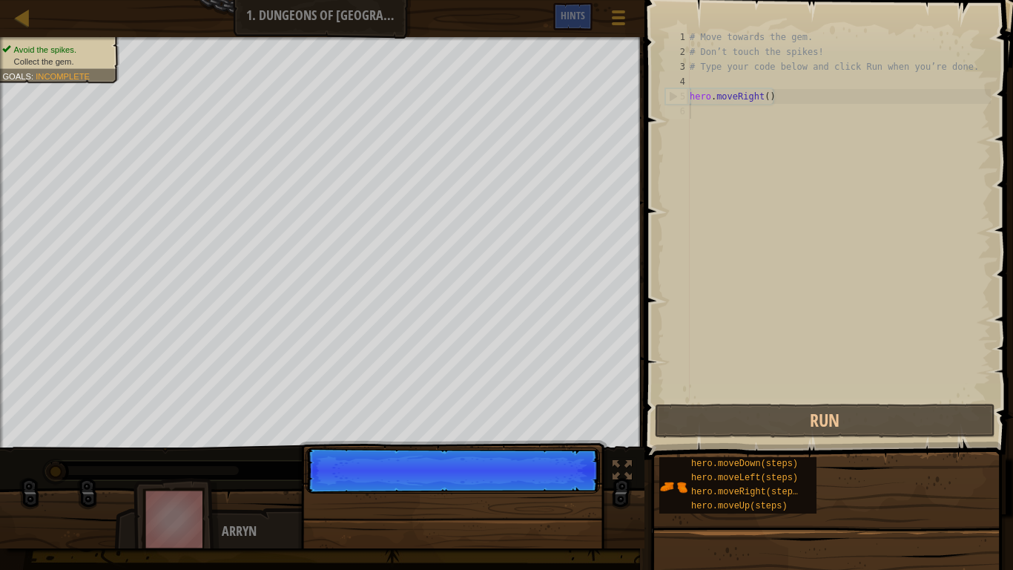
scroll to position [7, 0]
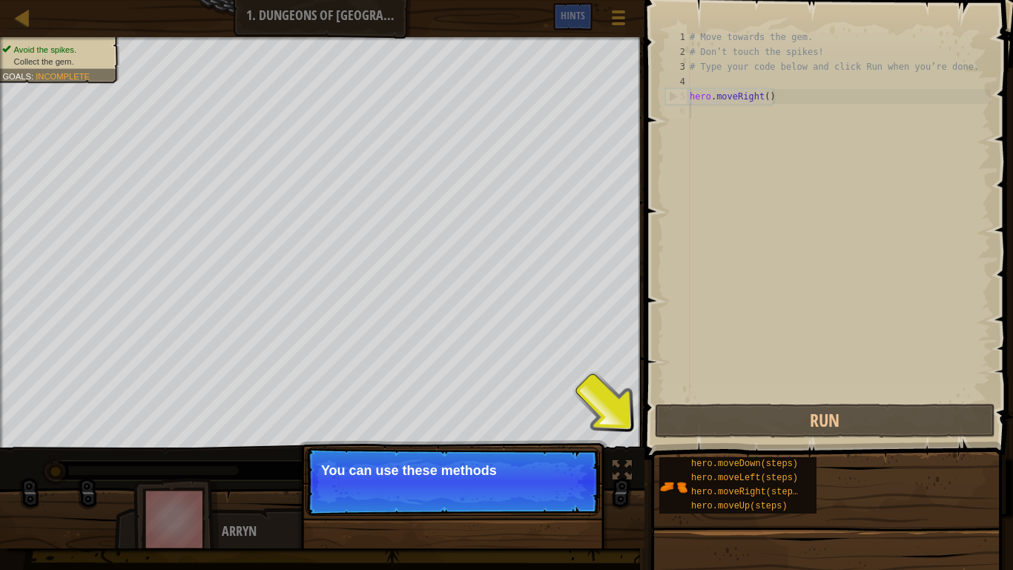
click at [548, 479] on p "Skip (esc) Continue You can use these methods" at bounding box center [453, 481] width 294 height 68
click at [547, 479] on button "Continue" at bounding box center [558, 490] width 62 height 19
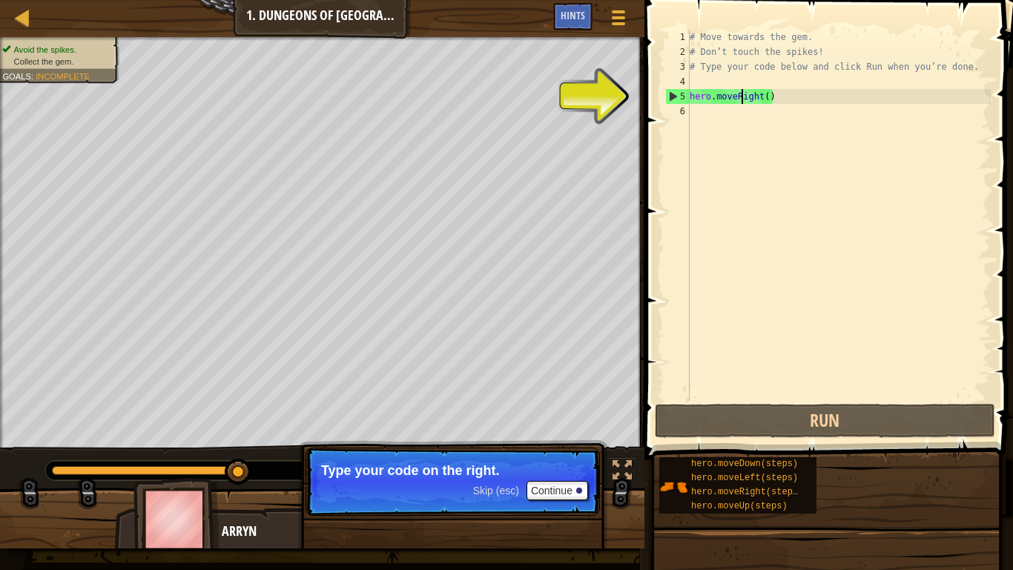
click at [739, 101] on div "# Move towards the gem. # Don’t touch the spikes! # Type your code below and cl…" at bounding box center [839, 230] width 304 height 400
click at [776, 93] on div "# Move towards the gem. # Don’t touch the spikes! # Type your code below and cl…" at bounding box center [839, 230] width 304 height 400
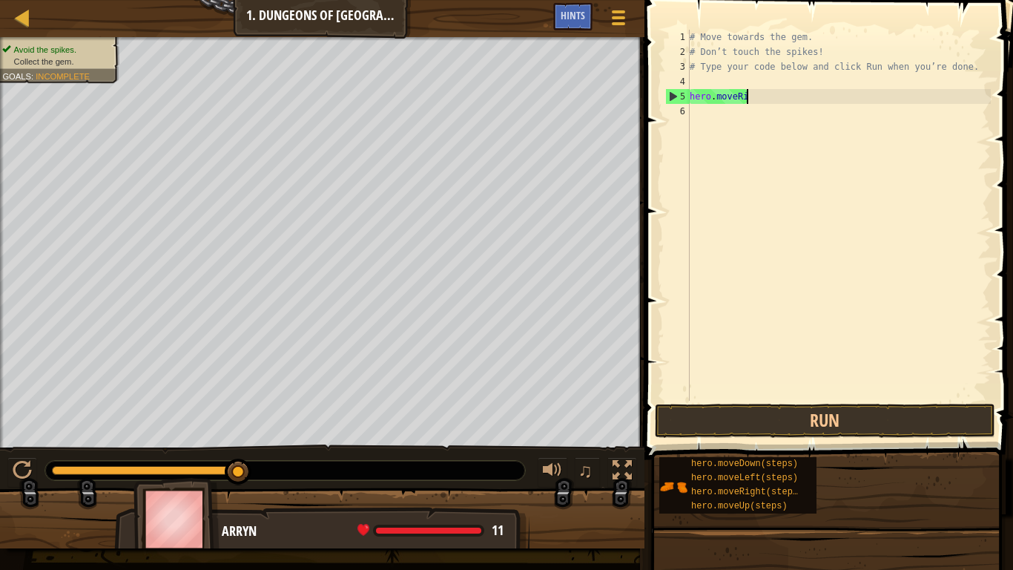
type textarea "hero.moveR"
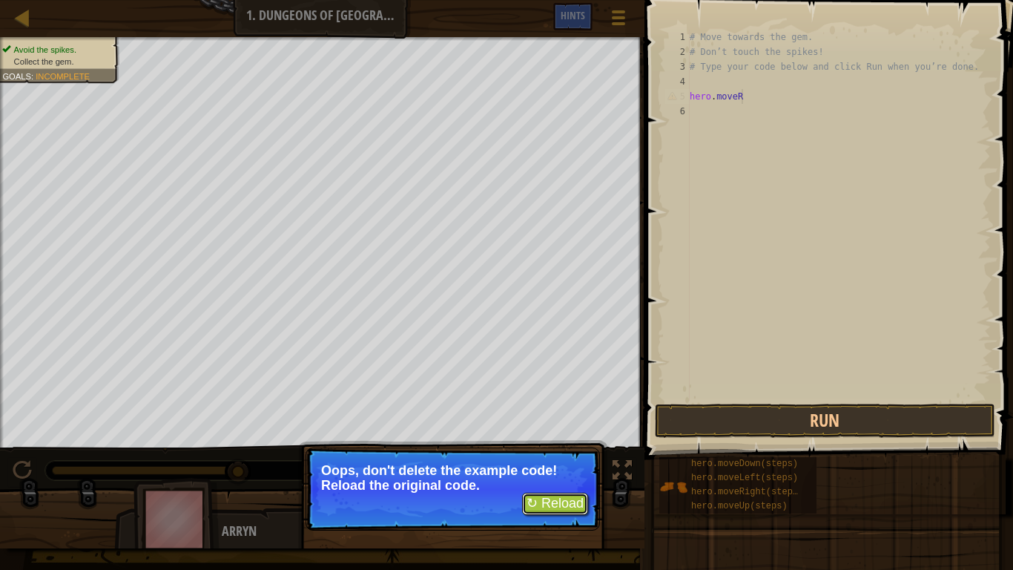
click at [547, 479] on button "↻ Reload" at bounding box center [555, 503] width 66 height 22
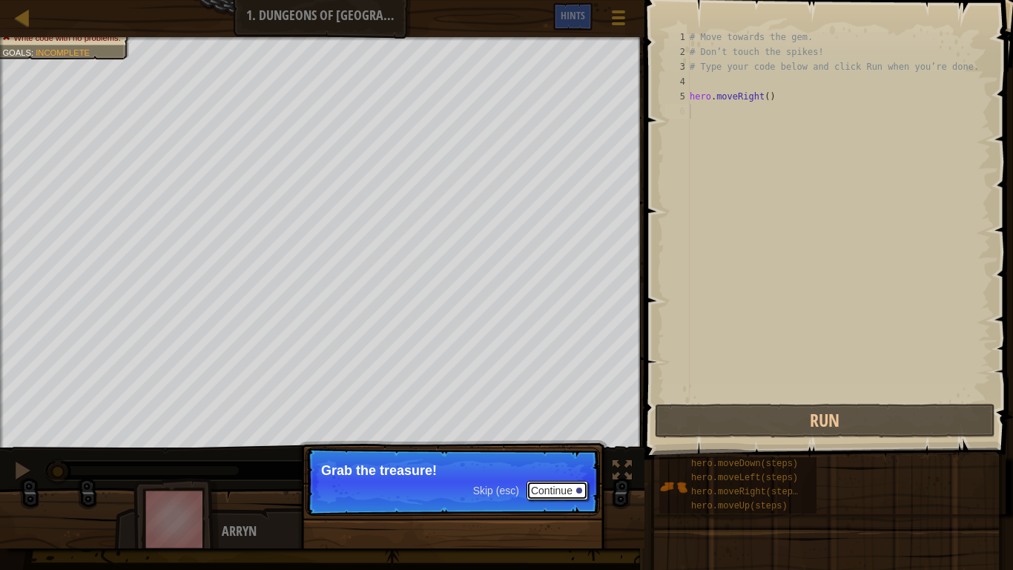
click at [548, 479] on button "Continue" at bounding box center [558, 490] width 62 height 19
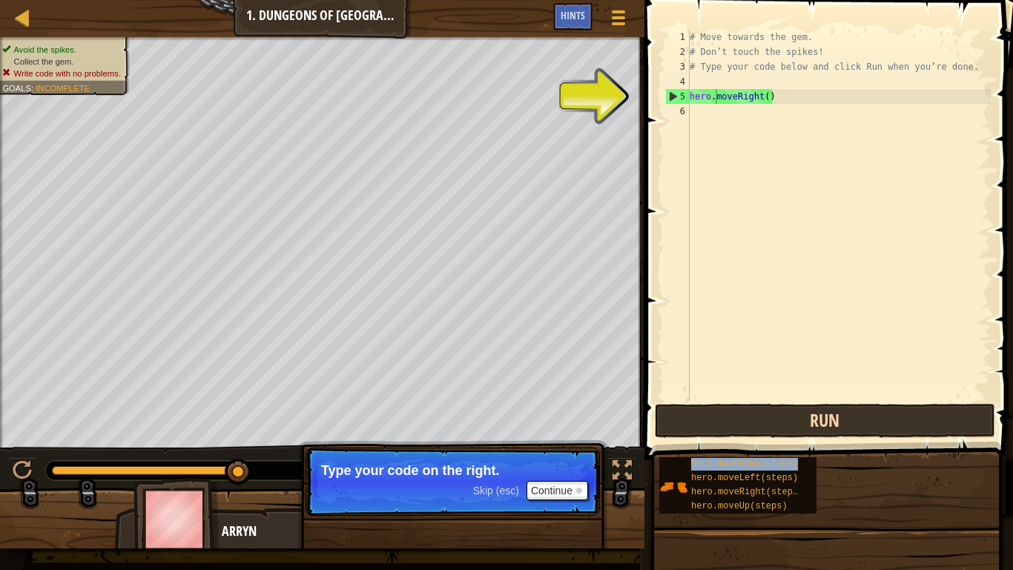
type textarea "hero.hero.moveDown(steps)moveRight()"
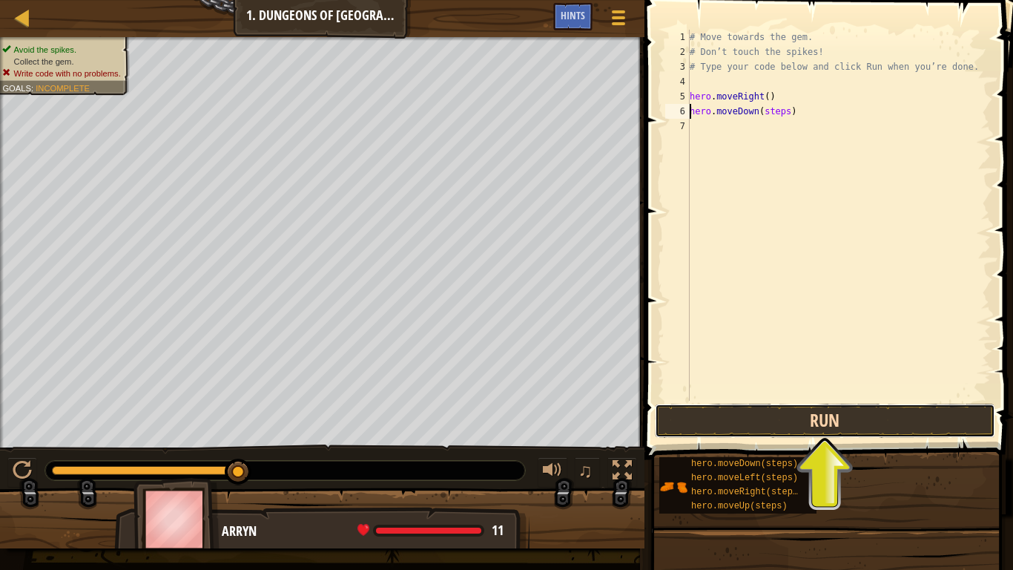
click at [707, 409] on button "Run" at bounding box center [825, 420] width 340 height 34
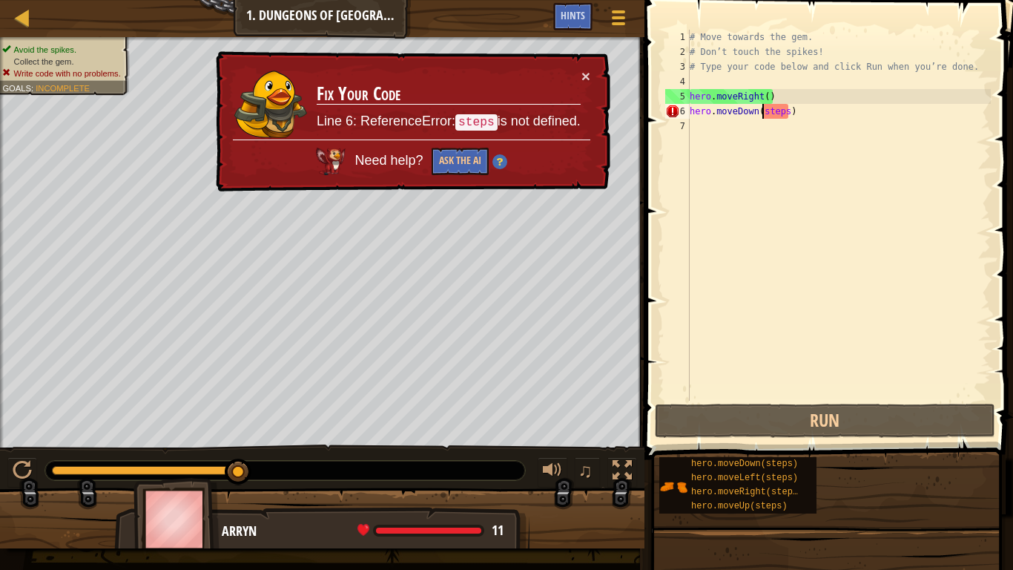
click at [764, 112] on div "# Move towards the gem. # Don’t touch the spikes! # Type your code below and cl…" at bounding box center [839, 230] width 304 height 400
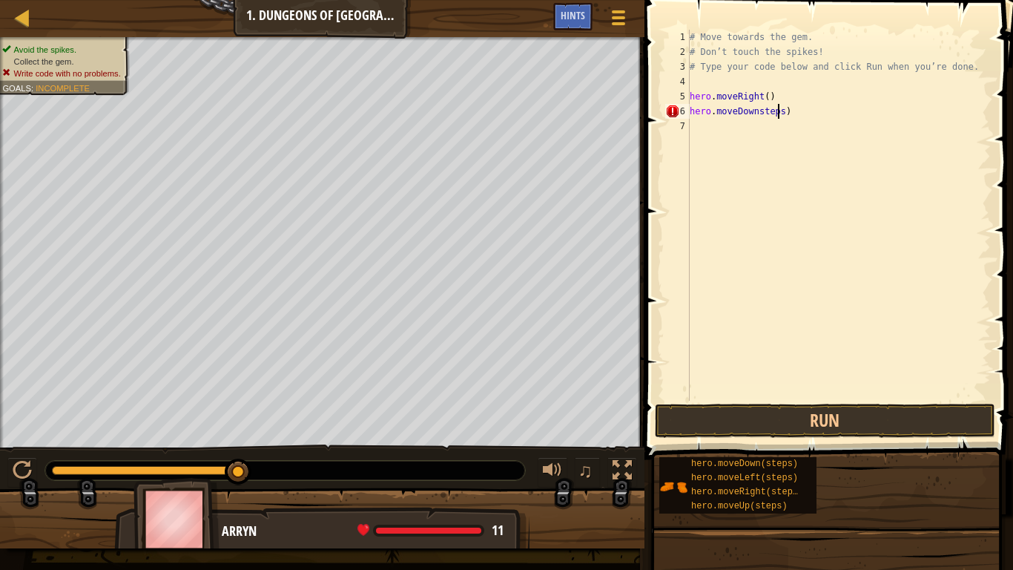
click at [777, 111] on div "# Move towards the gem. # Don’t touch the spikes! # Type your code below and cl…" at bounding box center [839, 230] width 304 height 400
click at [785, 114] on div "# Move towards the gem. # Don’t touch the spikes! # Type your code below and cl…" at bounding box center [839, 230] width 304 height 400
click at [737, 415] on button "Run" at bounding box center [825, 420] width 340 height 34
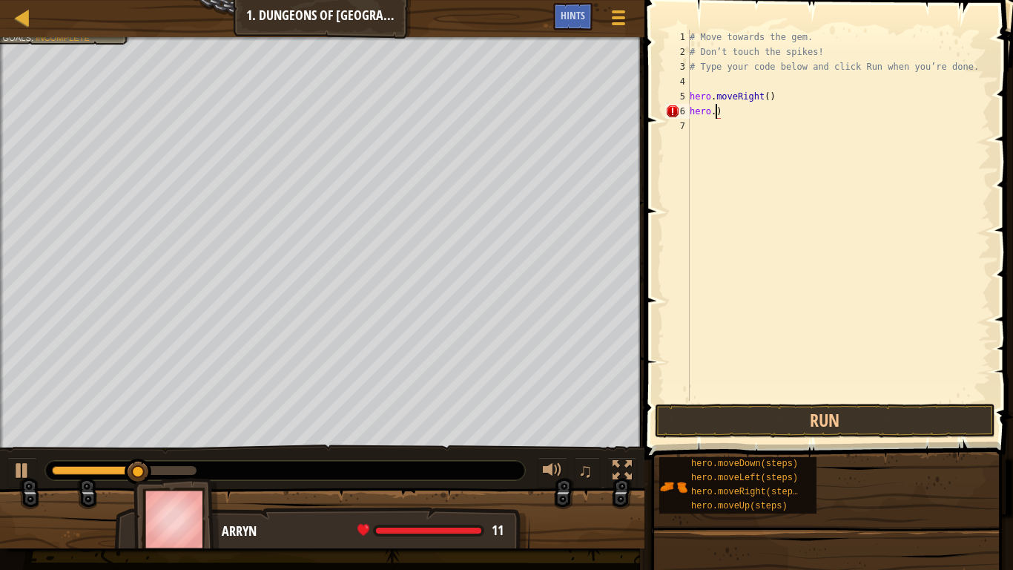
scroll to position [7, 0]
click at [753, 103] on div "# Move towards the gem. # Don’t touch the spikes! # Type your code below and cl…" at bounding box center [839, 230] width 304 height 400
type textarea "hero.moveRiht()"
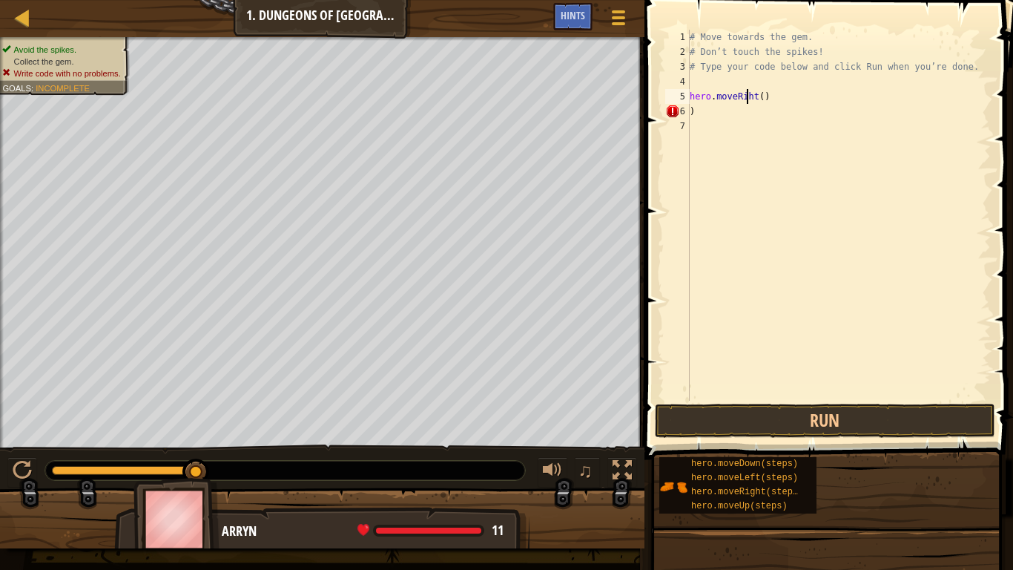
click at [752, 131] on div "# Move towards the gem. # Don’t touch the spikes! # Type your code below and cl…" at bounding box center [839, 230] width 304 height 400
type textarea ")"
click at [778, 98] on div "# Move towards the gem. # Don’t touch the spikes! # Type your code below and cl…" at bounding box center [839, 230] width 304 height 400
click at [828, 412] on button "Run" at bounding box center [825, 420] width 340 height 34
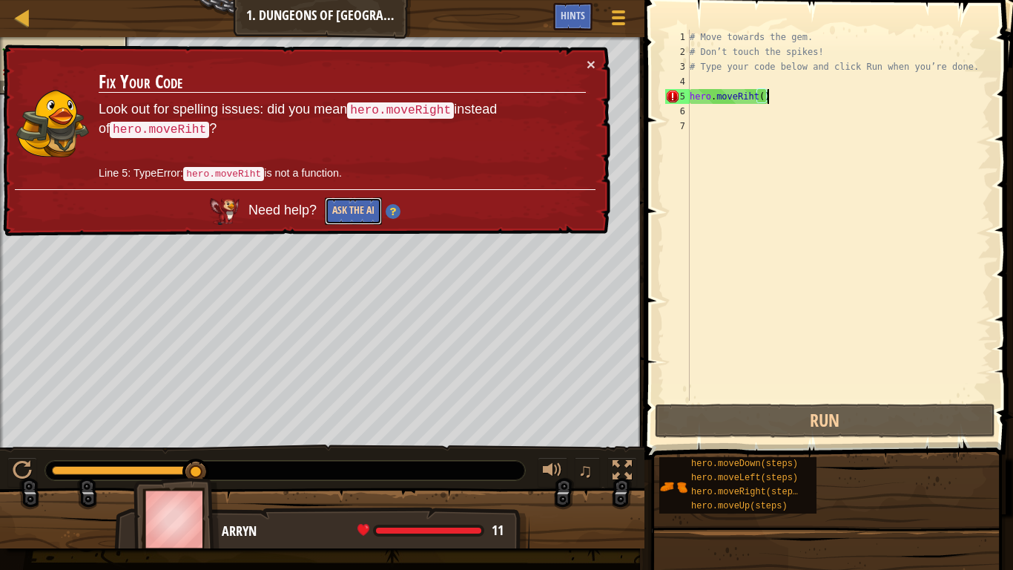
click at [344, 200] on button "Ask the AI" at bounding box center [353, 210] width 57 height 27
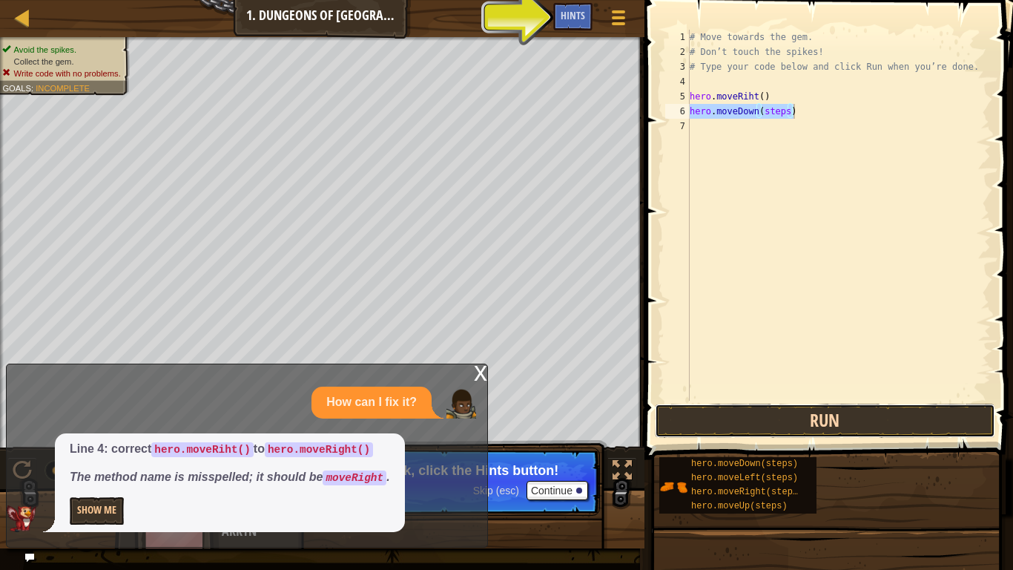
click at [742, 432] on button "Run" at bounding box center [825, 420] width 340 height 34
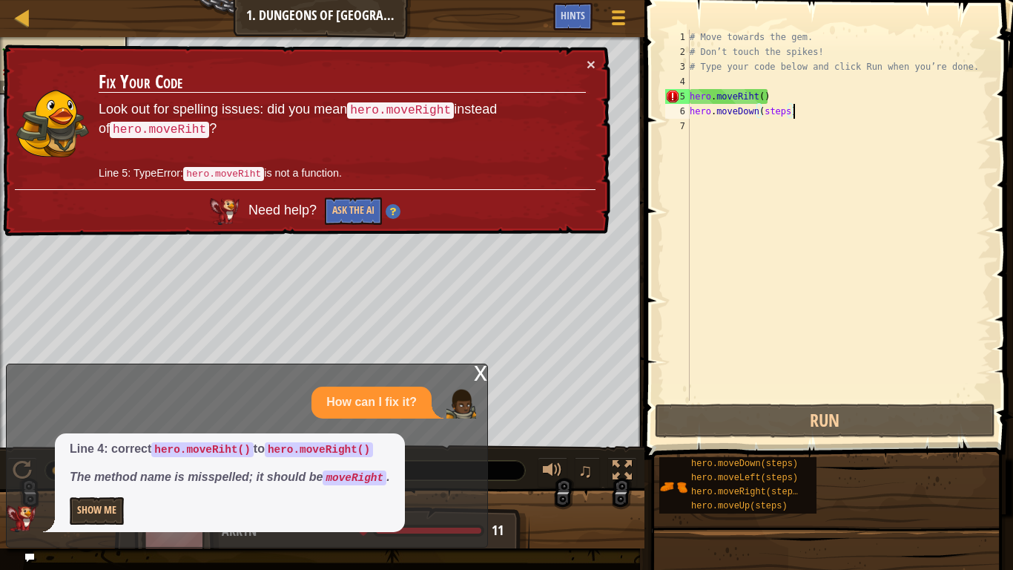
click at [747, 93] on div "# Move towards the gem. # Don’t touch the spikes! # Type your code below and cl…" at bounding box center [839, 230] width 304 height 400
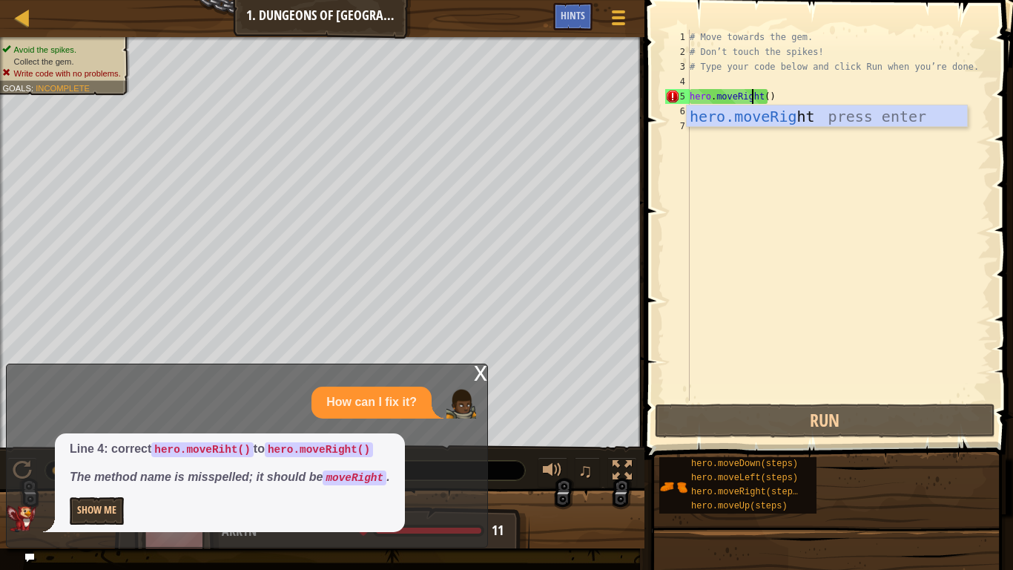
scroll to position [7, 9]
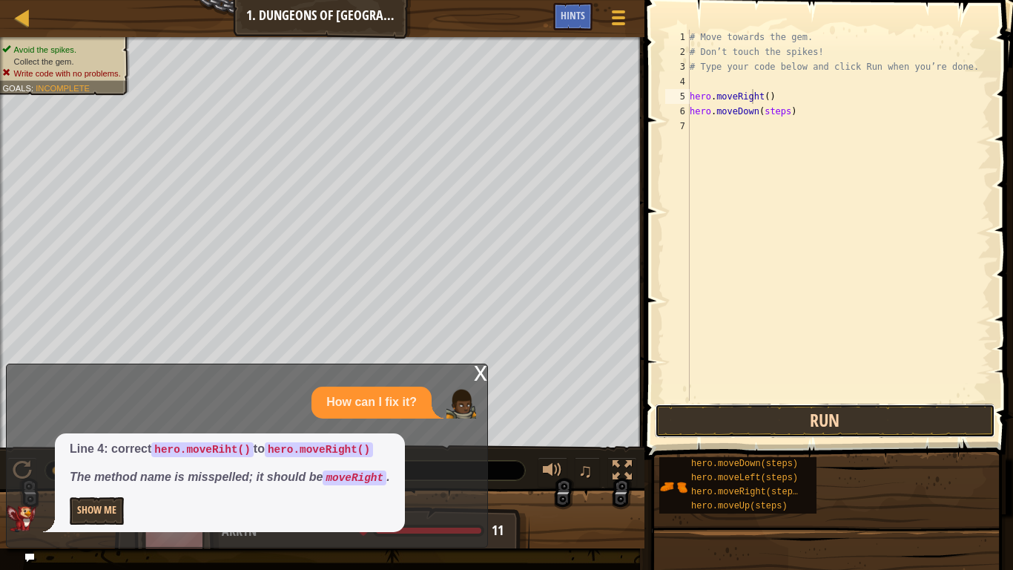
click at [774, 405] on button "Run" at bounding box center [825, 420] width 340 height 34
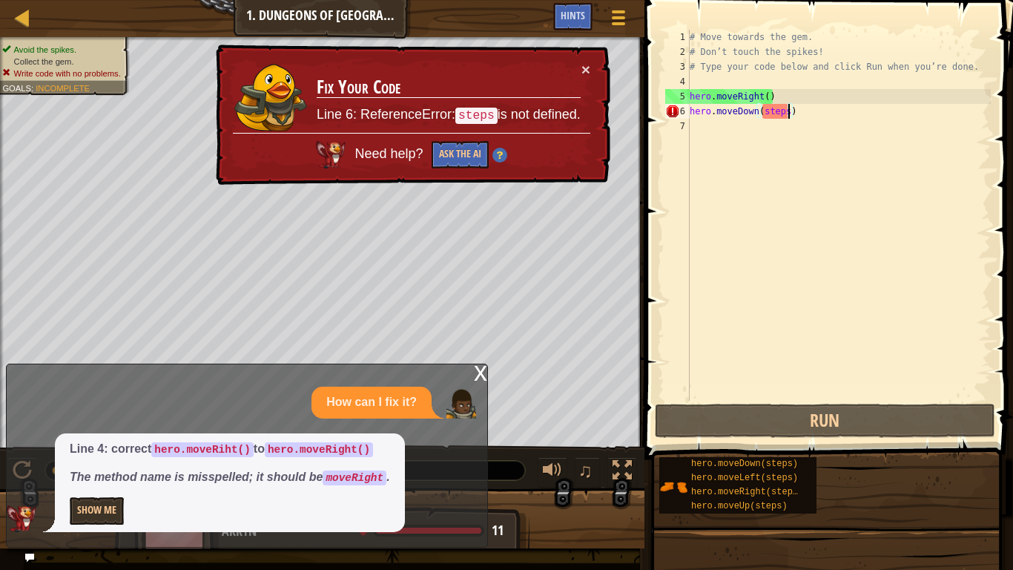
click at [789, 113] on div "# Move towards the gem. # Don’t touch the spikes! # Type your code below and cl…" at bounding box center [839, 230] width 304 height 400
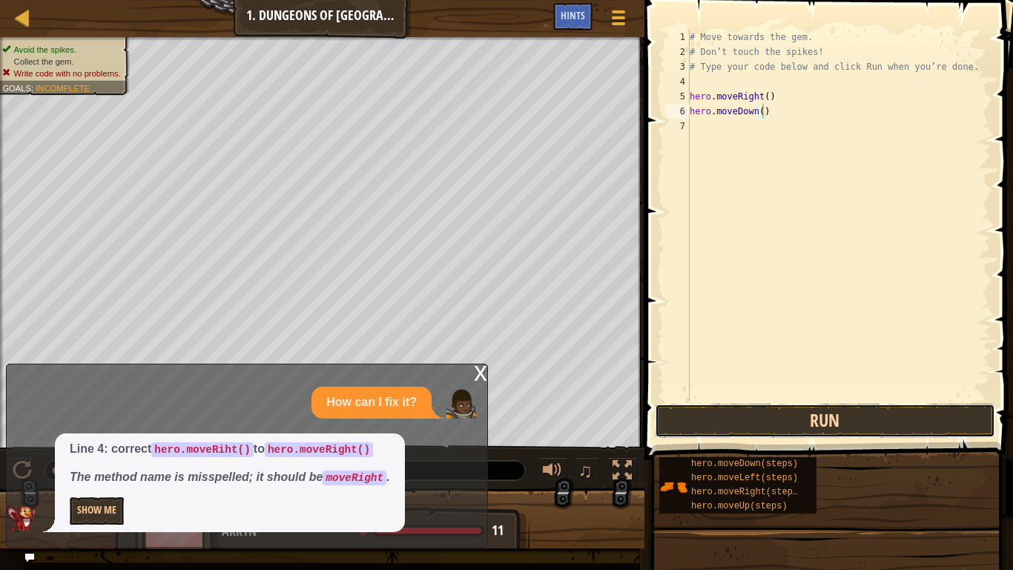
click at [777, 423] on button "Run" at bounding box center [825, 420] width 340 height 34
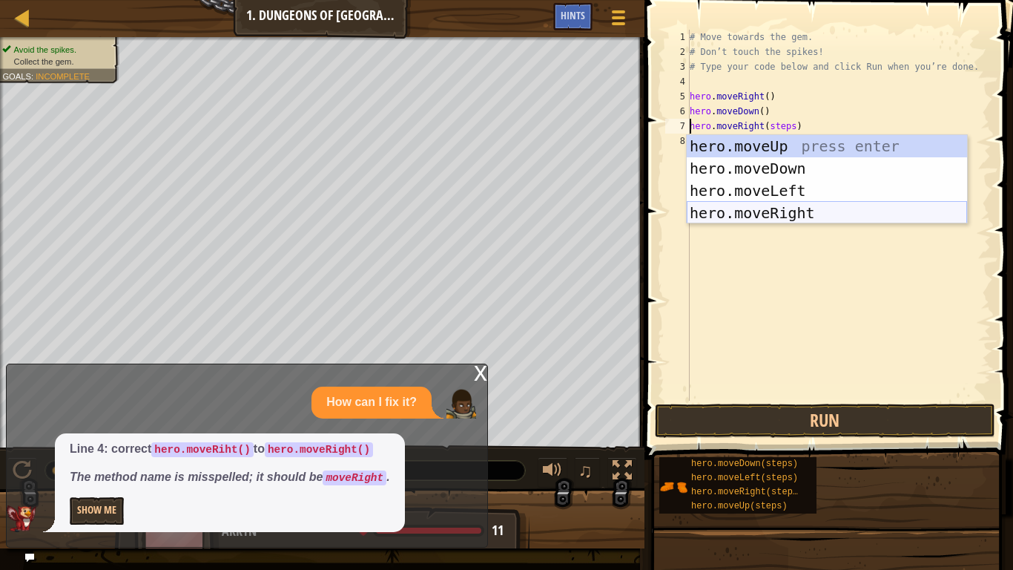
click at [816, 208] on div "hero.moveUp press enter hero.moveDown press enter hero.moveLeft press enter her…" at bounding box center [827, 201] width 280 height 133
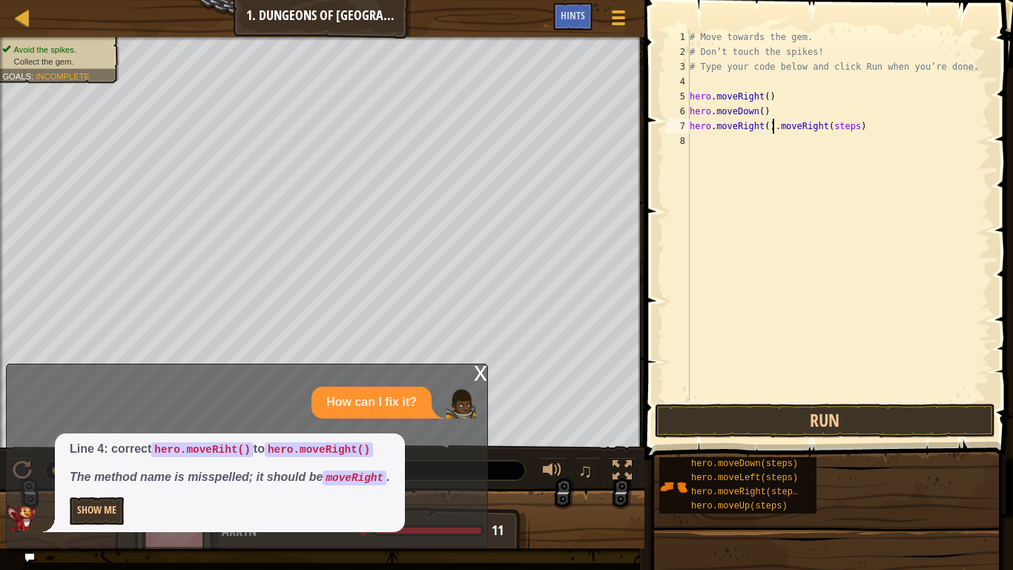
click at [870, 124] on div "# Move towards the gem. # Don’t touch the spikes! # Type your code below and cl…" at bounding box center [839, 230] width 304 height 400
type textarea "hero.moveRight()"
click at [791, 426] on button "Run" at bounding box center [825, 420] width 340 height 34
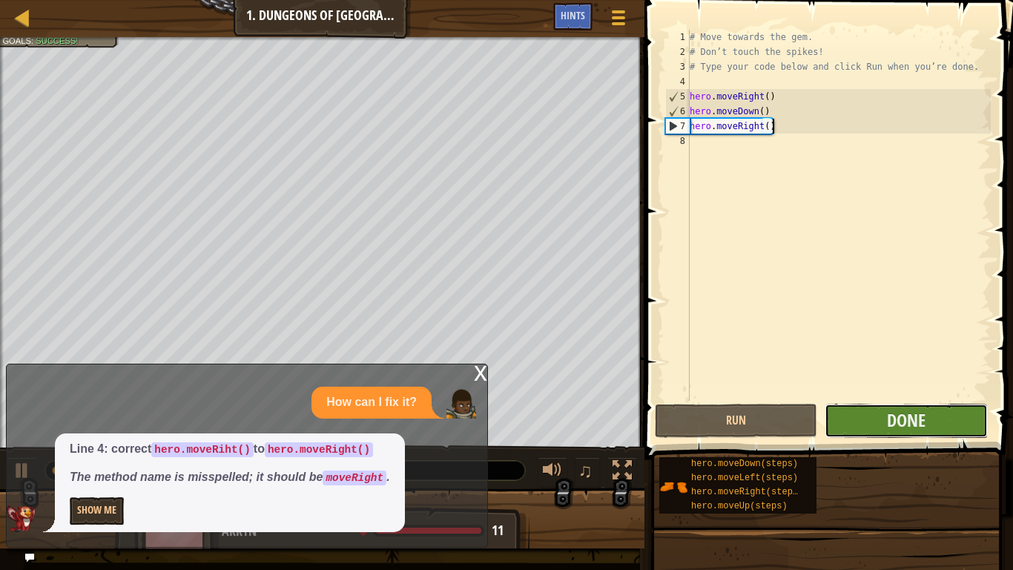
click at [853, 419] on button "Done" at bounding box center [906, 420] width 162 height 34
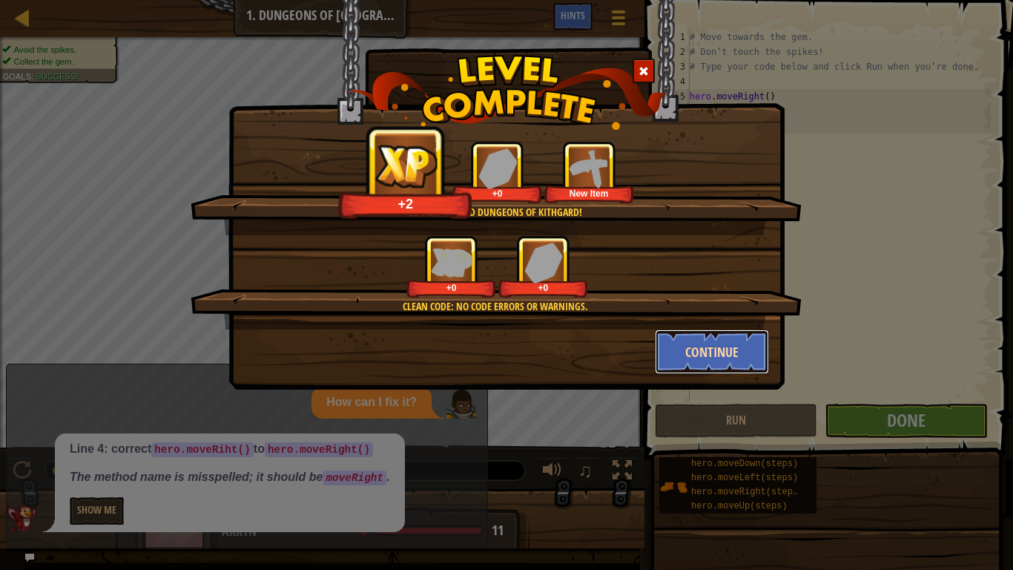
click at [687, 367] on button "Continue" at bounding box center [712, 351] width 115 height 44
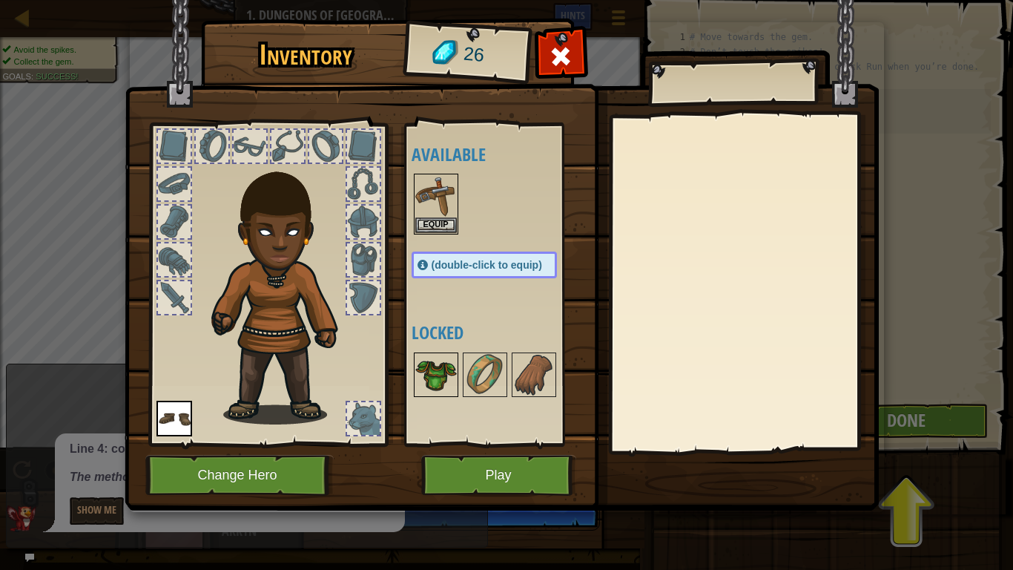
click at [453, 376] on img at bounding box center [436, 375] width 42 height 42
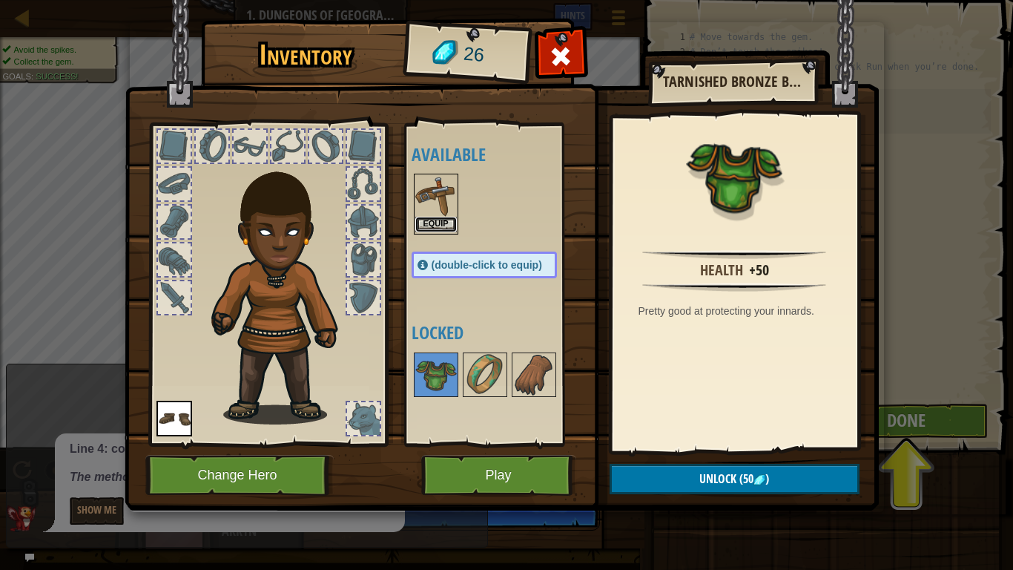
click at [430, 217] on button "Equip" at bounding box center [436, 225] width 42 height 16
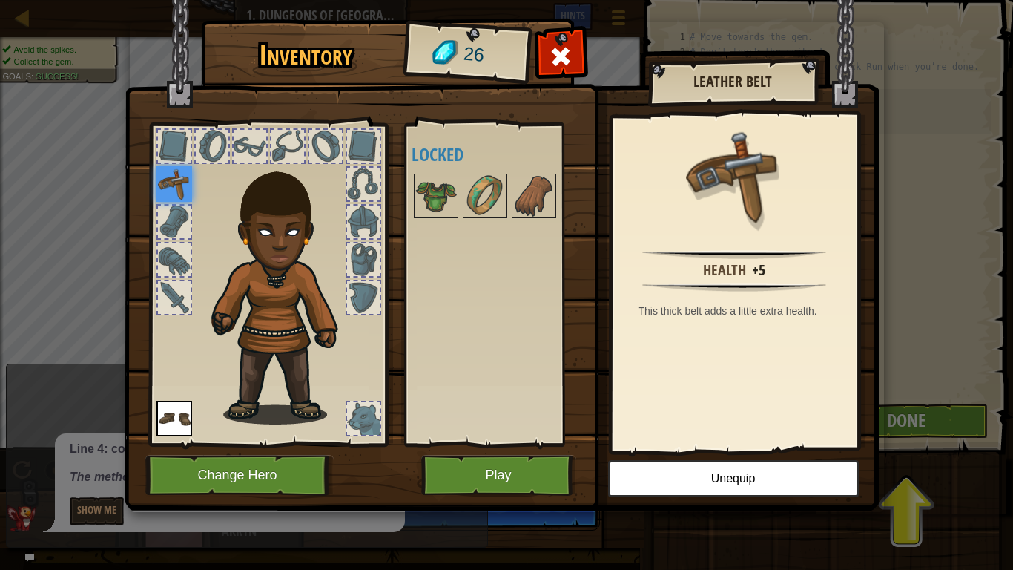
click at [173, 173] on img at bounding box center [174, 184] width 36 height 36
click at [464, 472] on button "Play" at bounding box center [498, 475] width 155 height 41
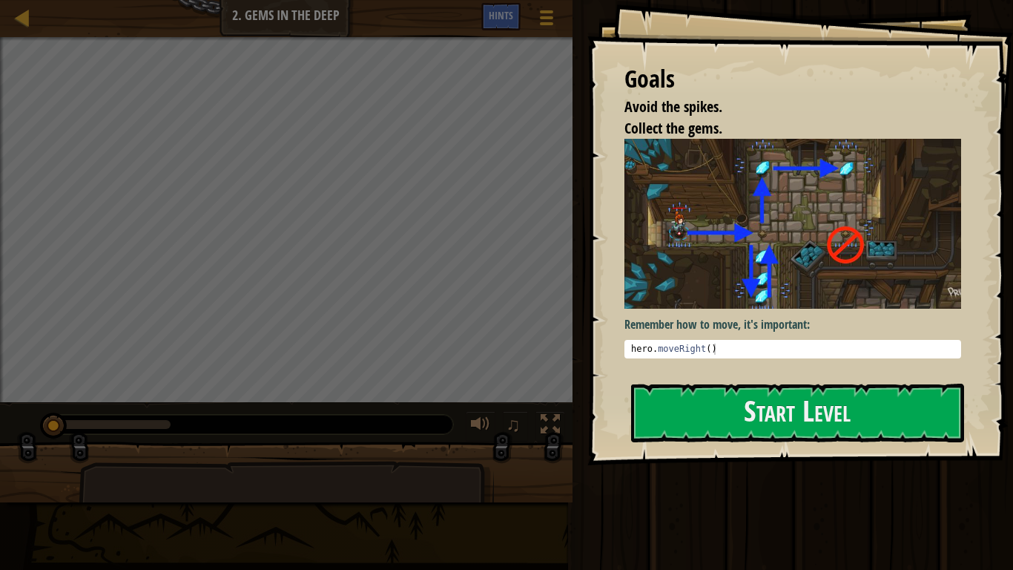
click at [738, 280] on img at bounding box center [792, 223] width 337 height 169
click at [724, 414] on button "Start Level" at bounding box center [797, 412] width 333 height 59
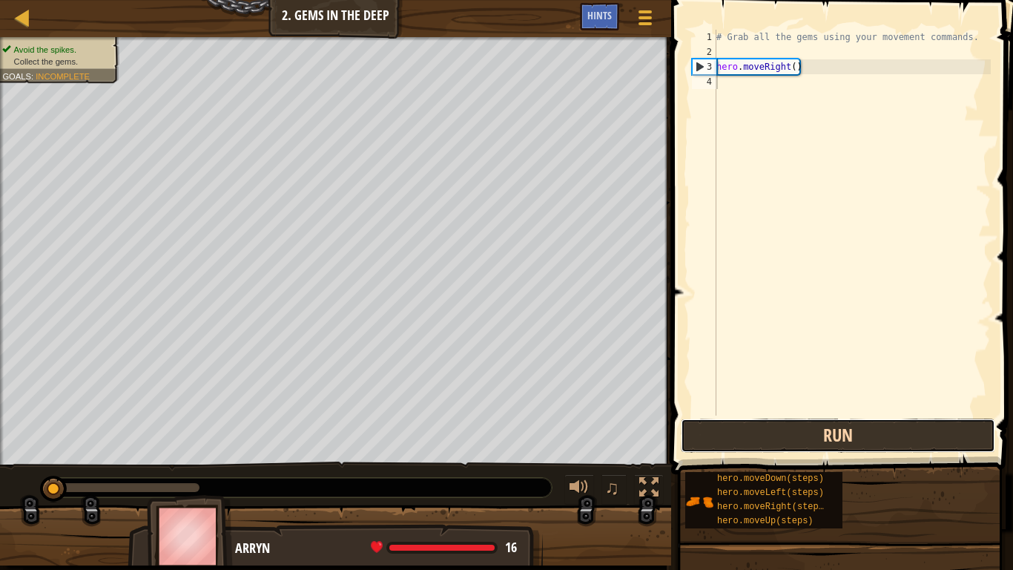
click at [723, 437] on button "Run" at bounding box center [838, 435] width 314 height 34
click at [723, 438] on button "Run" at bounding box center [838, 435] width 314 height 34
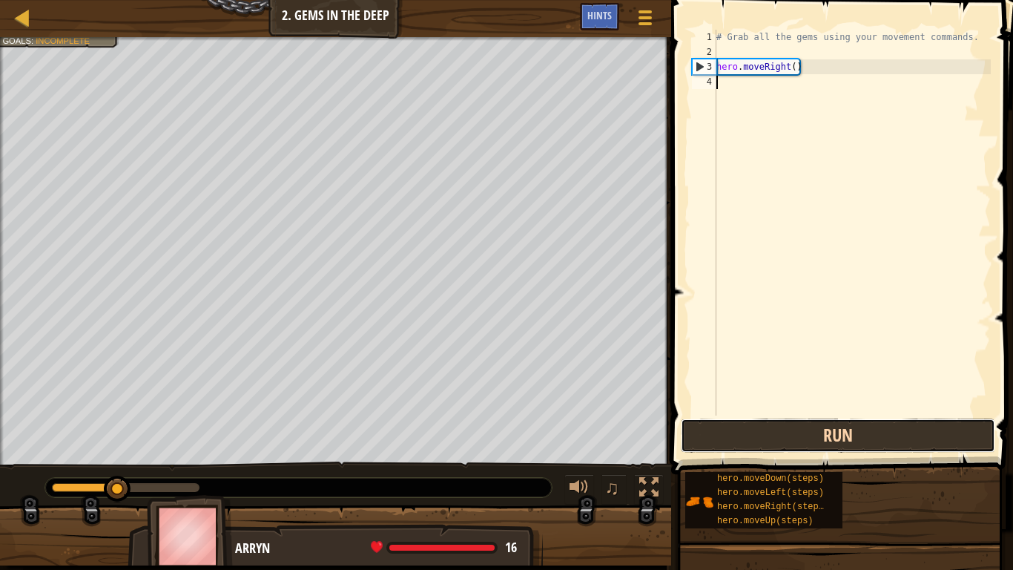
click at [725, 436] on button "Run" at bounding box center [838, 435] width 314 height 34
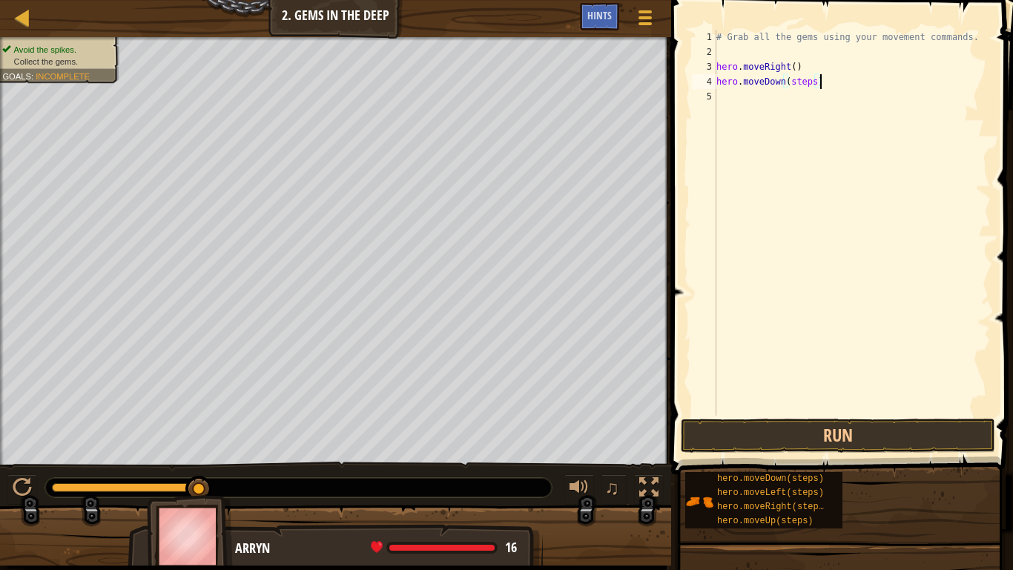
click at [831, 88] on div "# Grab all the gems using your movement commands. hero . moveRight ( ) hero . m…" at bounding box center [851, 237] width 277 height 415
click at [760, 441] on button "Run" at bounding box center [838, 435] width 314 height 34
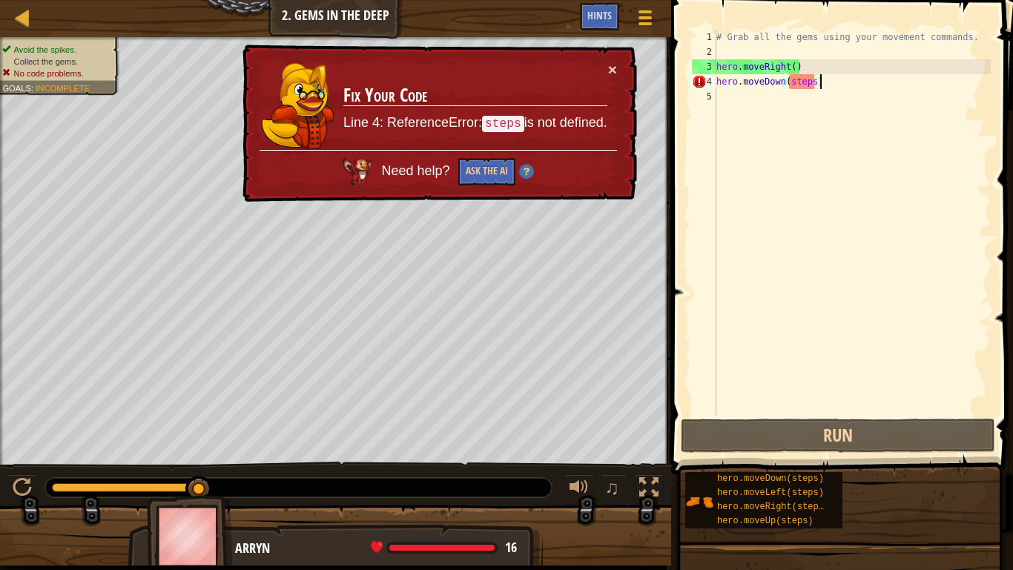
click at [812, 86] on div "# Grab all the gems using your movement commands. hero . moveRight ( ) hero . m…" at bounding box center [851, 237] width 277 height 415
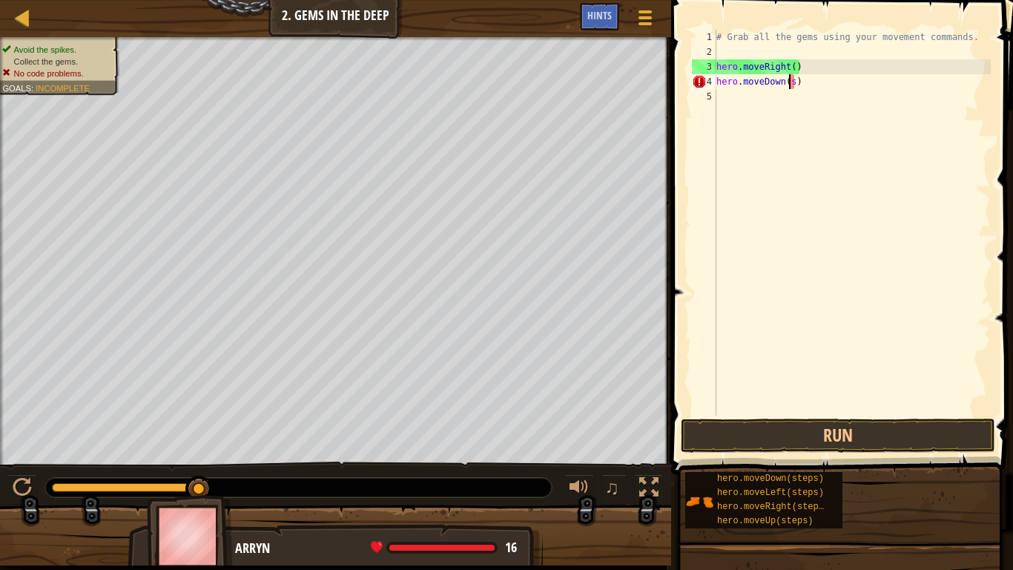
scroll to position [7, 11]
type textarea "hero.moveDown(3)"
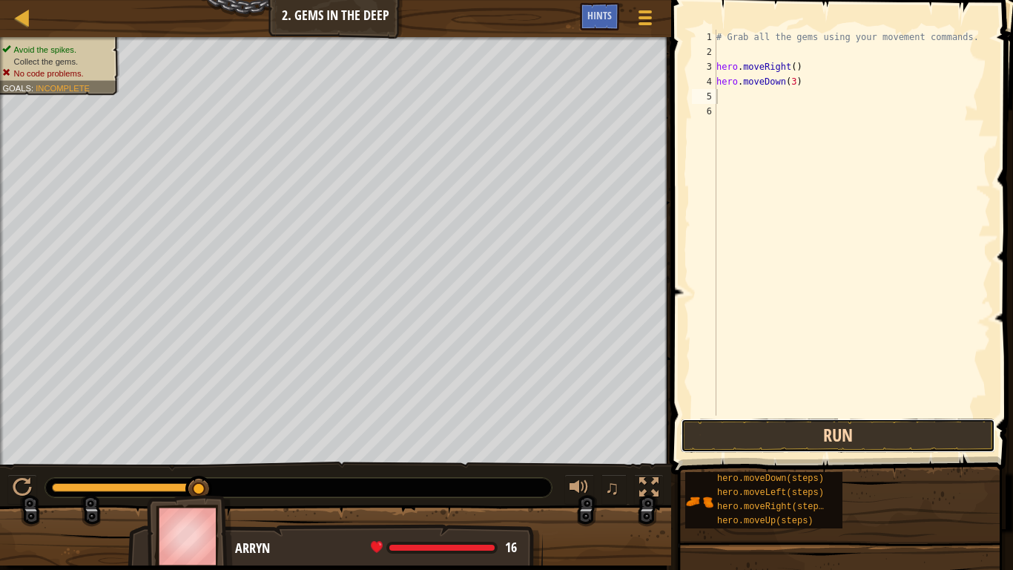
click at [722, 426] on button "Run" at bounding box center [838, 435] width 314 height 34
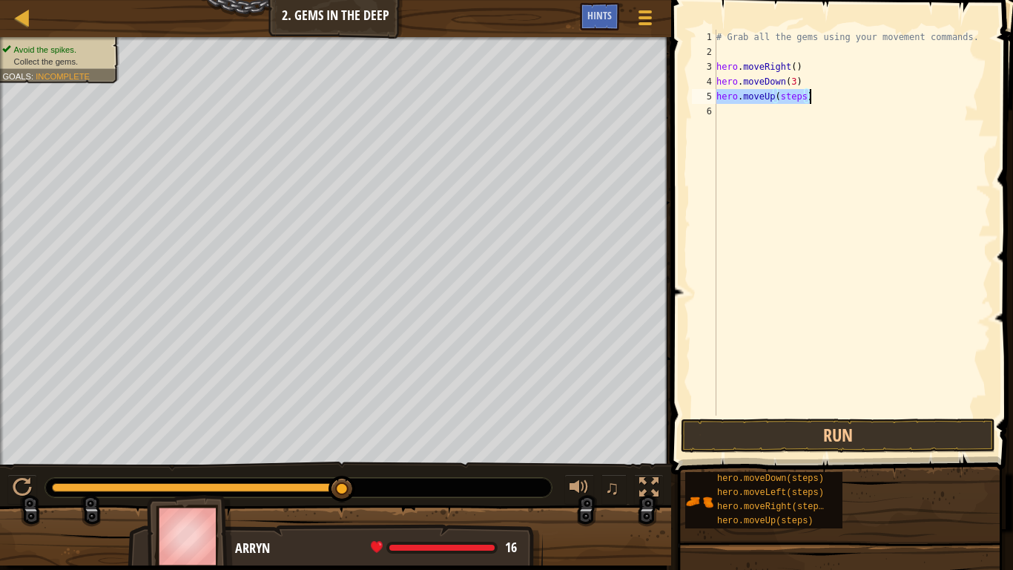
click at [799, 91] on div "# Grab all the gems using your movement commands. hero . moveRight ( ) hero . m…" at bounding box center [851, 223] width 277 height 386
type textarea "hero.moveUp(6)"
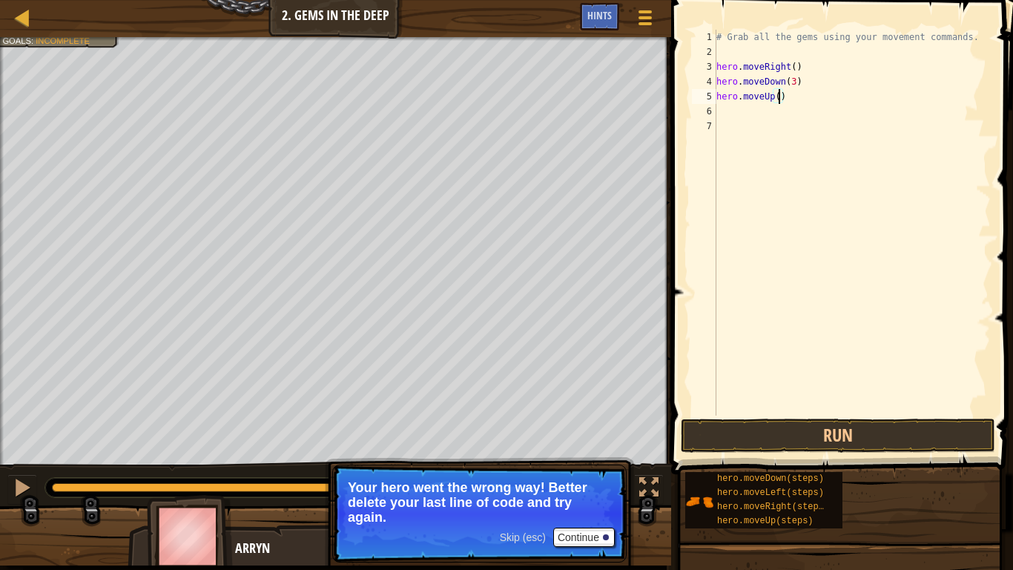
scroll to position [7, 10]
type textarea "hero.moveUp(5)"
click at [850, 437] on button "Run" at bounding box center [838, 435] width 314 height 34
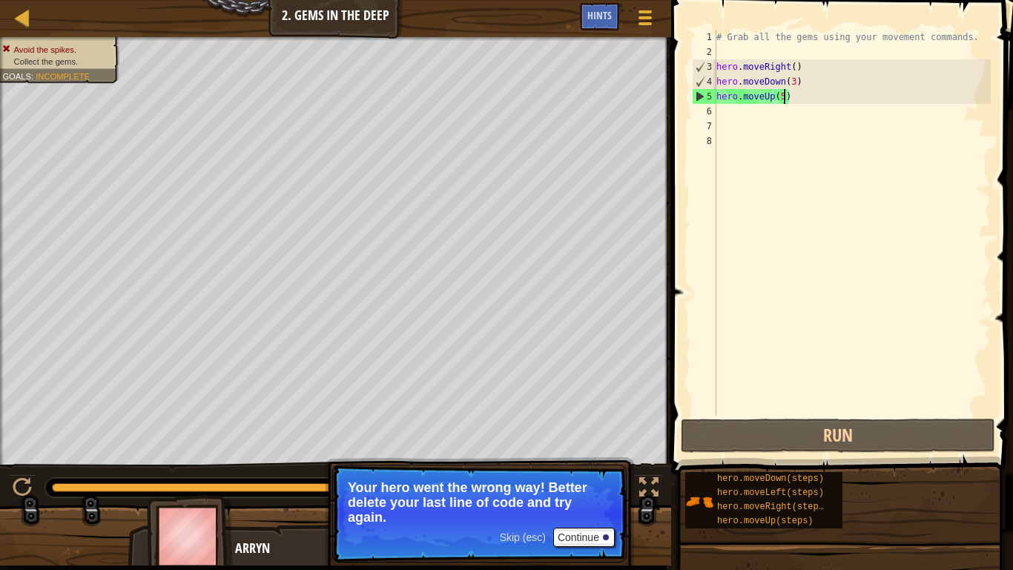
click at [782, 97] on div "# Grab all the gems using your movement commands. hero . moveRight ( ) hero . m…" at bounding box center [851, 237] width 277 height 415
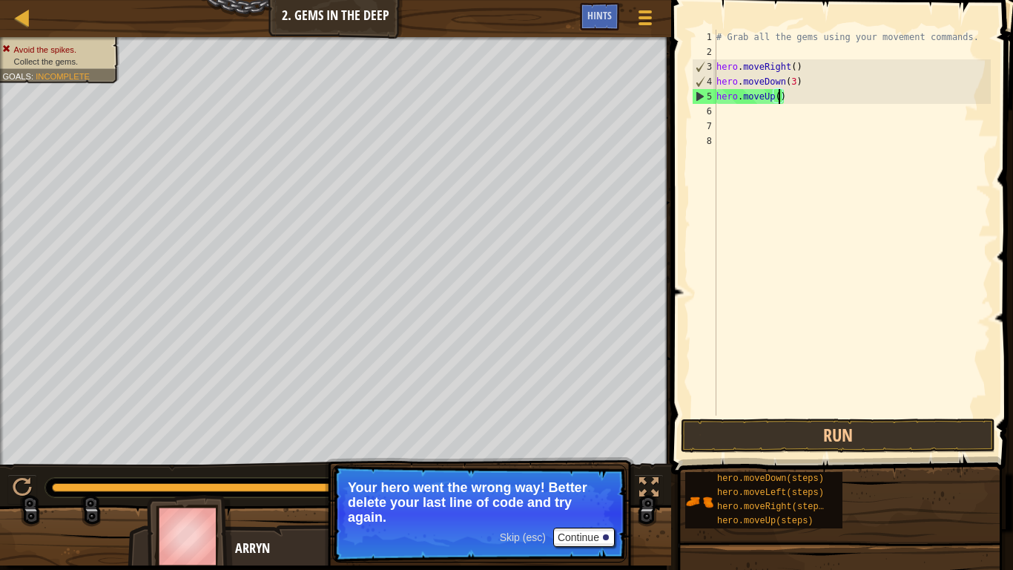
type textarea "hero.moveUp(4)"
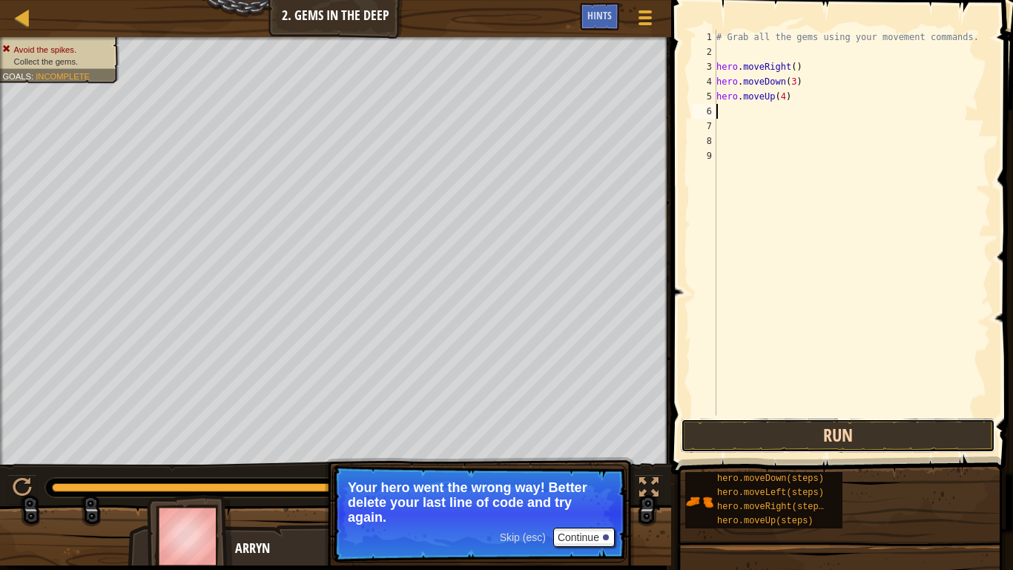
click at [790, 445] on button "Run" at bounding box center [838, 435] width 314 height 34
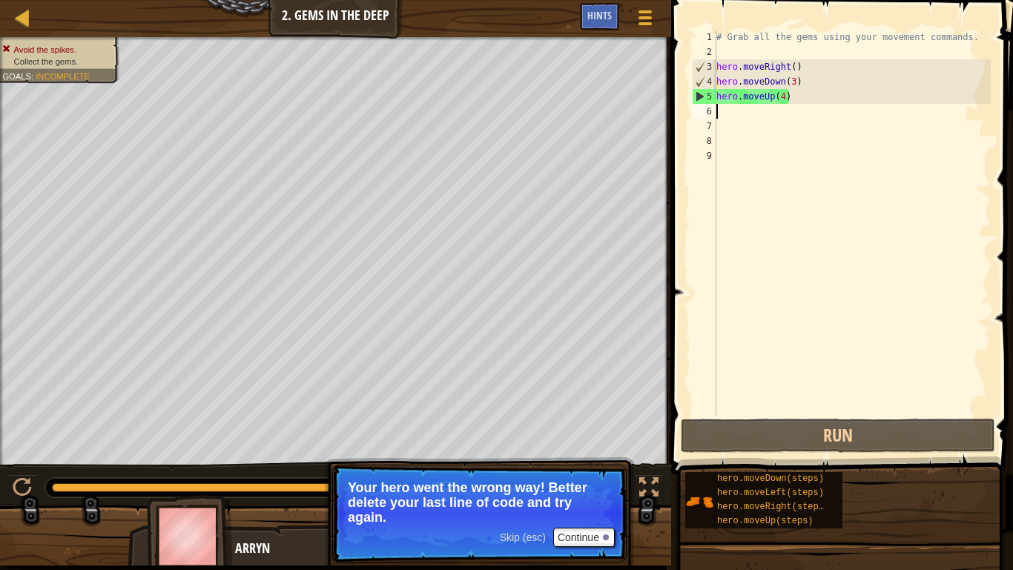
click at [813, 110] on div "# Grab all the gems using your movement commands. hero . moveRight ( ) hero . m…" at bounding box center [851, 237] width 277 height 415
click at [810, 101] on div "# Grab all the gems using your movement commands. hero . moveRight ( ) hero . m…" at bounding box center [851, 237] width 277 height 415
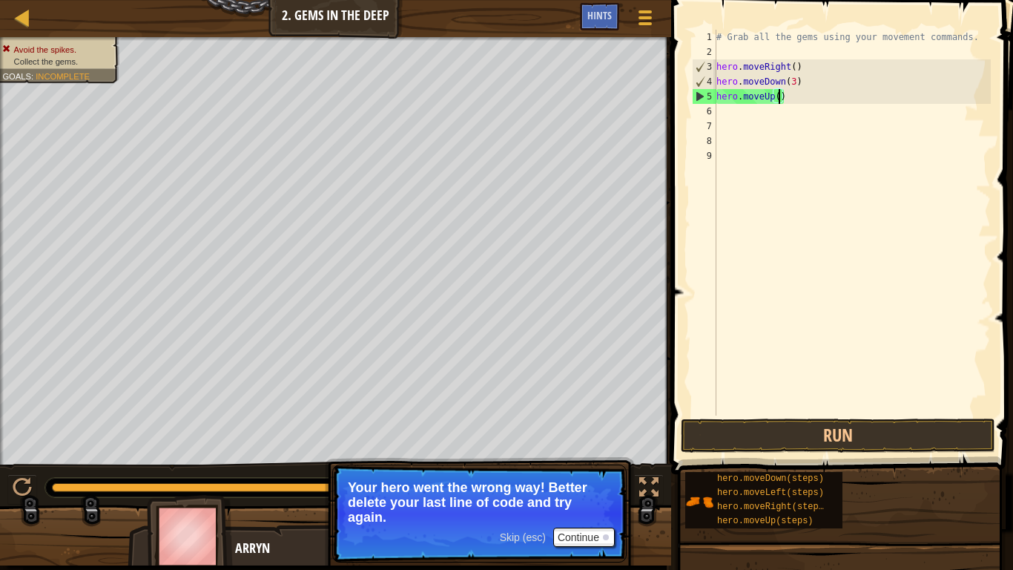
type textarea "hero.moveUp(3)"
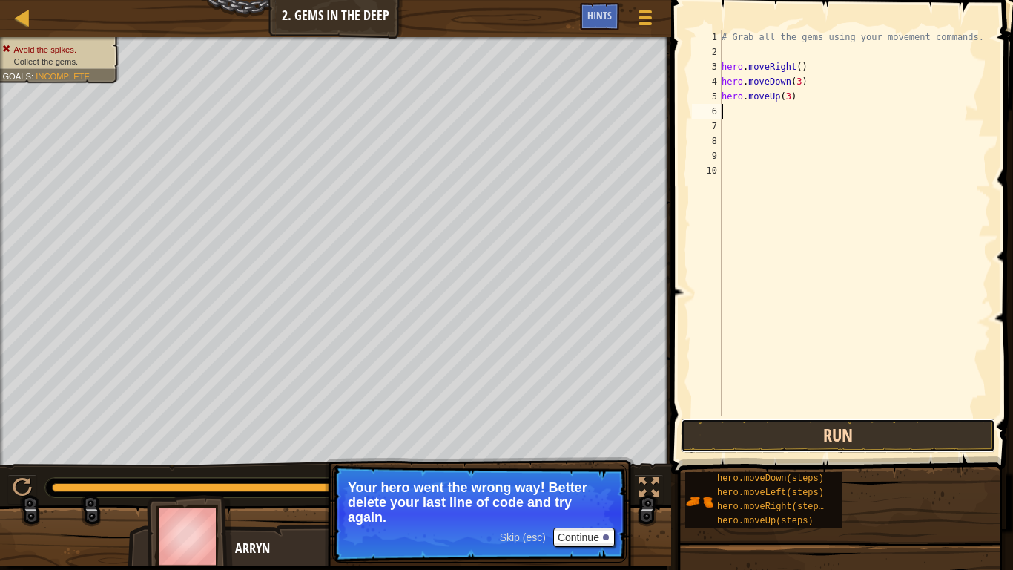
click at [798, 426] on button "Run" at bounding box center [838, 435] width 314 height 34
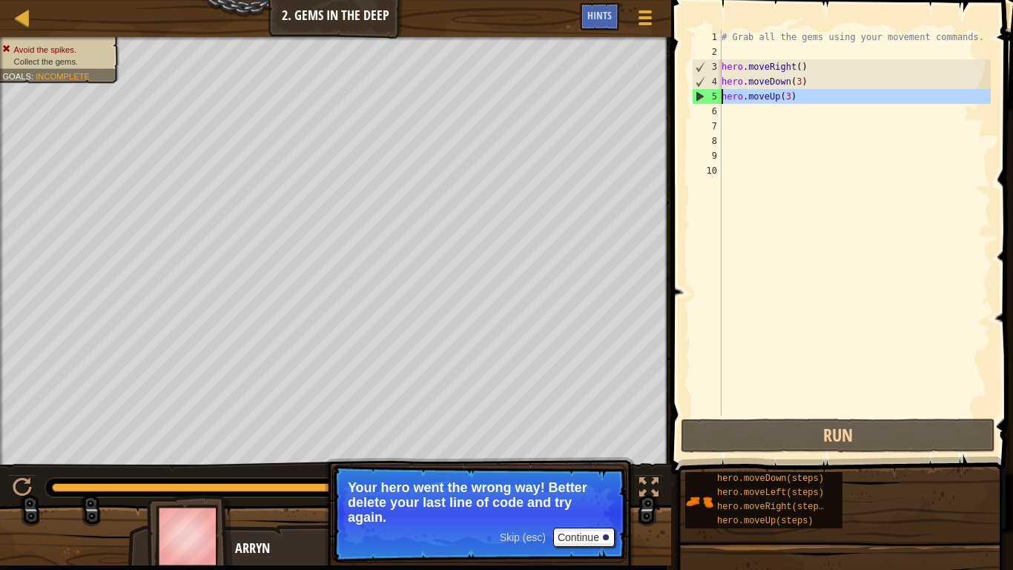
click at [702, 95] on div "5" at bounding box center [707, 96] width 29 height 15
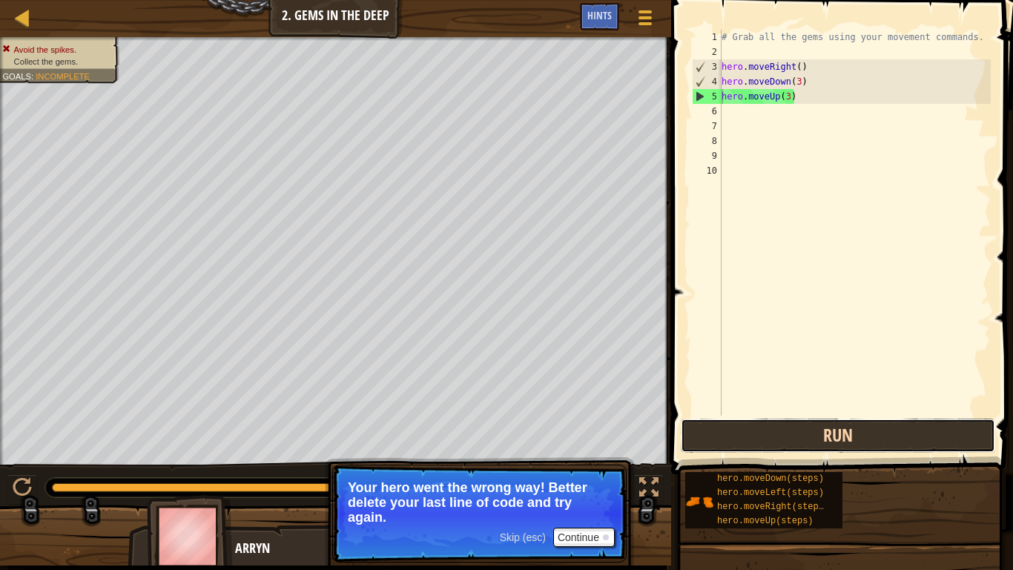
click at [805, 445] on button "Run" at bounding box center [838, 435] width 314 height 34
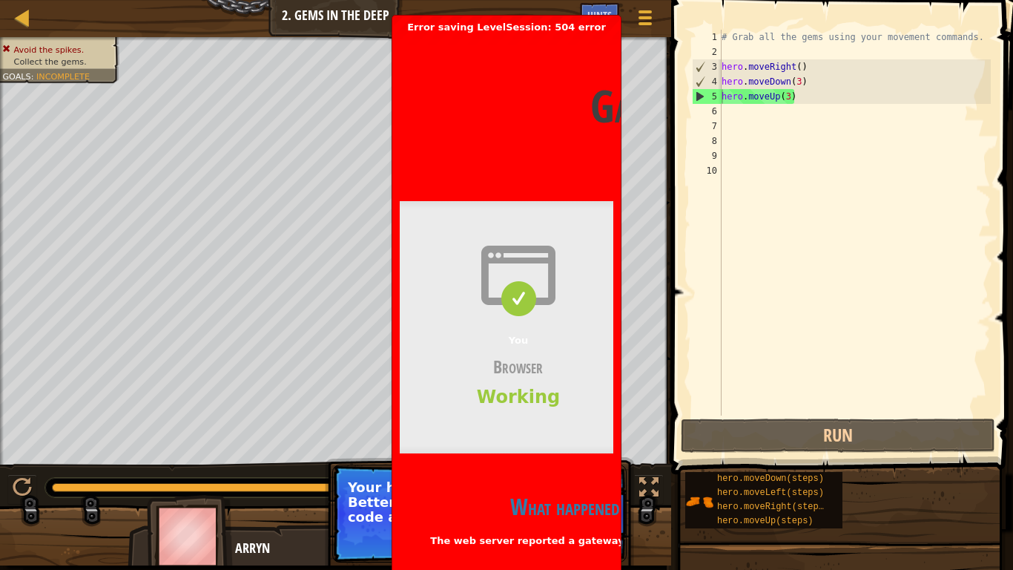
click at [582, 453] on div "Gateway time-out Error code 504 Visit [DOMAIN_NAME] for more information. [DATE…" at bounding box center [507, 351] width 214 height 636
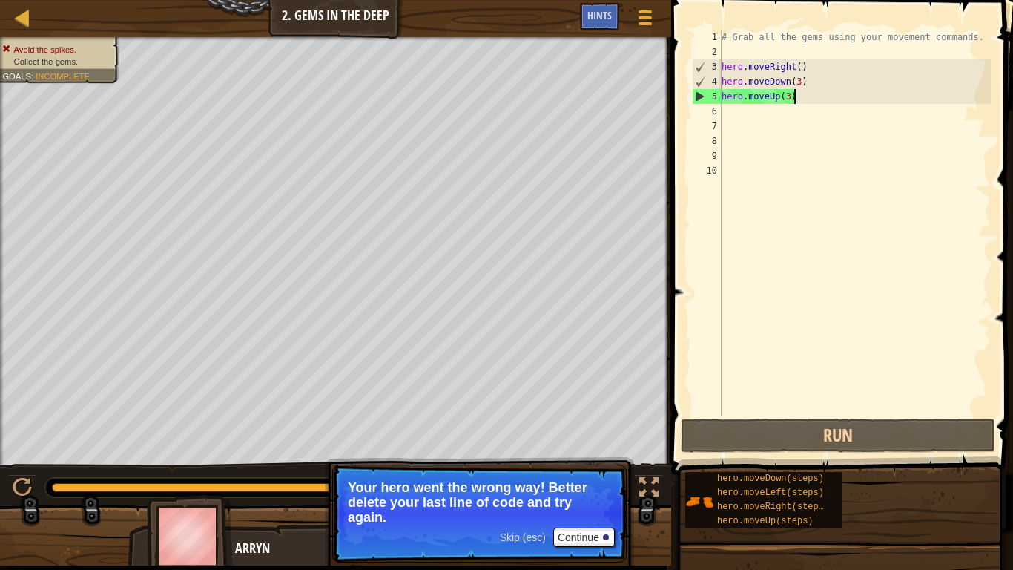
click at [824, 102] on div "# Grab all the gems using your movement commands. hero . moveRight ( ) hero . m…" at bounding box center [855, 237] width 272 height 415
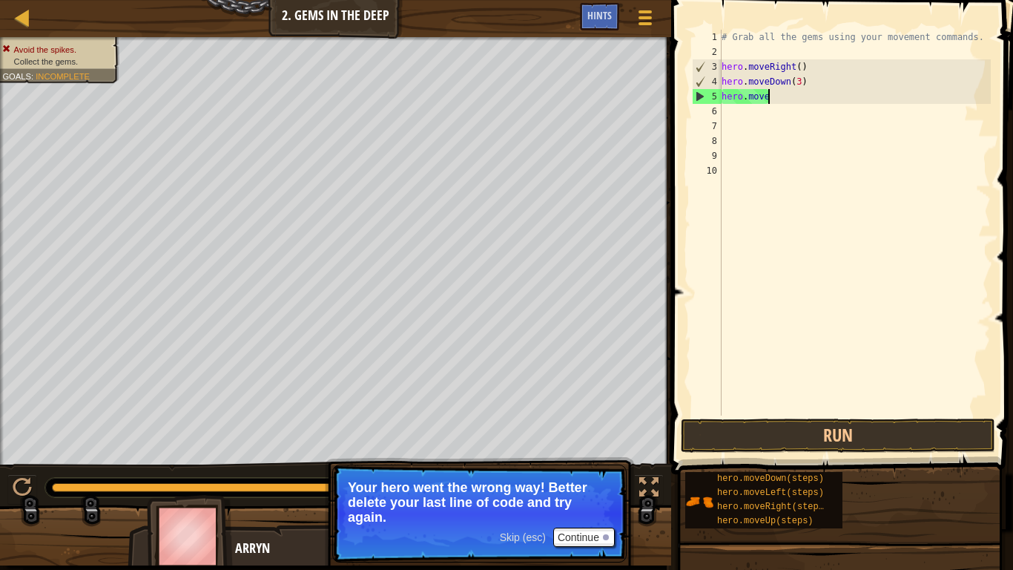
scroll to position [7, 2]
type textarea "h"
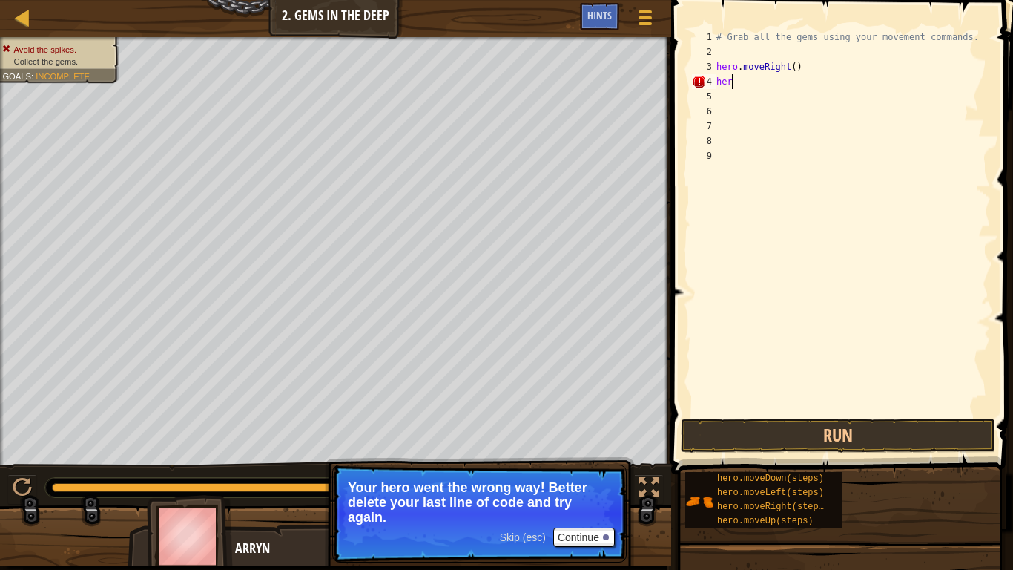
type textarea "h"
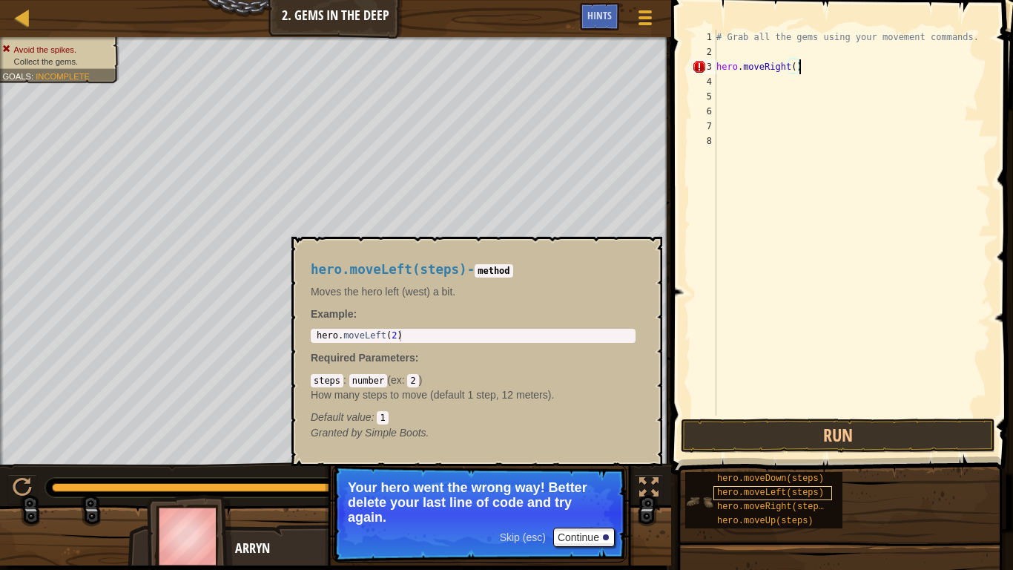
scroll to position [7, 11]
drag, startPoint x: 693, startPoint y: 501, endPoint x: 720, endPoint y: 478, distance: 35.7
click at [720, 478] on div "hero.moveDown(steps) hero.moveLeft(steps) hero.moveRight(steps) hero.moveUp(ste…" at bounding box center [763, 500] width 157 height 56
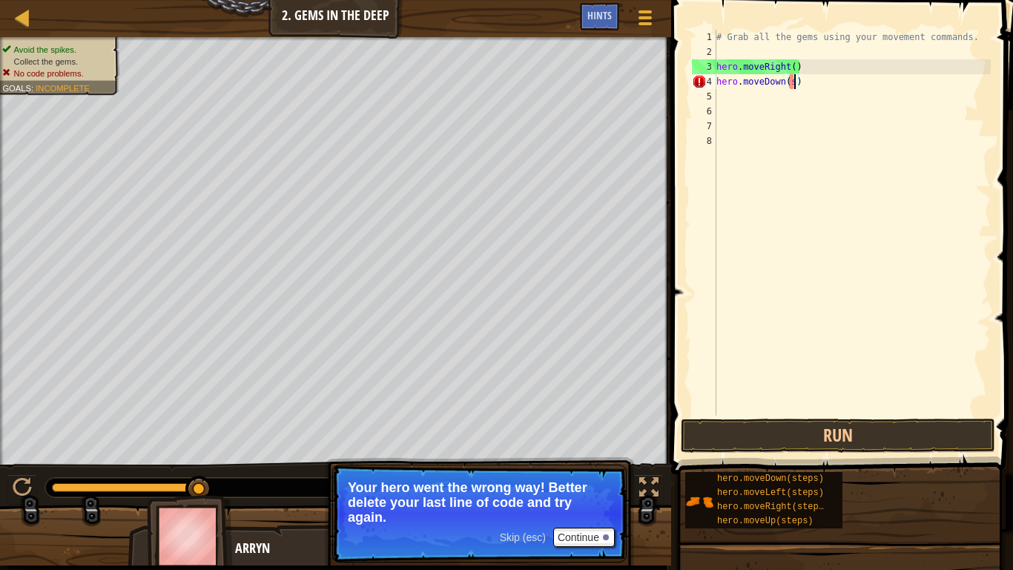
type textarea "hero.moveDown()"
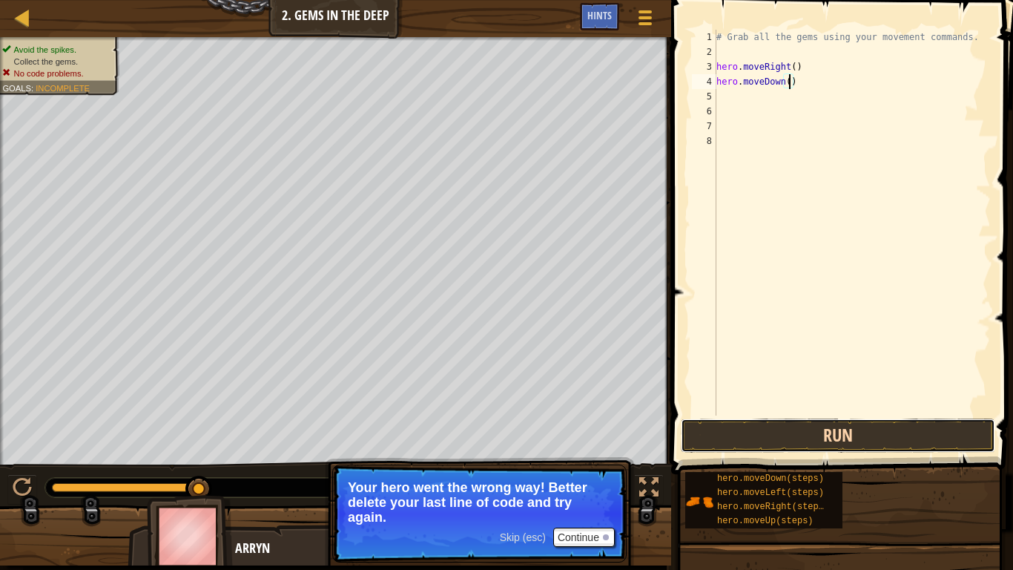
click at [759, 426] on button "Run" at bounding box center [838, 435] width 314 height 34
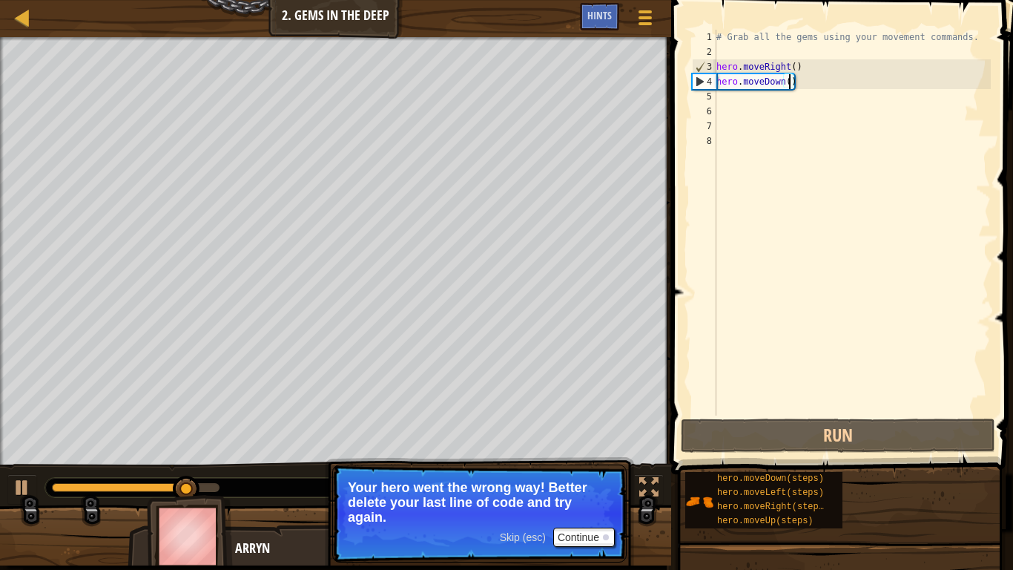
scroll to position [7, 0]
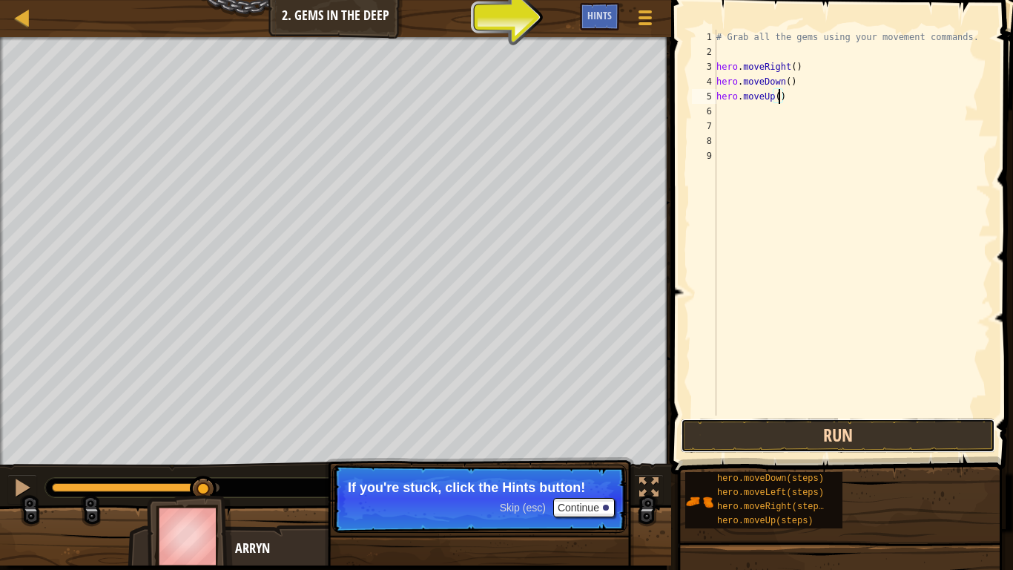
click at [744, 444] on button "Run" at bounding box center [838, 435] width 314 height 34
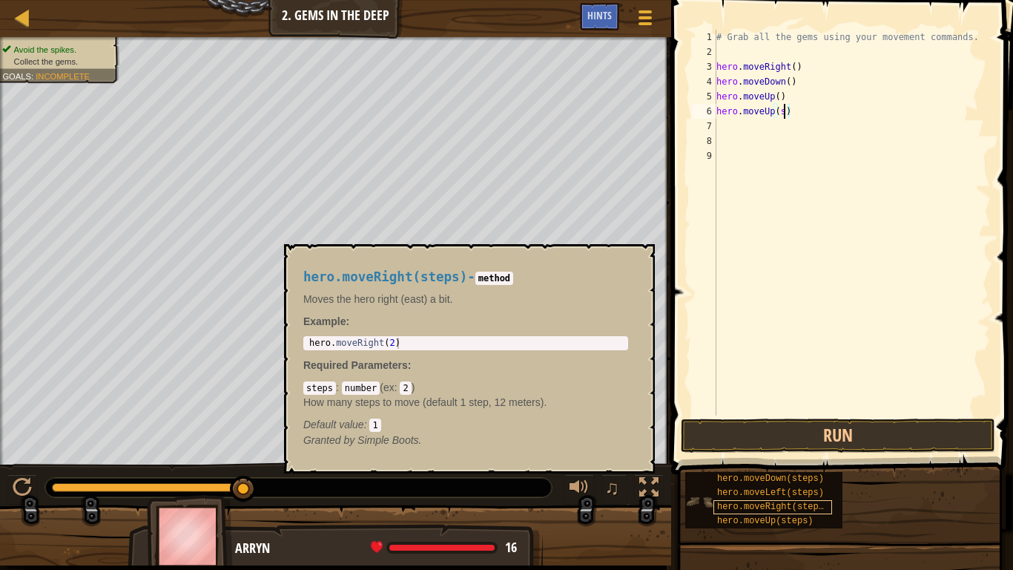
type textarea "hero.moveUp()"
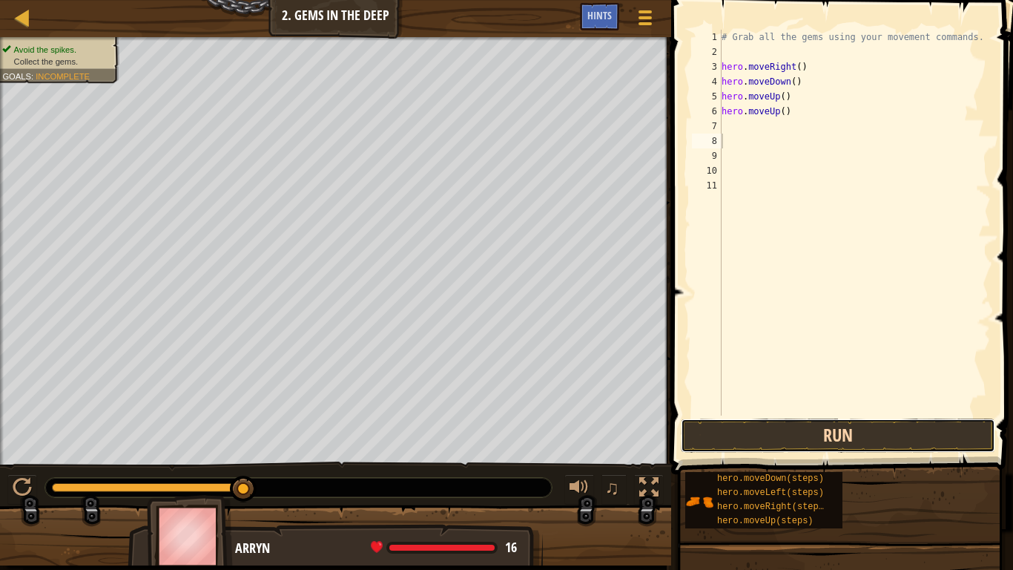
click at [814, 431] on button "Run" at bounding box center [838, 435] width 314 height 34
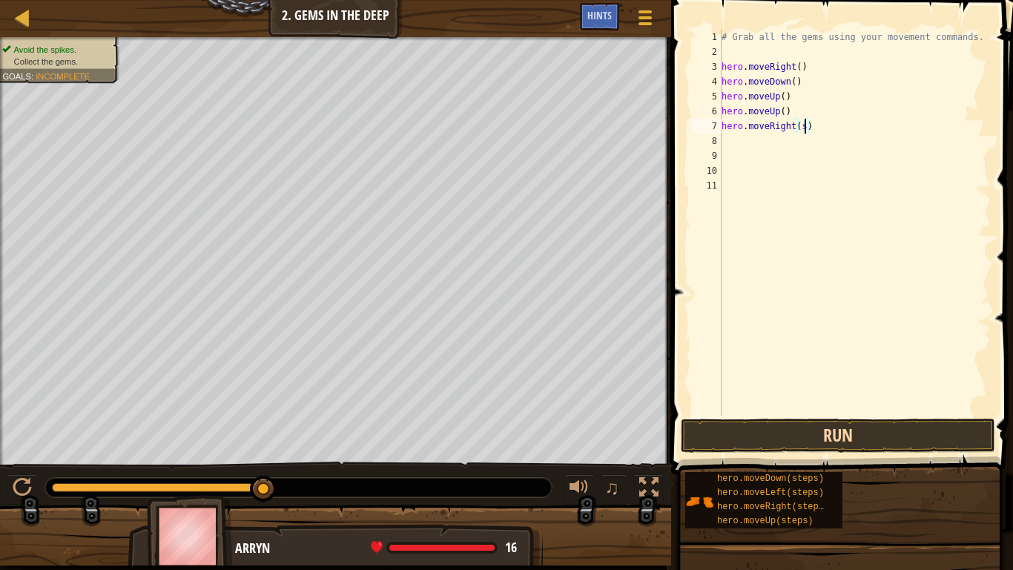
type textarea "hero.moveRight()"
click at [765, 432] on button "Run" at bounding box center [838, 435] width 314 height 34
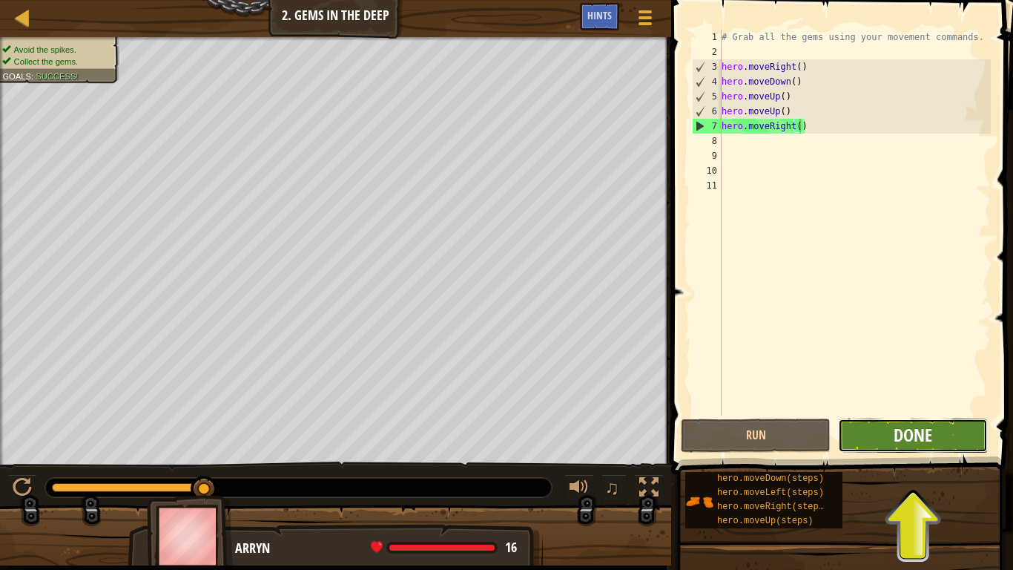
click at [908, 433] on span "Done" at bounding box center [913, 435] width 39 height 24
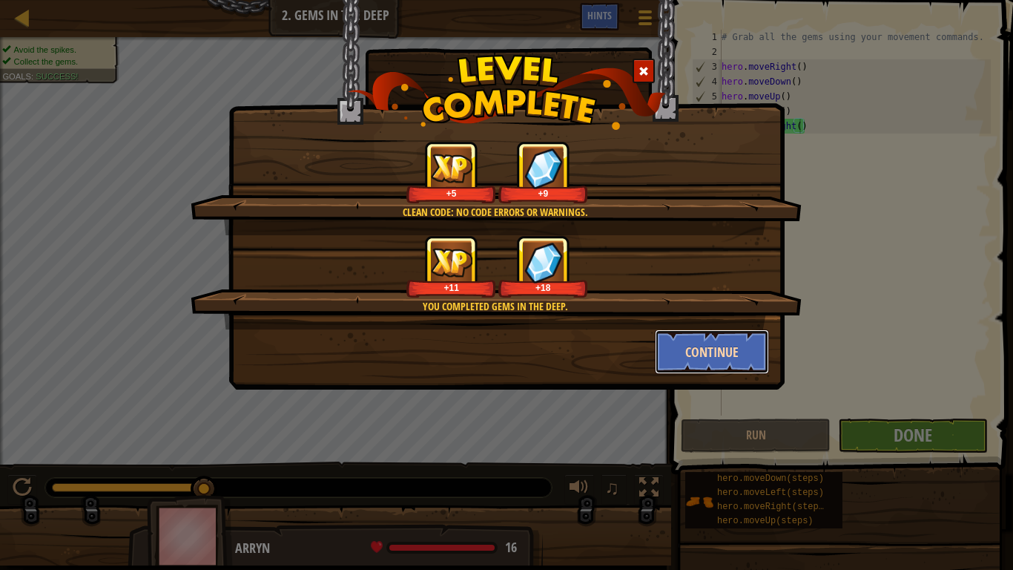
click at [696, 356] on button "Continue" at bounding box center [712, 351] width 115 height 44
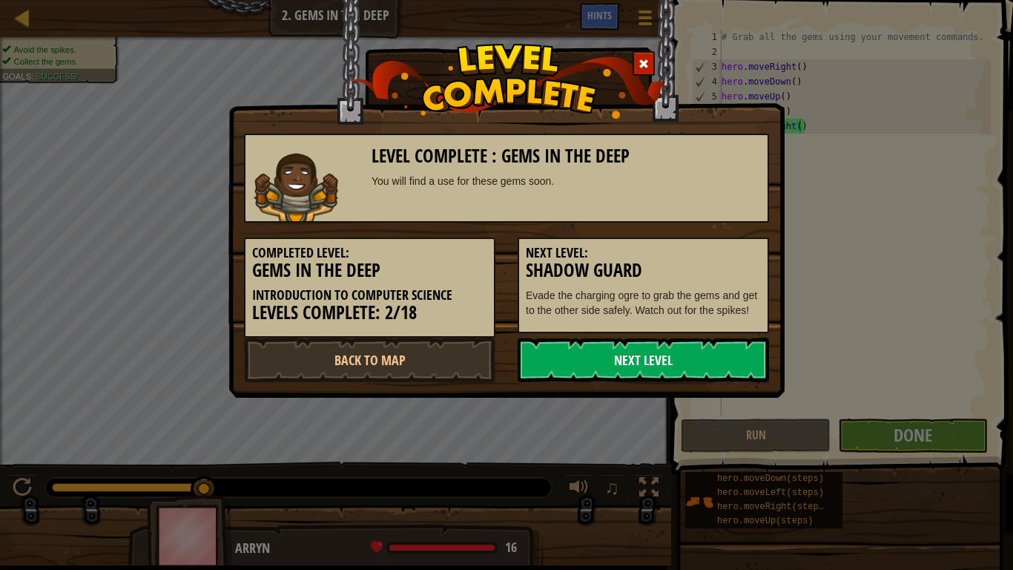
click at [625, 382] on link "Next Level" at bounding box center [643, 359] width 251 height 44
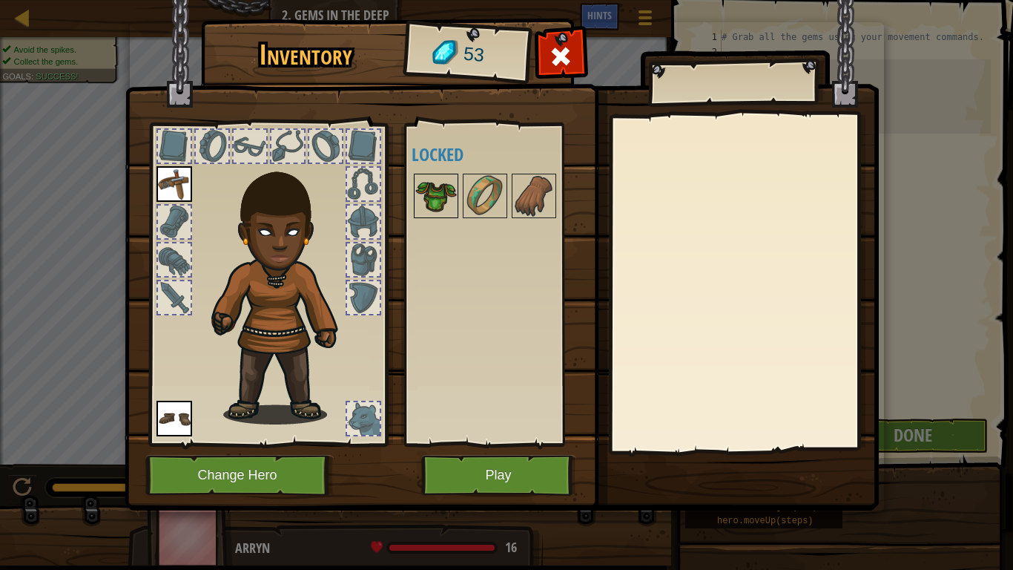
click at [433, 200] on img at bounding box center [436, 196] width 42 height 42
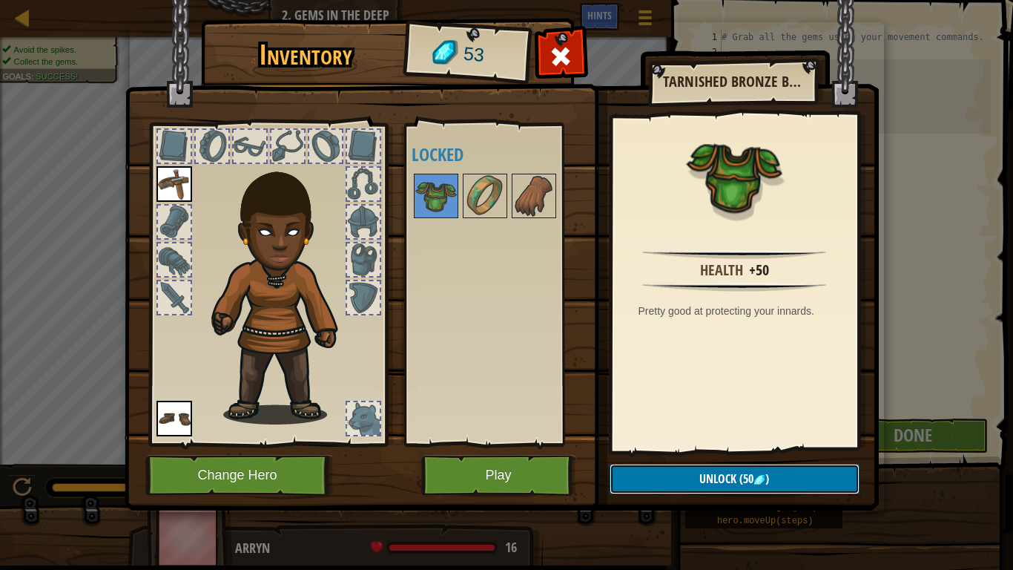
click at [739, 479] on span "(50" at bounding box center [744, 478] width 17 height 16
click at [723, 475] on button "Confirm" at bounding box center [735, 479] width 250 height 30
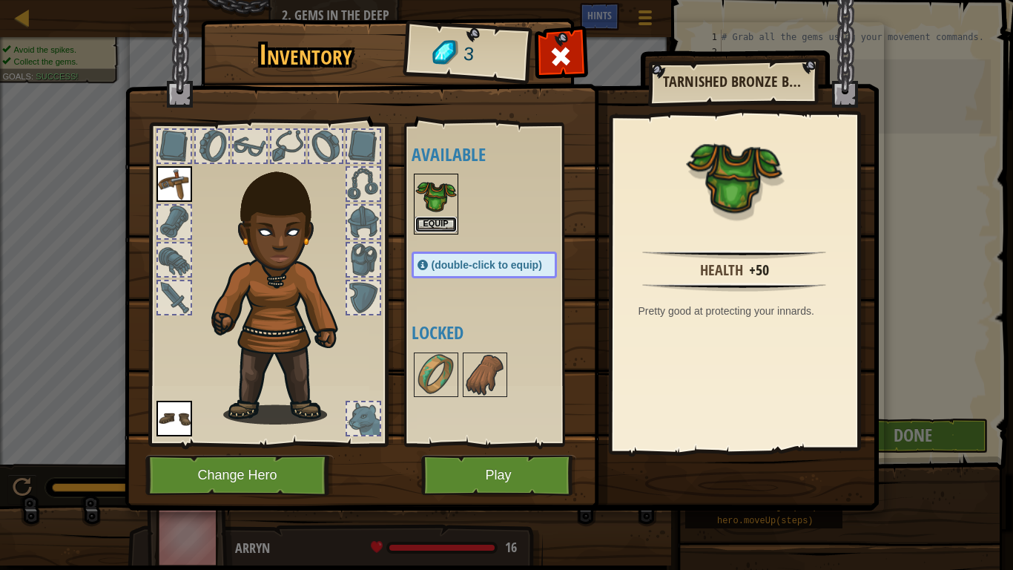
click at [435, 224] on button "Equip" at bounding box center [436, 225] width 42 height 16
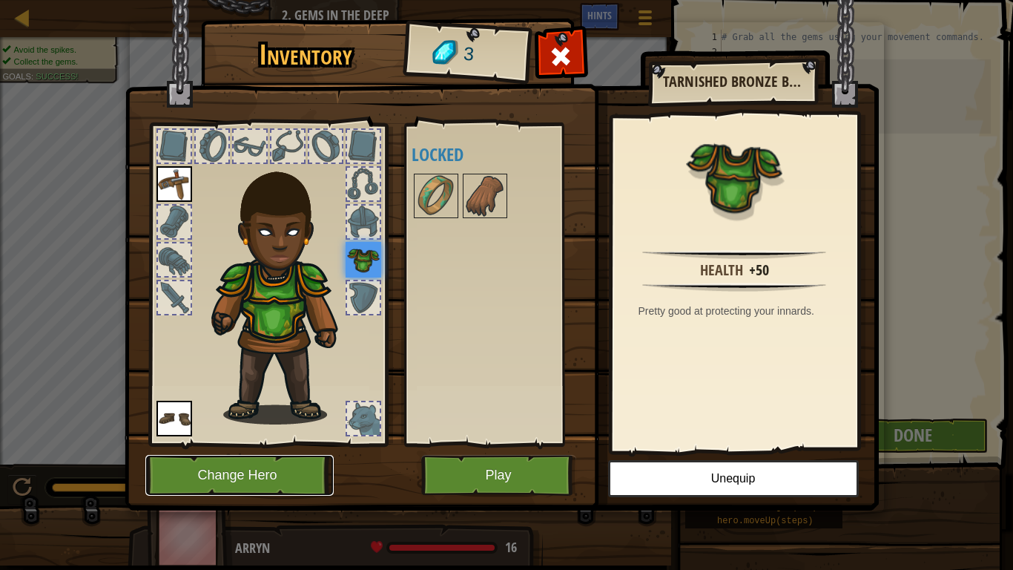
click at [219, 466] on button "Change Hero" at bounding box center [239, 475] width 188 height 41
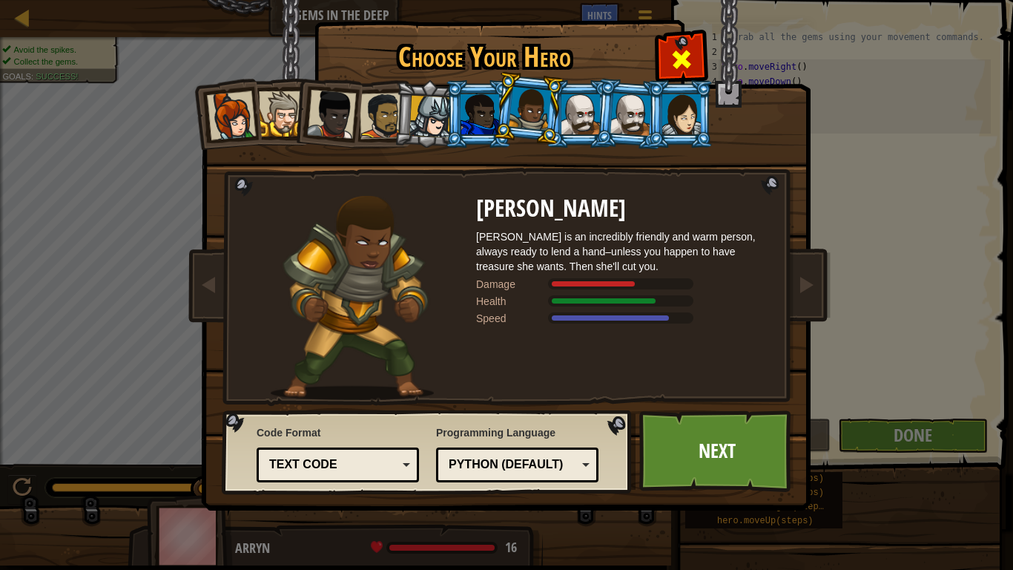
click at [679, 56] on span at bounding box center [682, 59] width 24 height 24
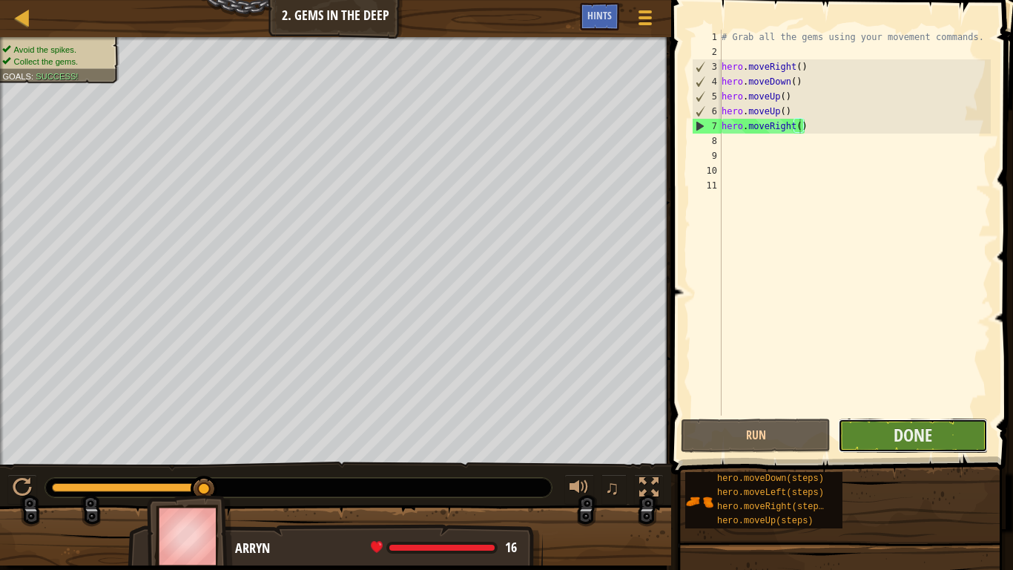
click at [955, 428] on button "Done" at bounding box center [913, 435] width 150 height 34
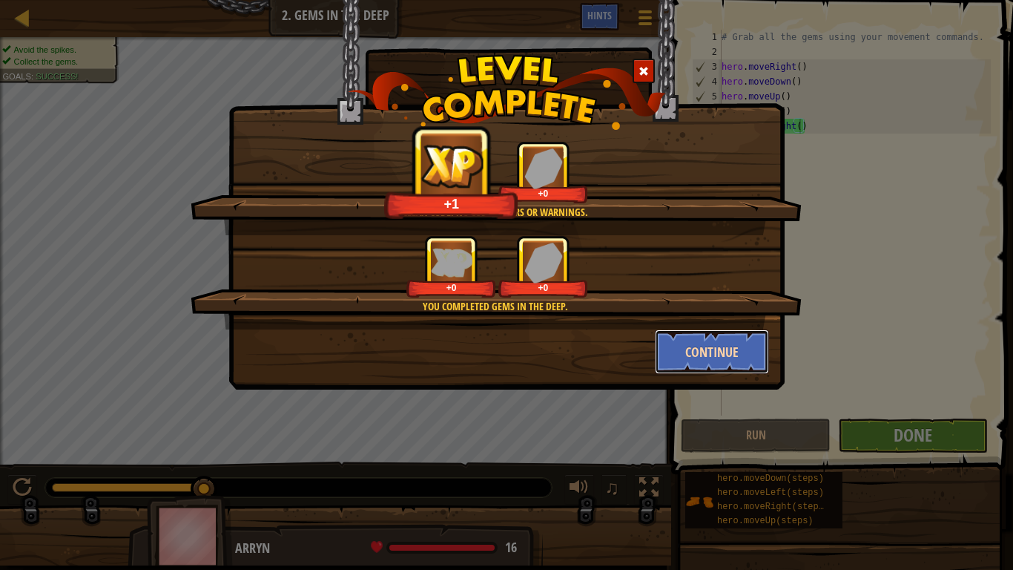
click at [689, 357] on button "Continue" at bounding box center [712, 351] width 115 height 44
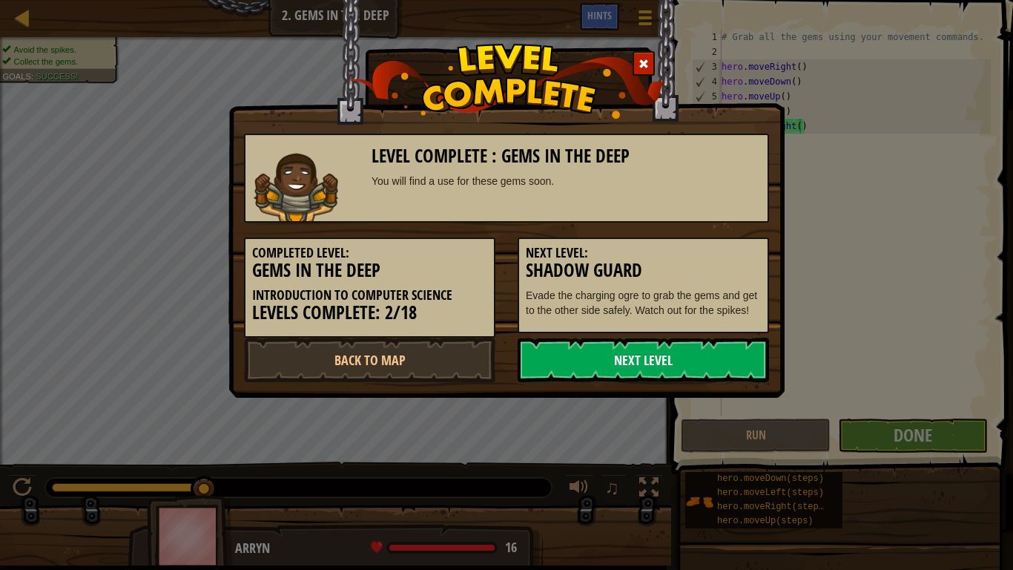
click at [677, 363] on link "Next Level" at bounding box center [643, 359] width 251 height 44
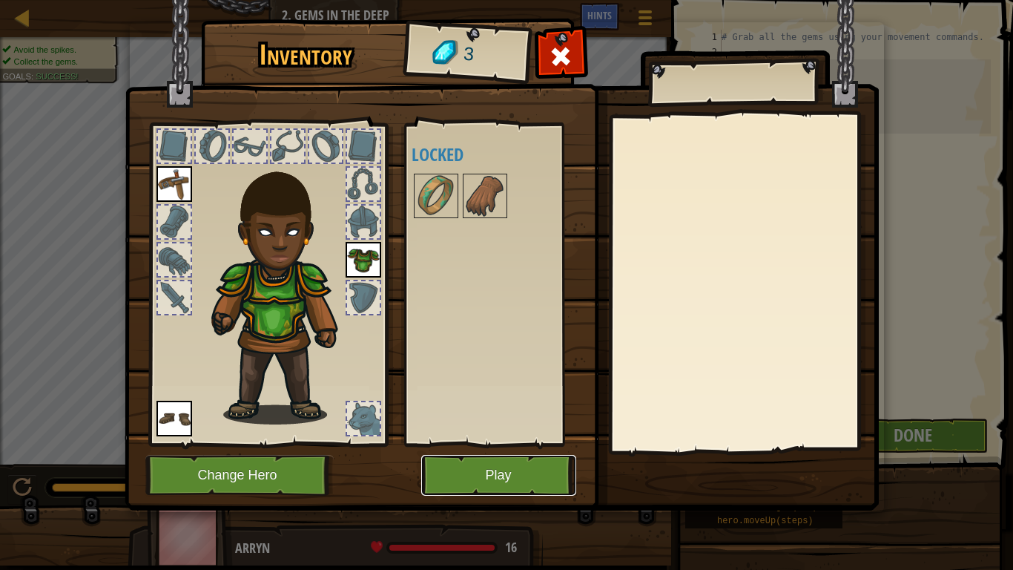
click at [469, 479] on button "Play" at bounding box center [498, 475] width 155 height 41
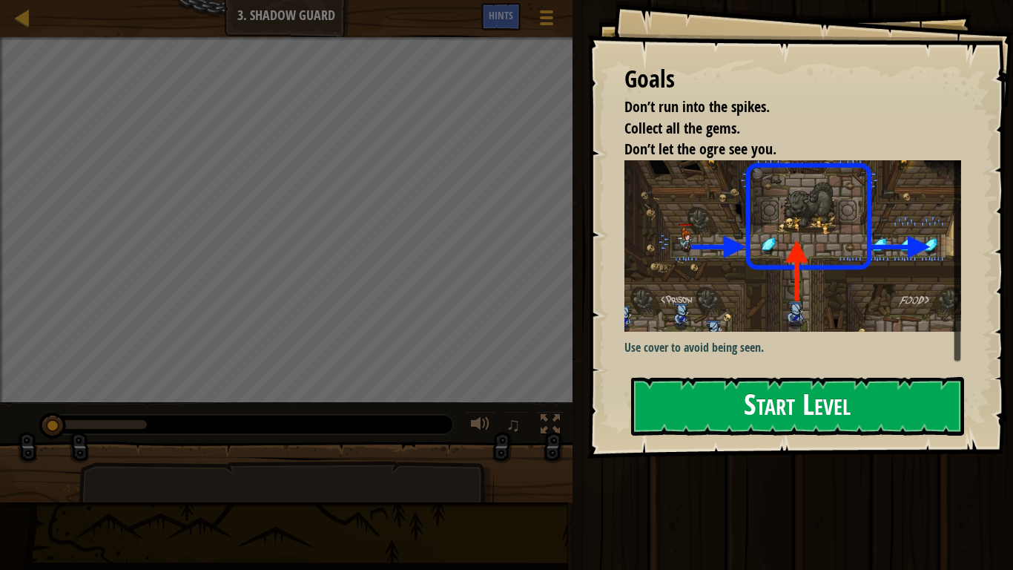
click at [693, 419] on button "Start Level" at bounding box center [797, 406] width 333 height 59
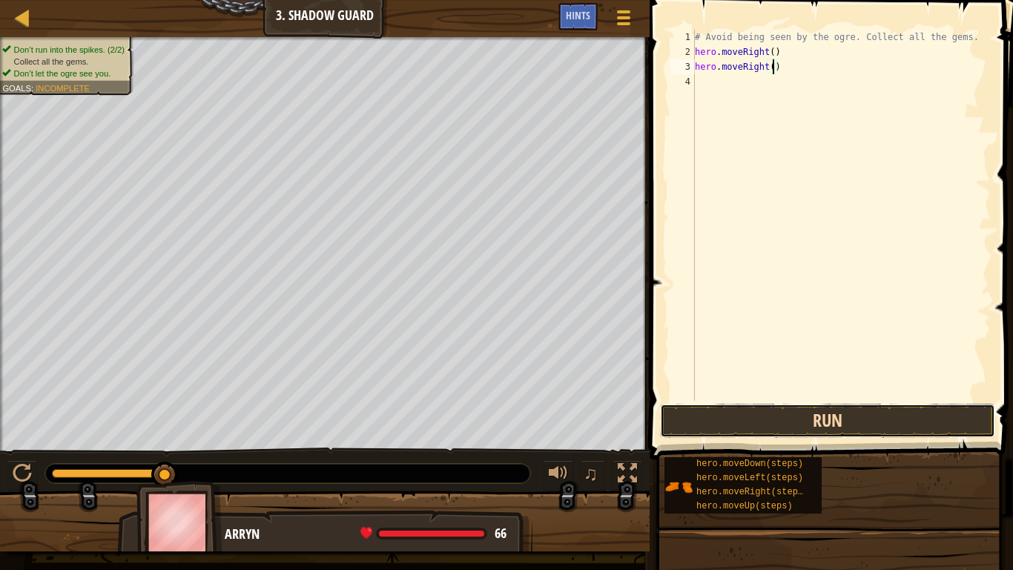
click at [902, 410] on button "Run" at bounding box center [827, 420] width 335 height 34
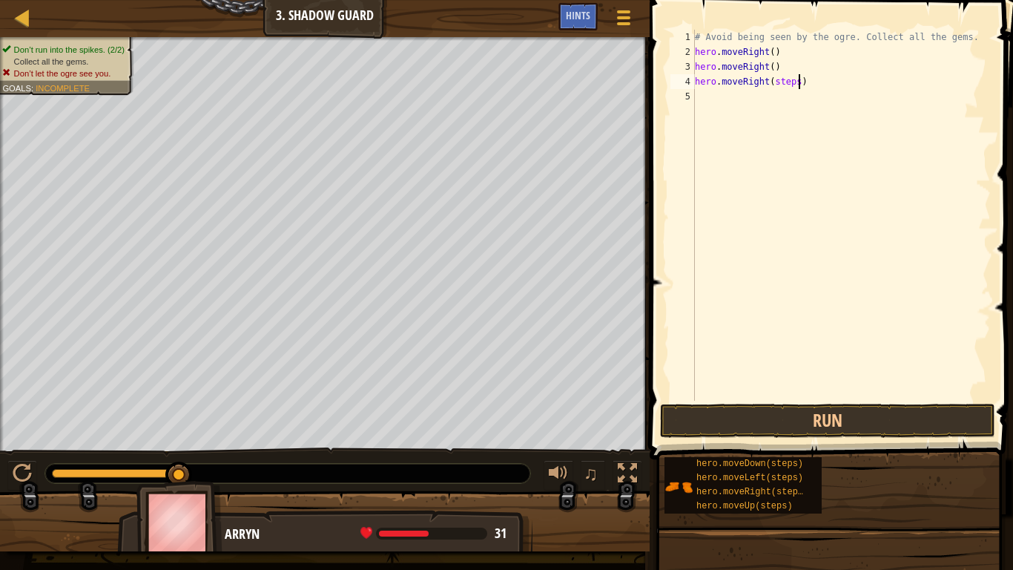
click at [798, 81] on div "# Avoid being seen by the ogre. Collect all the gems. hero . moveRight ( ) hero…" at bounding box center [841, 230] width 299 height 400
type textarea "hero.moveRight()"
click at [773, 423] on button "Run" at bounding box center [827, 420] width 335 height 34
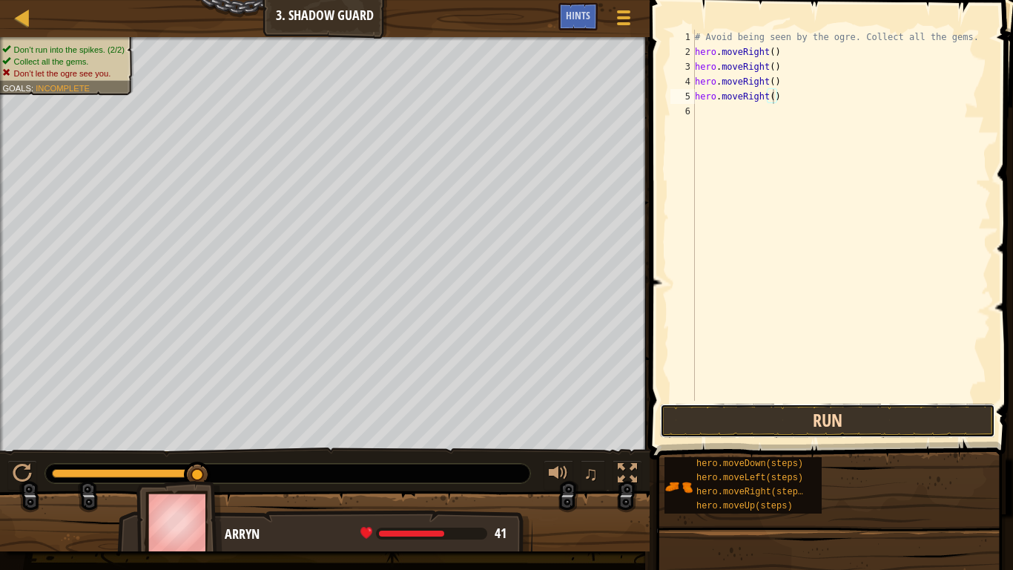
click at [759, 423] on button "Run" at bounding box center [827, 420] width 335 height 34
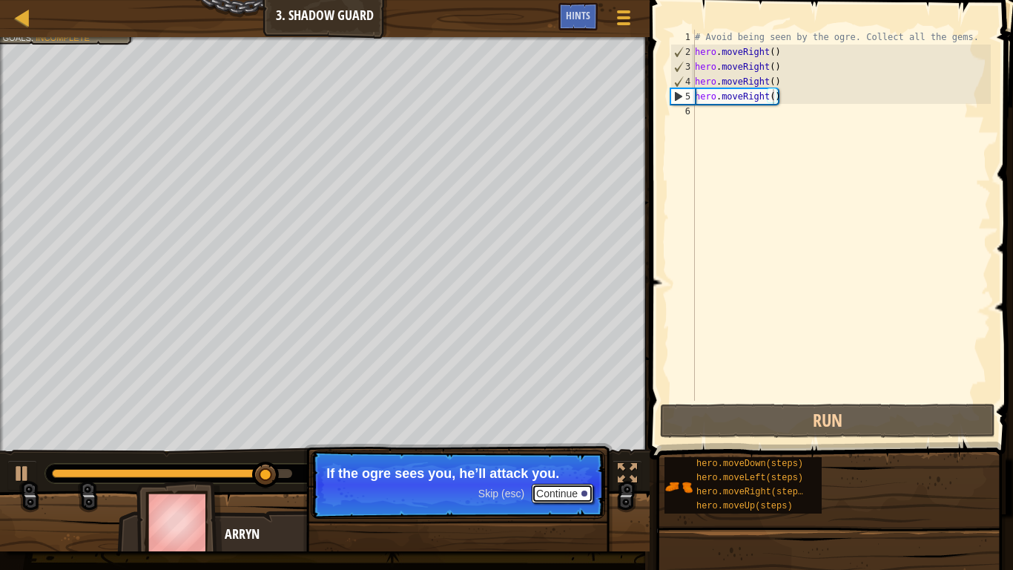
click at [547, 479] on button "Continue" at bounding box center [563, 493] width 62 height 19
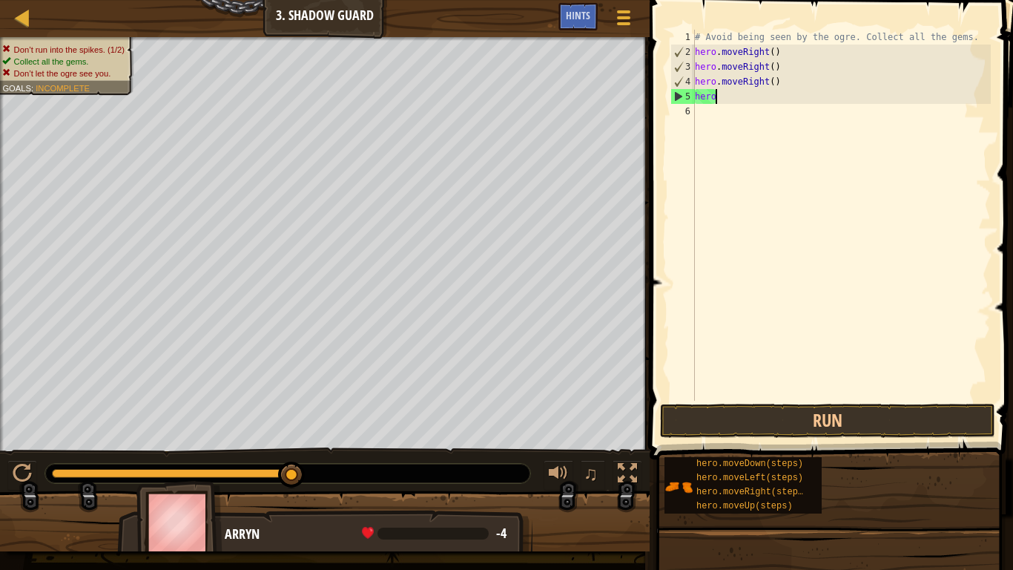
scroll to position [7, 1]
type textarea "h"
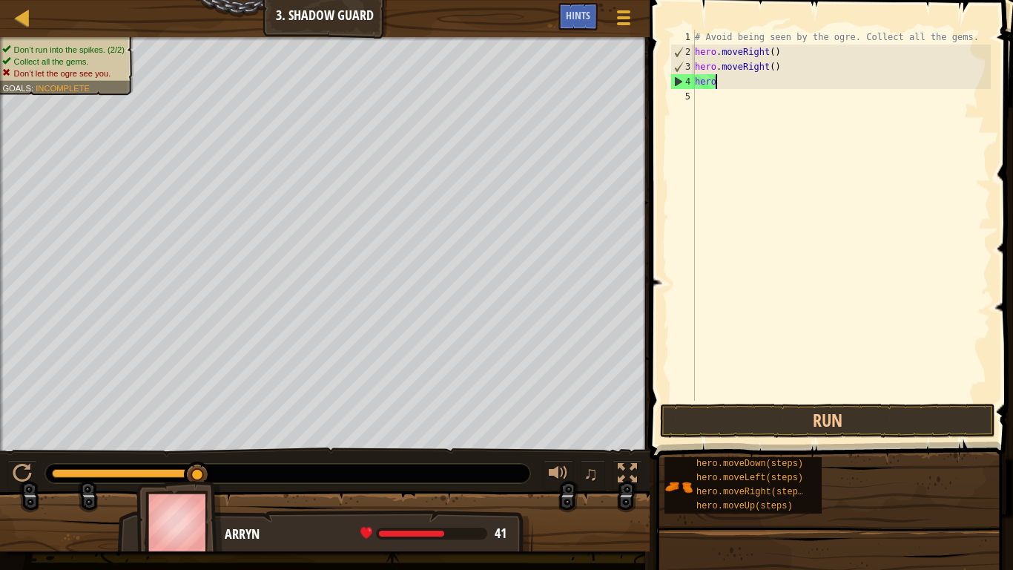
type textarea "h"
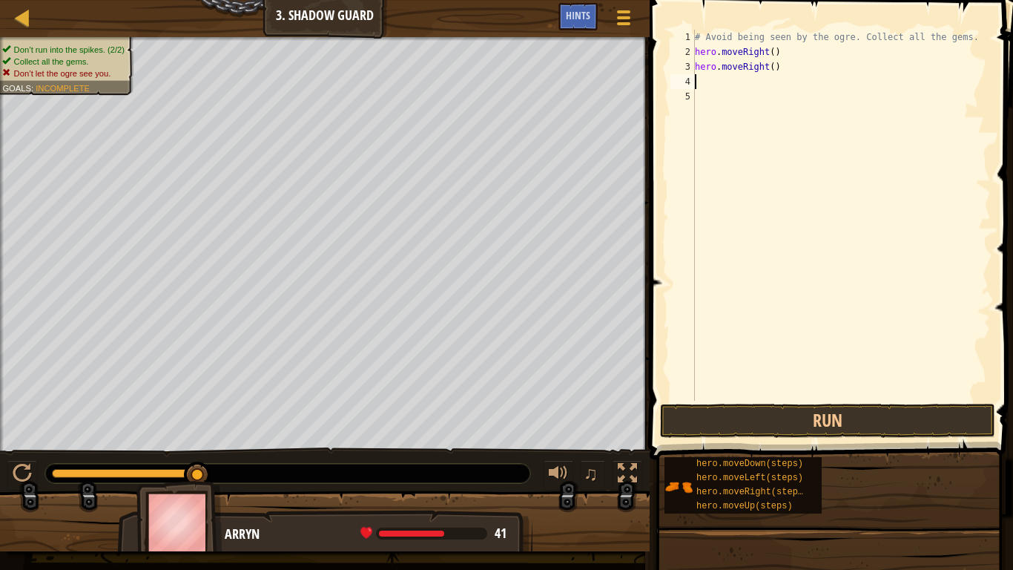
type textarea "hero.moveRight()"
type textarea "h"
type textarea "hero.moveUp()"
click at [702, 77] on div "# Avoid being seen by the ogre. Collect all the gems. hero . moveRight ( ) hero…" at bounding box center [841, 230] width 299 height 400
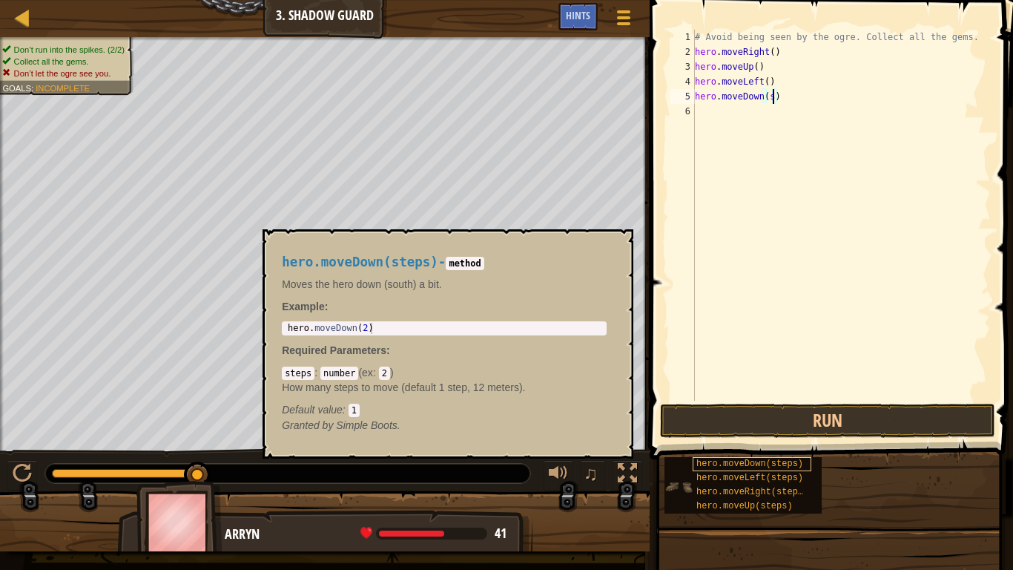
type textarea "hero.moveDown()"
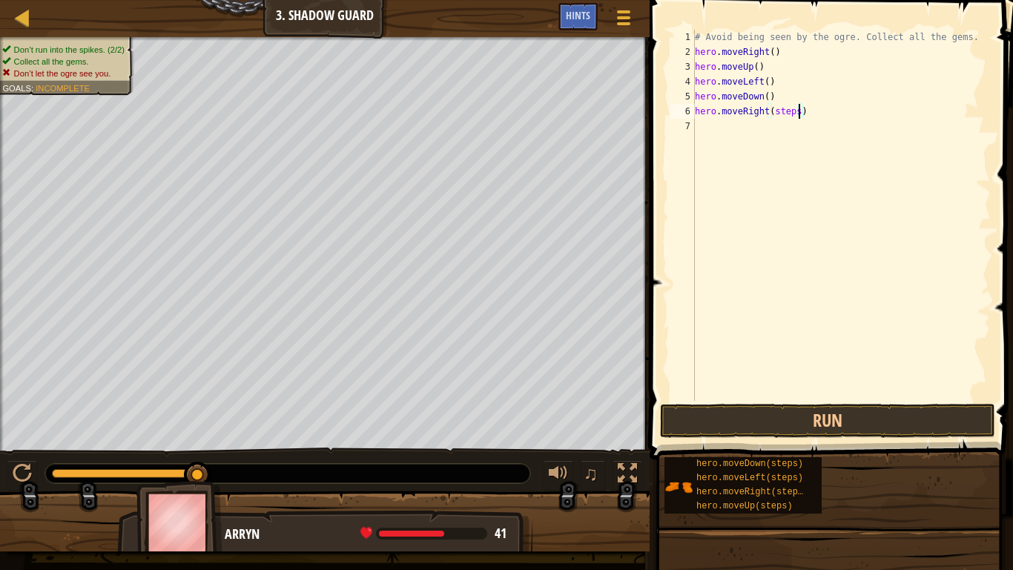
click at [799, 111] on div "# Avoid being seen by the ogre. Collect all the gems. hero . moveRight ( ) hero…" at bounding box center [841, 230] width 299 height 400
click at [792, 429] on button "Run" at bounding box center [827, 420] width 335 height 34
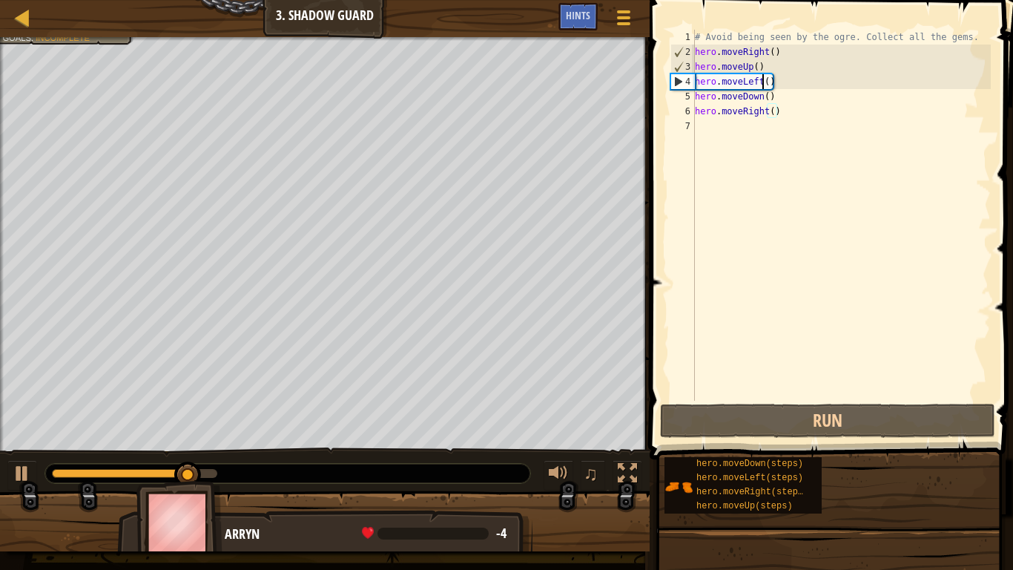
click at [760, 82] on div "# Avoid being seen by the ogre. Collect all the gems. hero . moveRight ( ) hero…" at bounding box center [841, 230] width 299 height 400
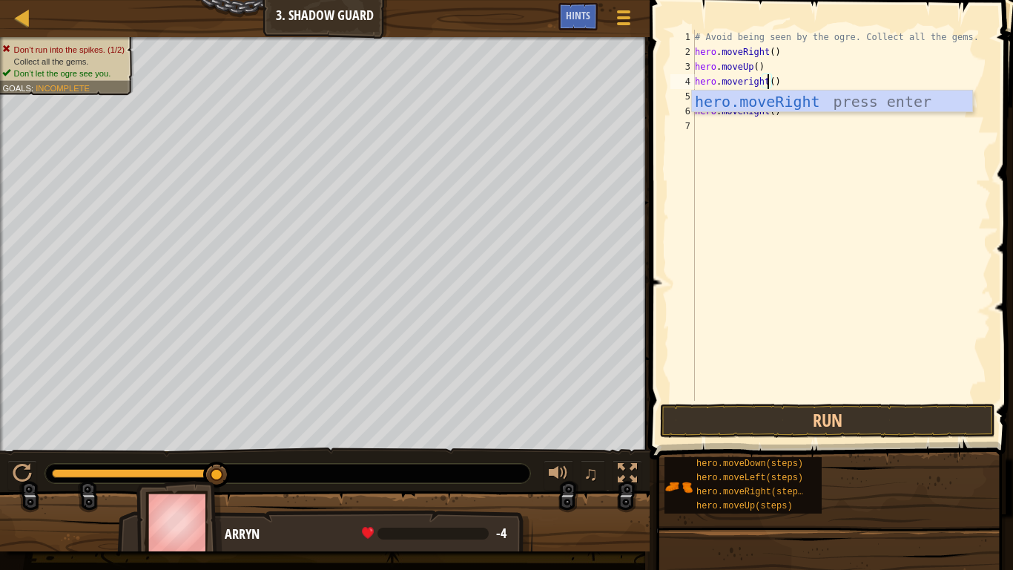
scroll to position [7, 11]
click at [836, 432] on button "Run" at bounding box center [827, 420] width 335 height 34
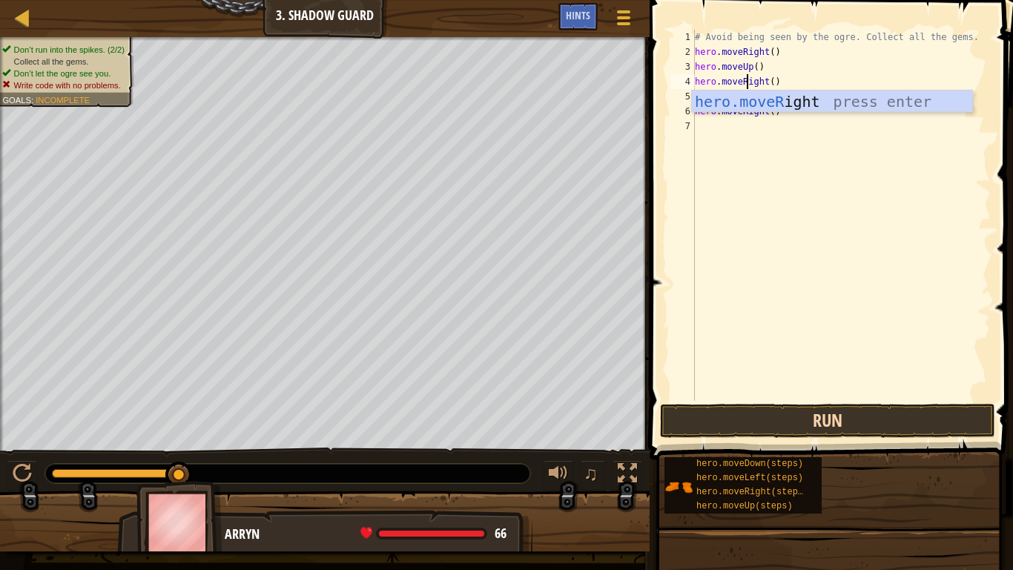
scroll to position [7, 8]
type textarea "hero.moveRight()"
click at [777, 421] on button "Run" at bounding box center [827, 420] width 335 height 34
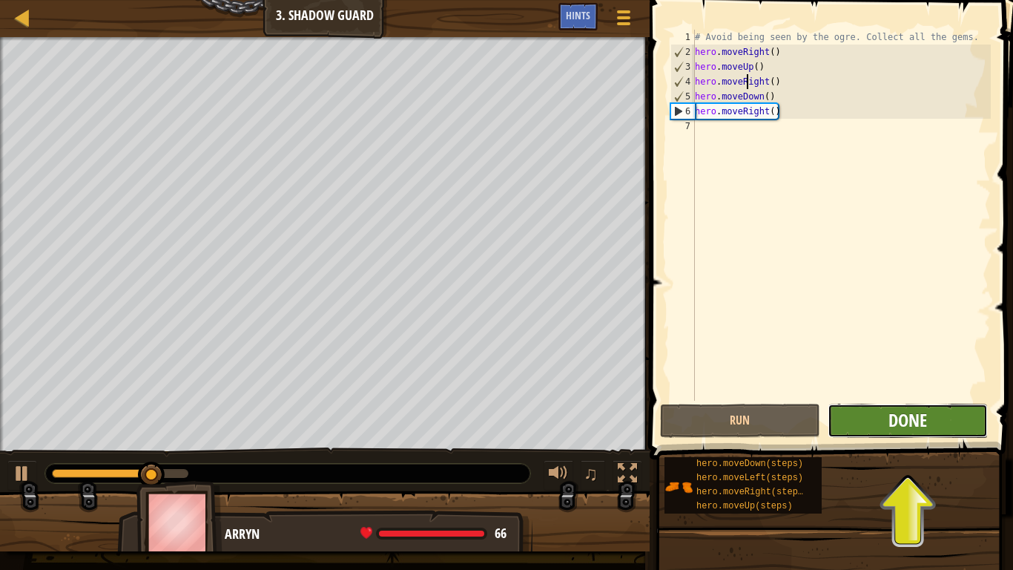
click at [918, 419] on span "Done" at bounding box center [908, 420] width 39 height 24
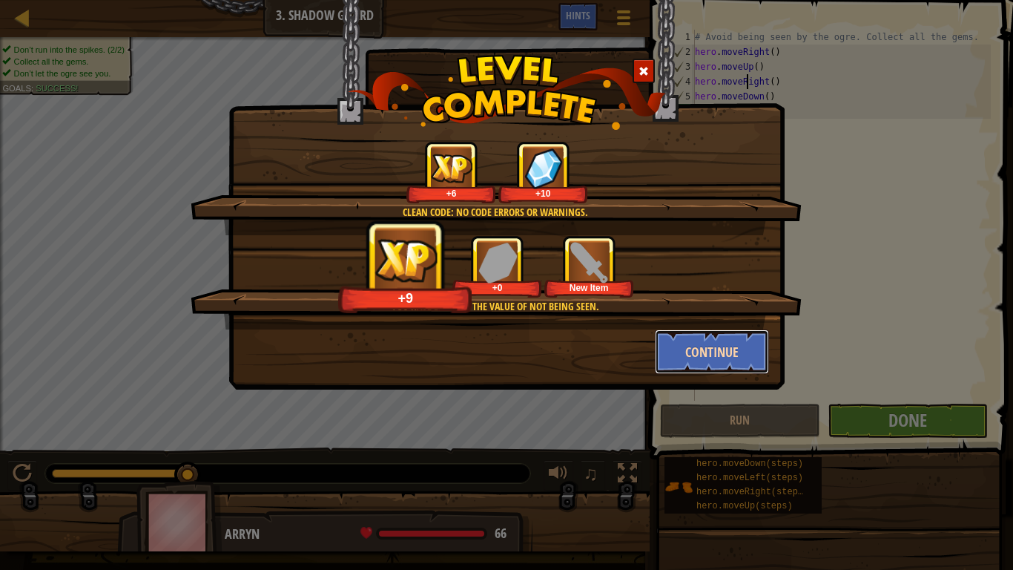
click at [702, 365] on button "Continue" at bounding box center [712, 351] width 115 height 44
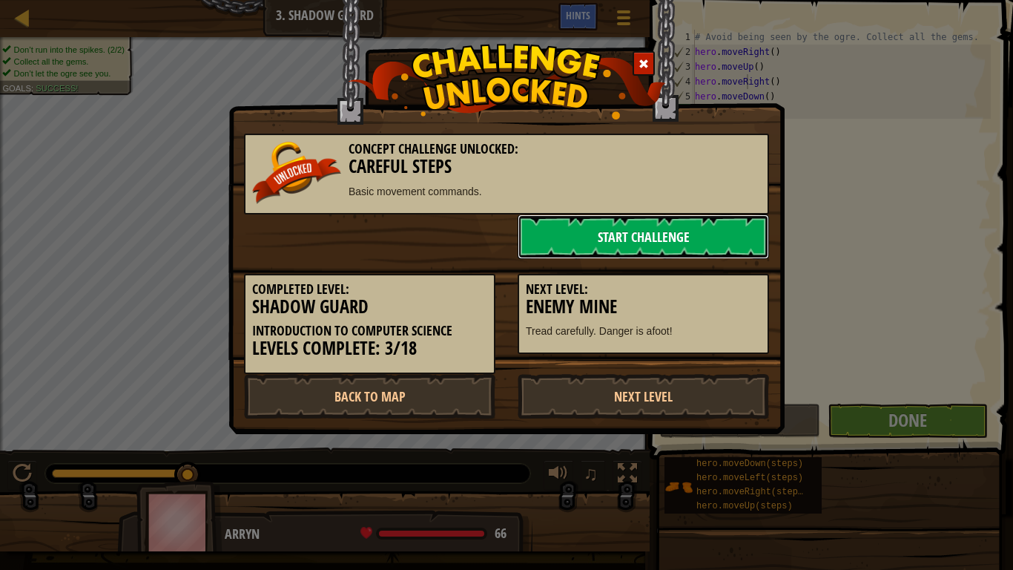
click at [601, 219] on link "Start Challenge" at bounding box center [643, 236] width 251 height 44
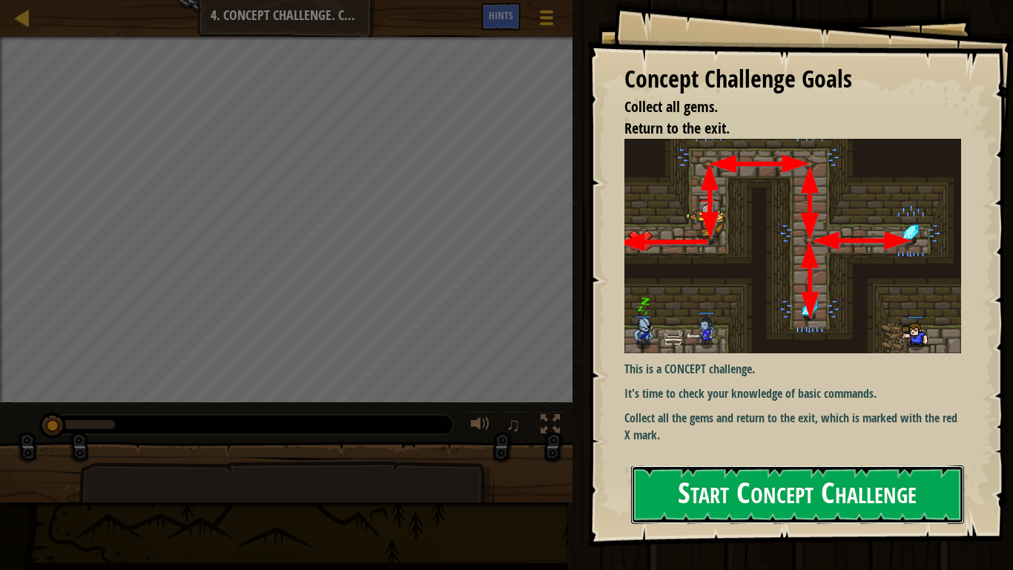
click at [707, 479] on button "Start Concept Challenge" at bounding box center [797, 494] width 333 height 59
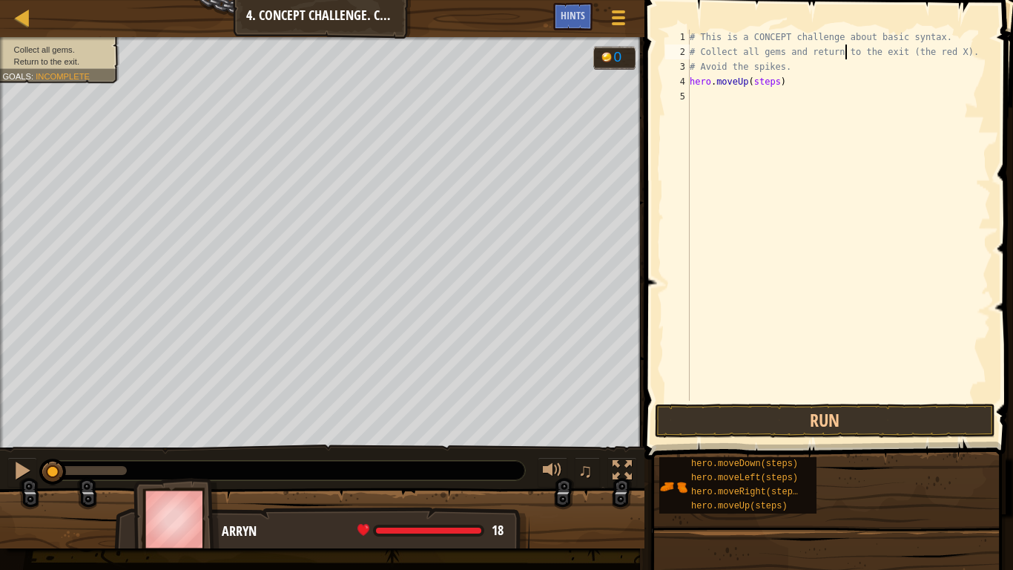
click at [843, 57] on div "# This is a CONCEPT challenge about basic syntax. # Collect all gems and return…" at bounding box center [839, 230] width 304 height 400
click at [819, 82] on div "# This is a CONCEPT challenge about basic syntax. # Collect all gems and return…" at bounding box center [839, 230] width 304 height 400
type textarea "hero.moveUp()"
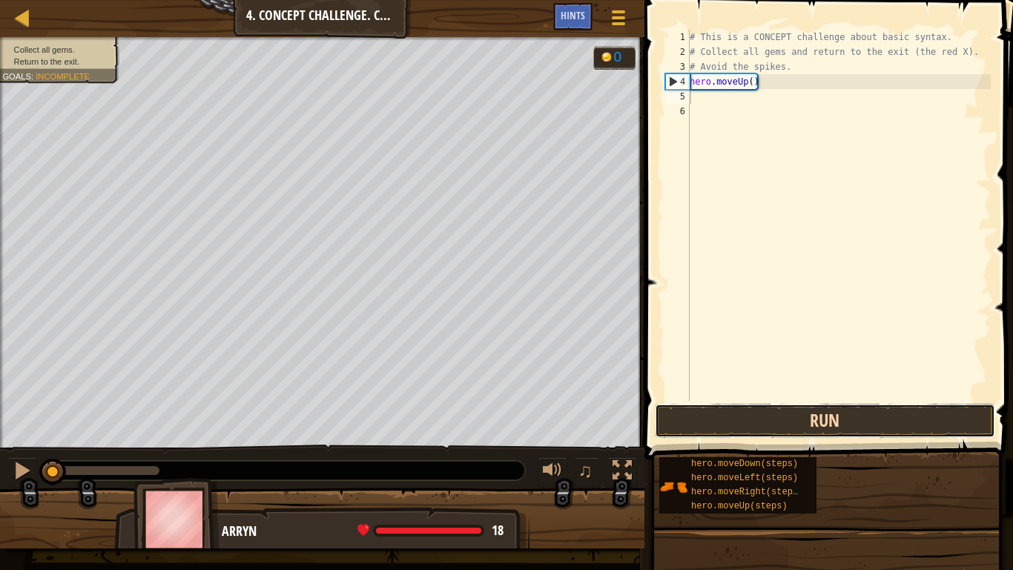
click at [725, 407] on button "Run" at bounding box center [825, 420] width 340 height 34
click at [719, 415] on button "Run" at bounding box center [825, 420] width 340 height 34
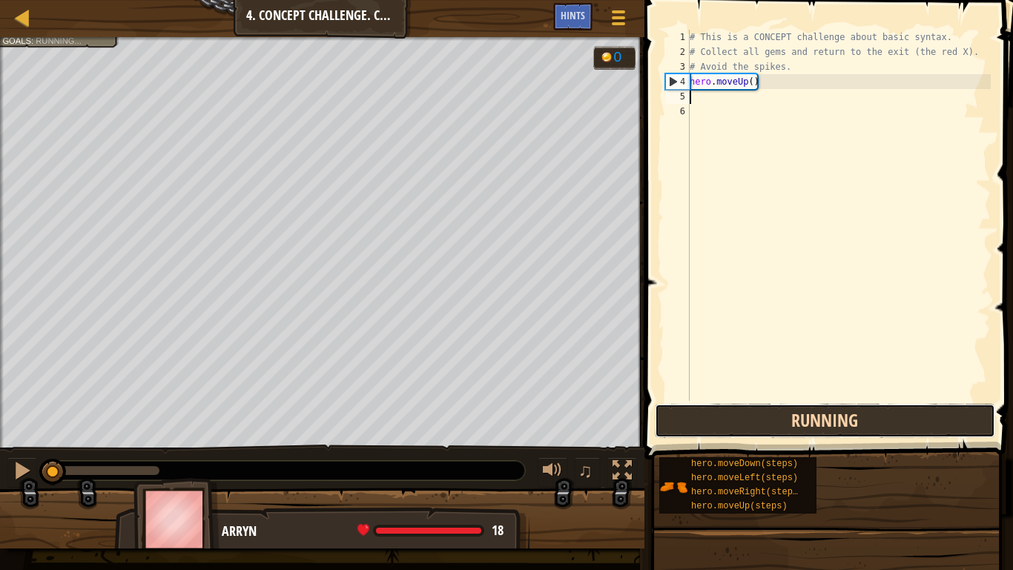
click at [734, 406] on button "Running" at bounding box center [825, 420] width 340 height 34
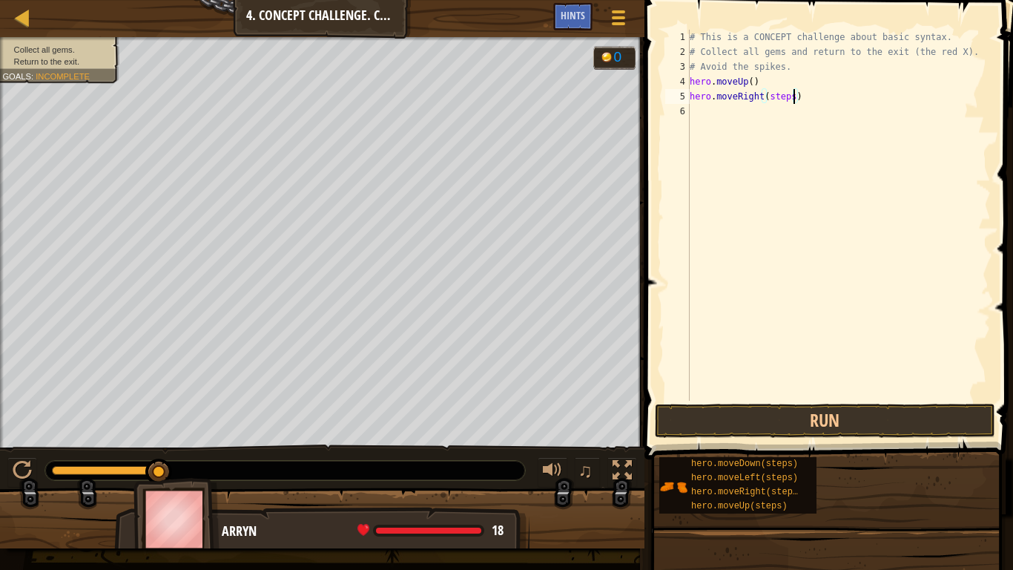
click at [814, 89] on div "# This is a CONCEPT challenge about basic syntax. # Collect all gems and return…" at bounding box center [839, 230] width 304 height 400
click at [820, 427] on button "Run" at bounding box center [825, 420] width 340 height 34
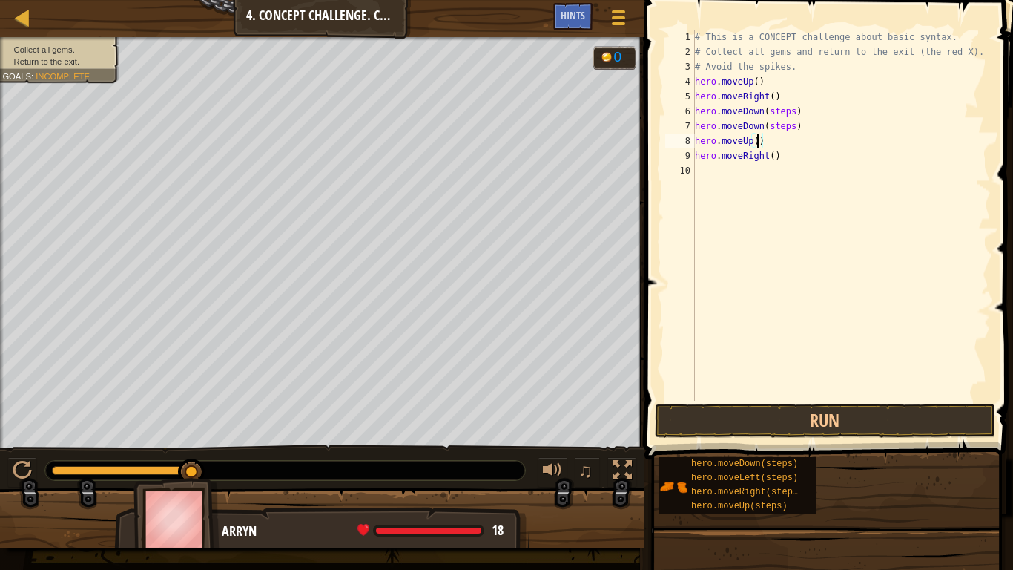
scroll to position [7, 9]
click at [722, 406] on button "Run" at bounding box center [825, 420] width 340 height 34
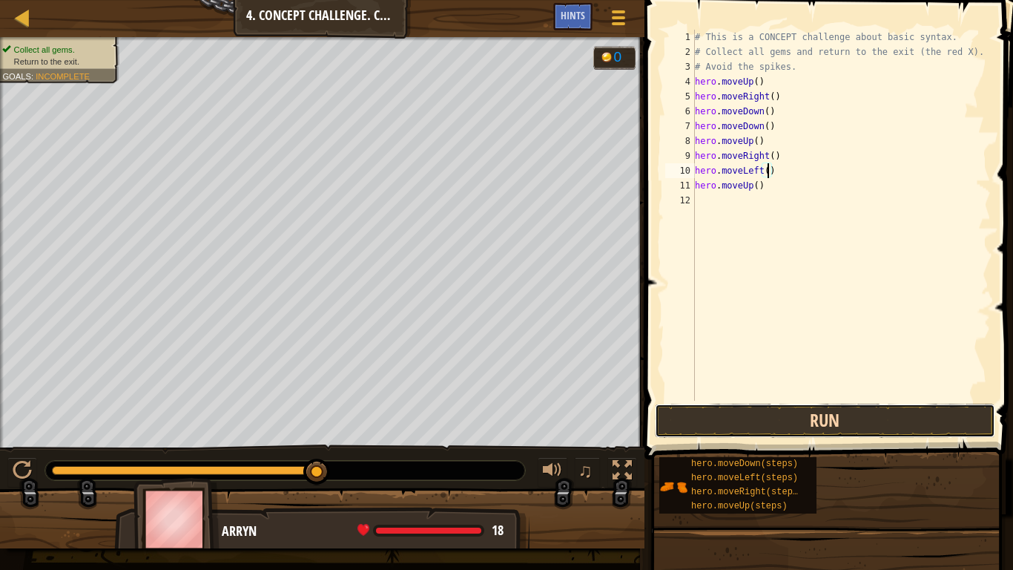
click at [743, 415] on button "Run" at bounding box center [825, 420] width 340 height 34
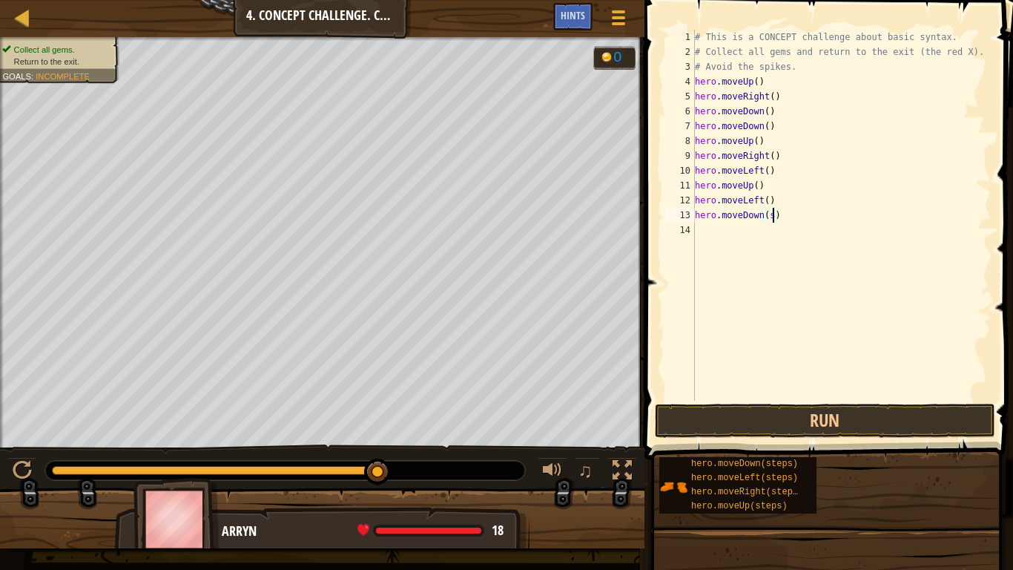
type textarea "hero.moveDown()"
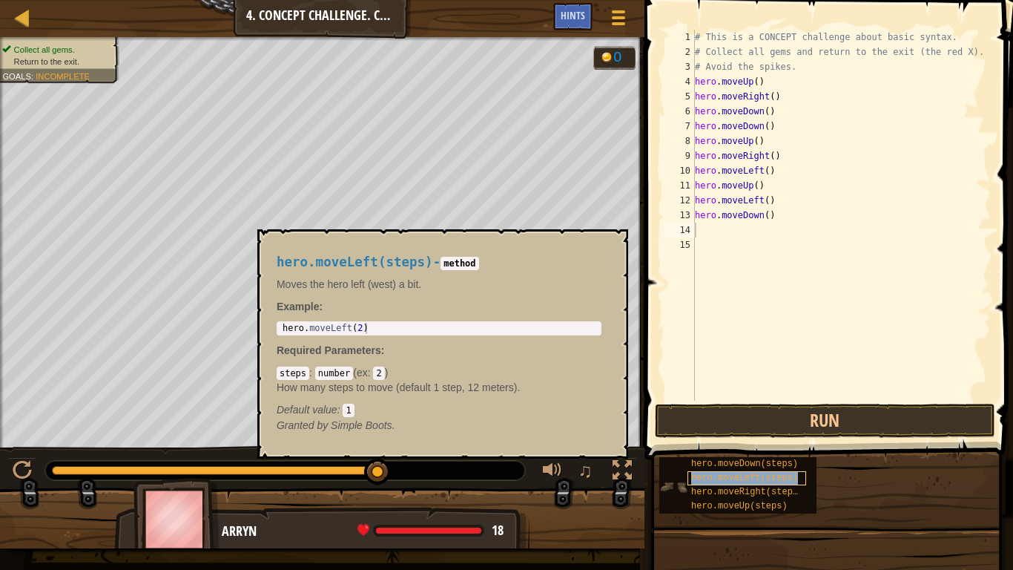
type textarea "hero.moveLeft(steps)"
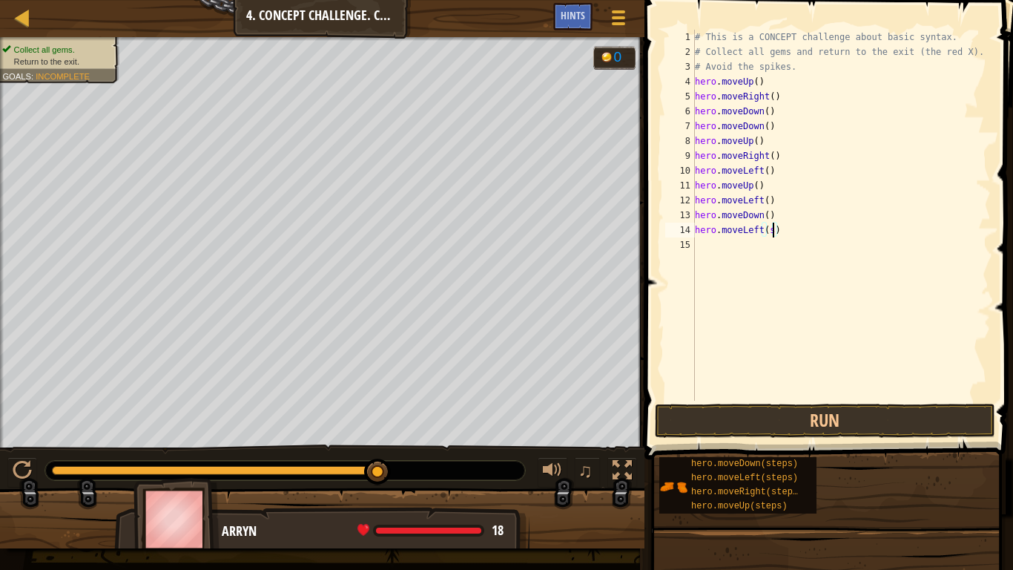
type textarea "hero.moveLeft()"
click at [719, 421] on button "Run" at bounding box center [825, 420] width 340 height 34
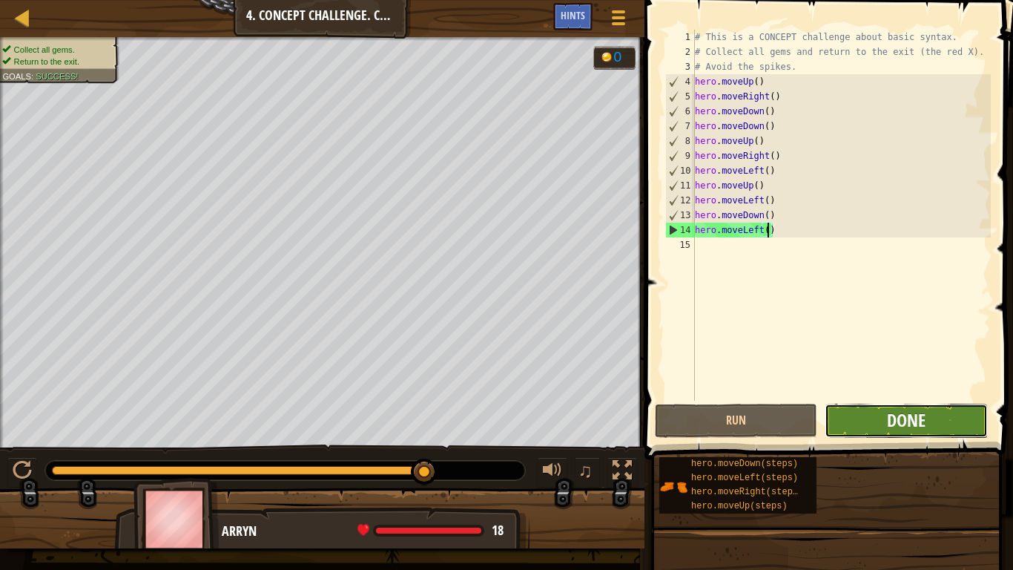
click at [898, 425] on span "Done" at bounding box center [906, 420] width 39 height 24
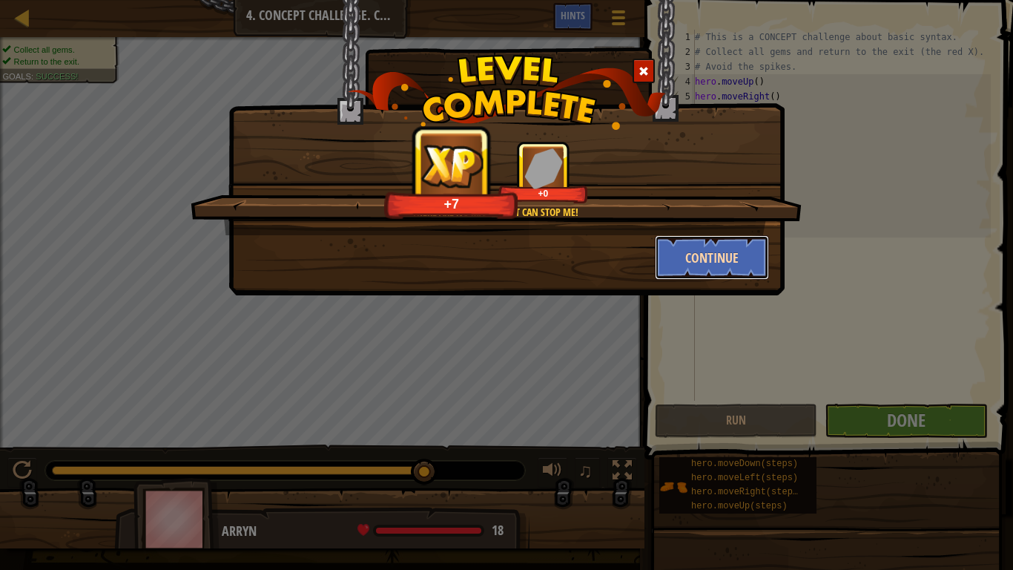
click at [722, 256] on button "Continue" at bounding box center [712, 257] width 115 height 44
